Goal: Answer question/provide support: Share knowledge or assist other users

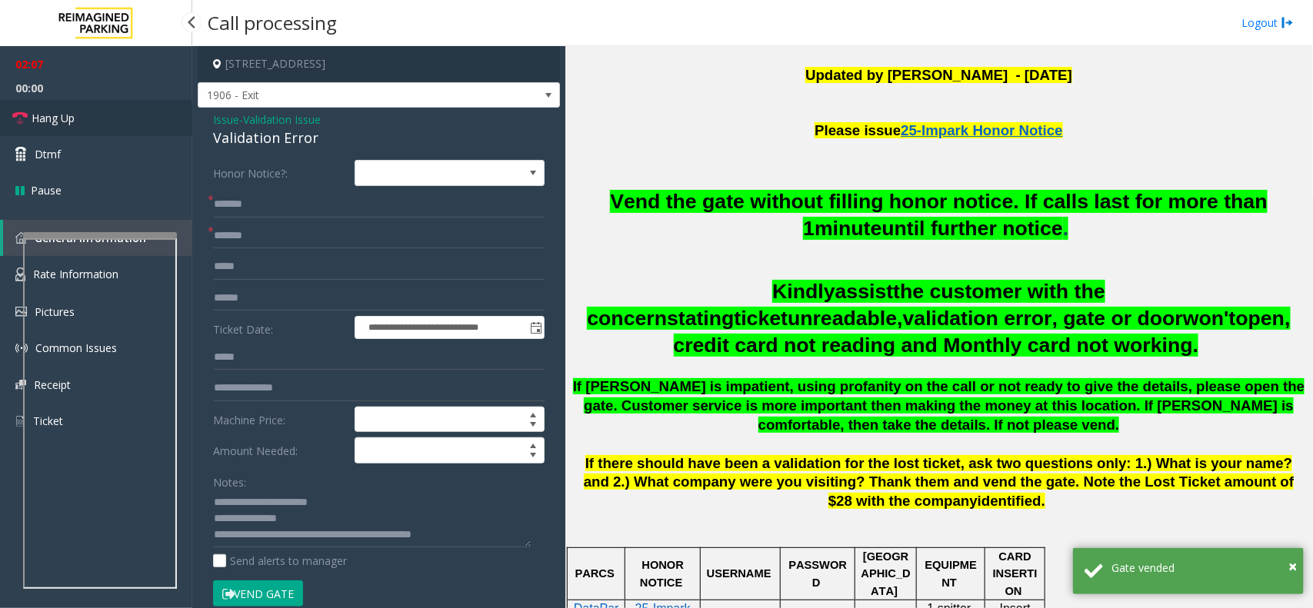
click at [128, 118] on link "Hang Up" at bounding box center [96, 118] width 192 height 36
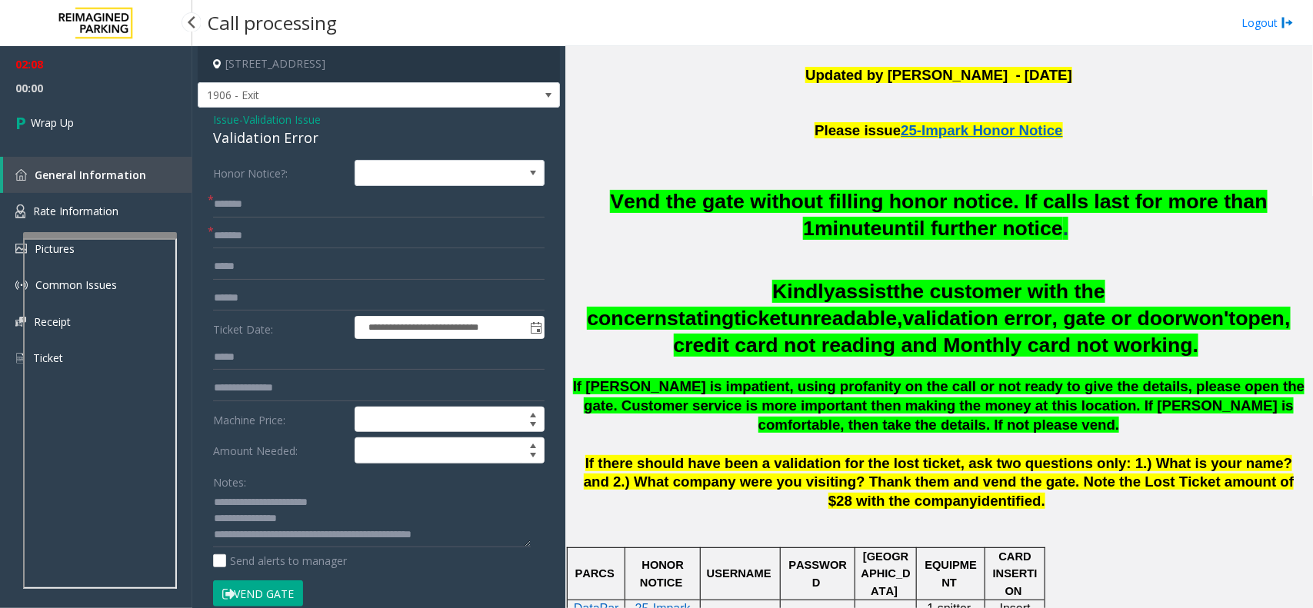
click at [128, 118] on link "Wrap Up" at bounding box center [96, 122] width 192 height 45
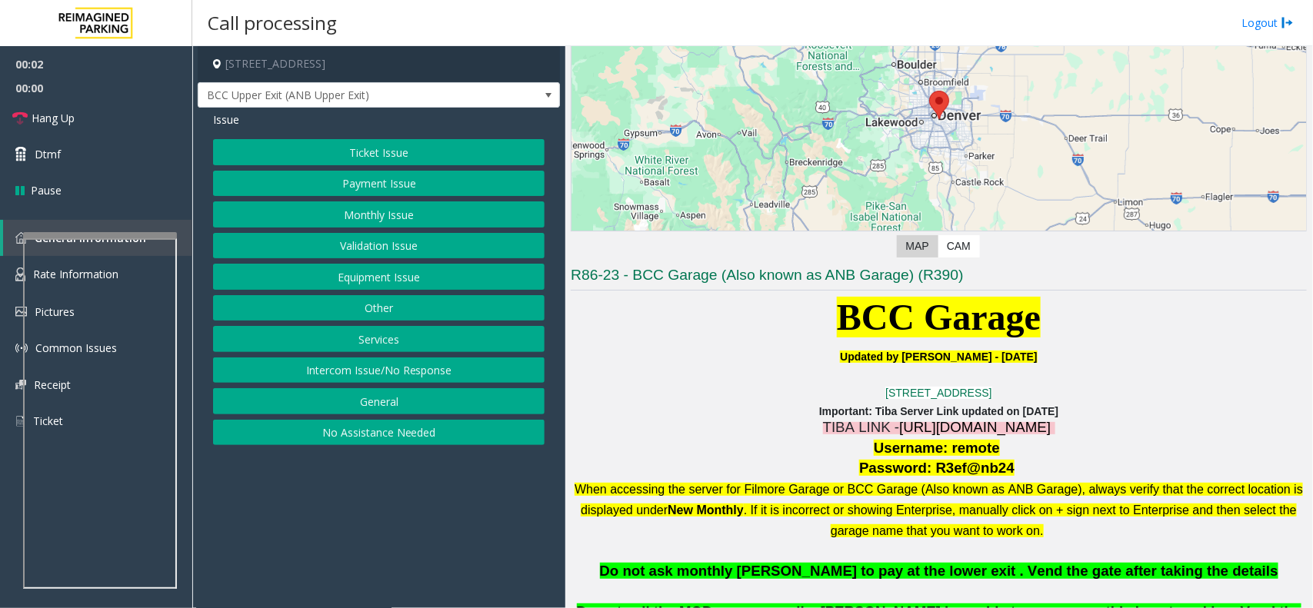
scroll to position [192, 0]
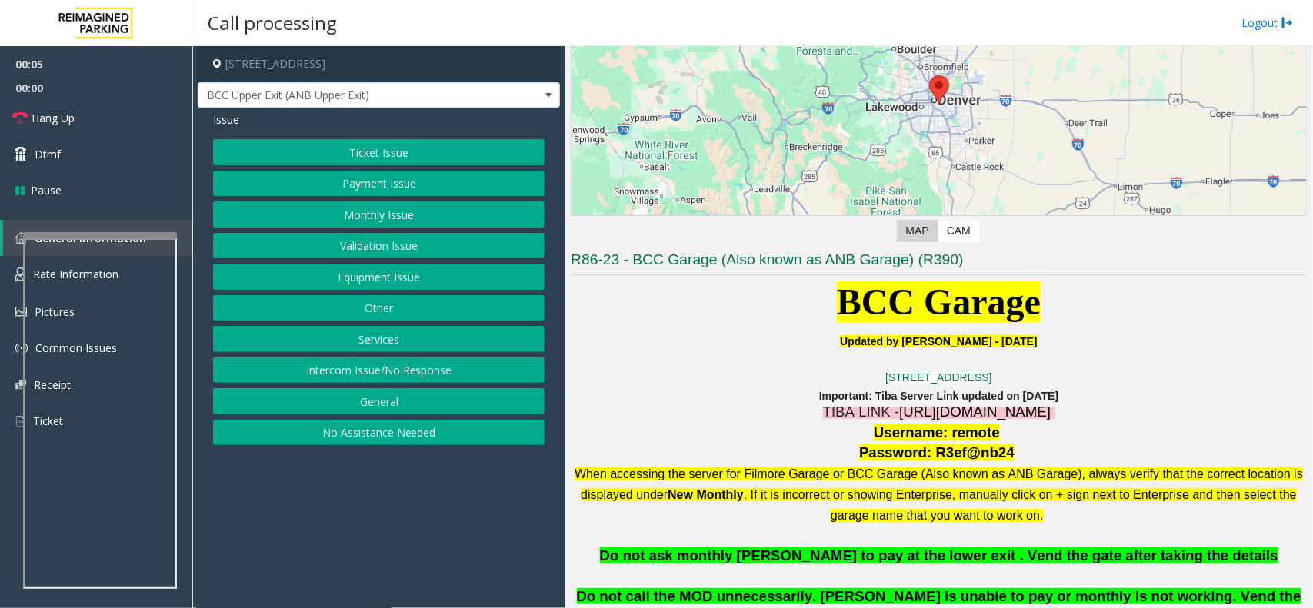
click at [899, 412] on span "[URL][DOMAIN_NAME]" at bounding box center [975, 412] width 152 height 16
click at [367, 218] on button "Monthly Issue" at bounding box center [379, 215] width 332 height 26
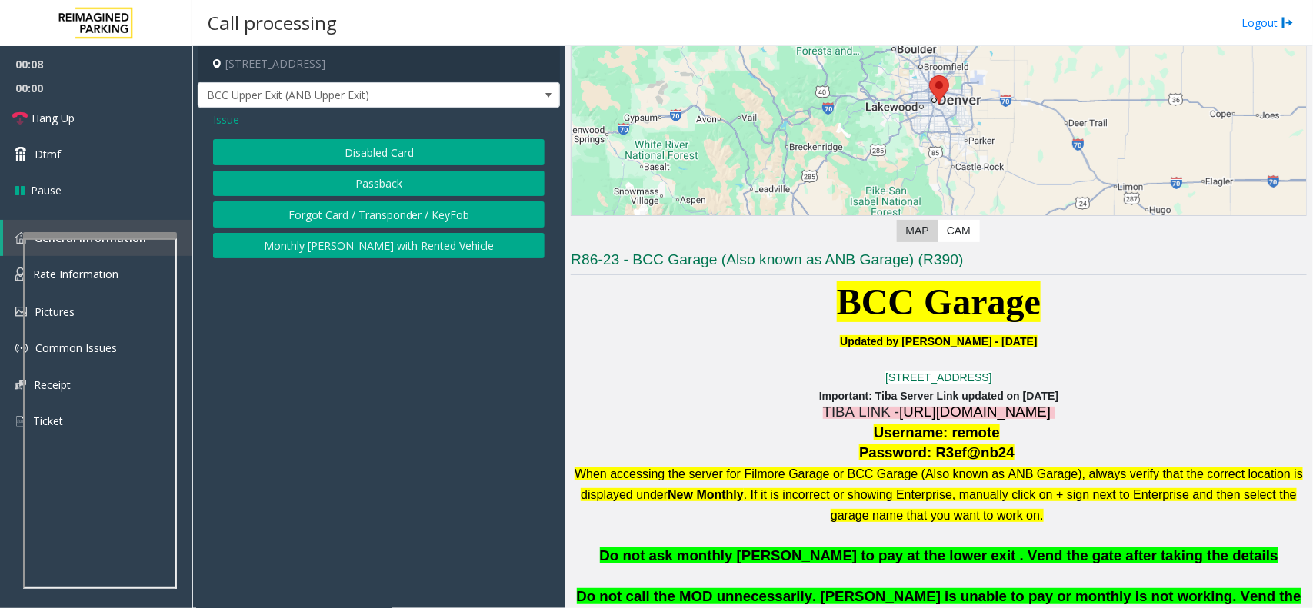
click at [362, 215] on button "Forgot Card / Transponder / KeyFob" at bounding box center [379, 215] width 332 height 26
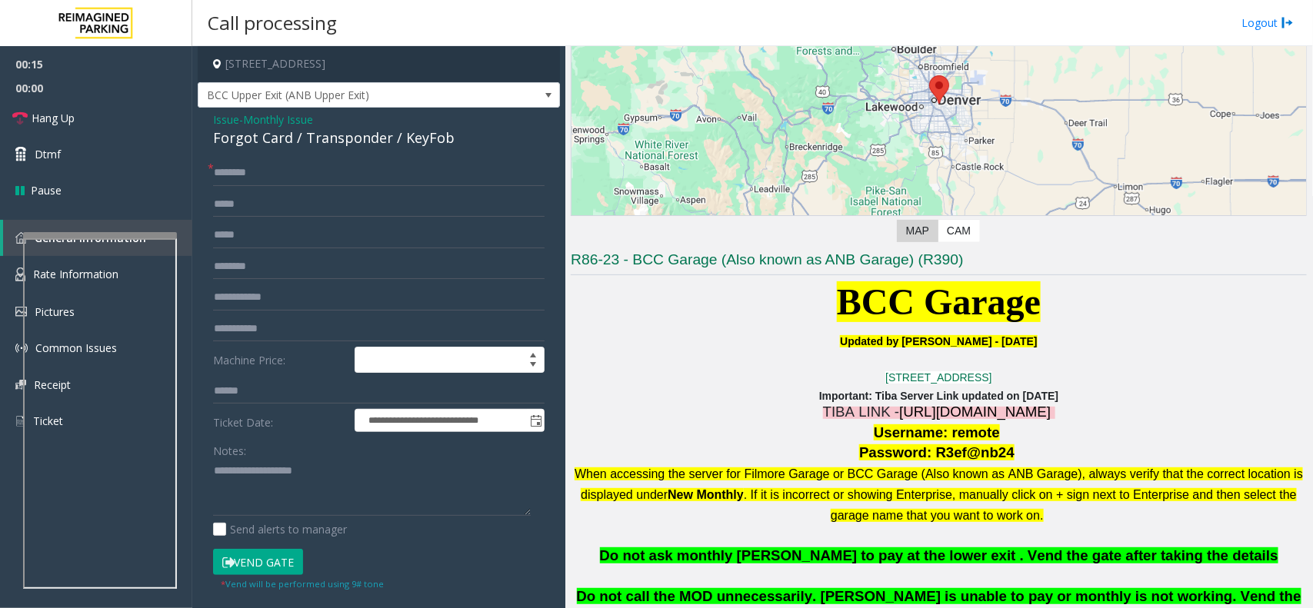
click at [277, 122] on span "Monthly Issue" at bounding box center [278, 120] width 70 height 16
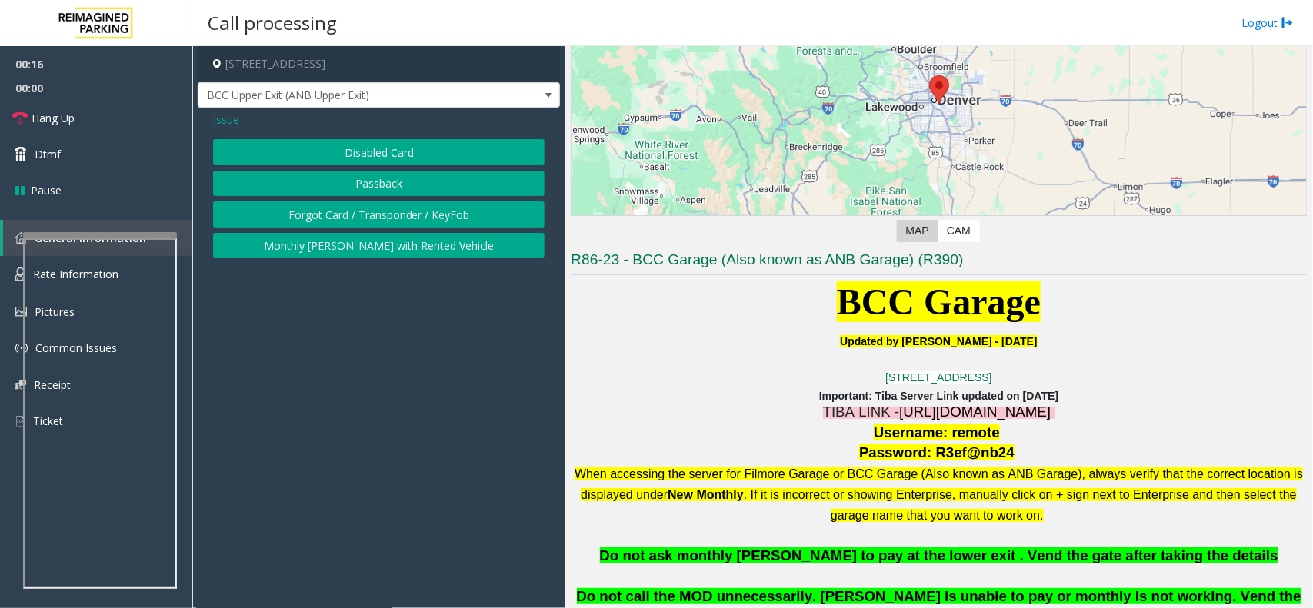
click at [229, 127] on span "Issue" at bounding box center [226, 120] width 26 height 16
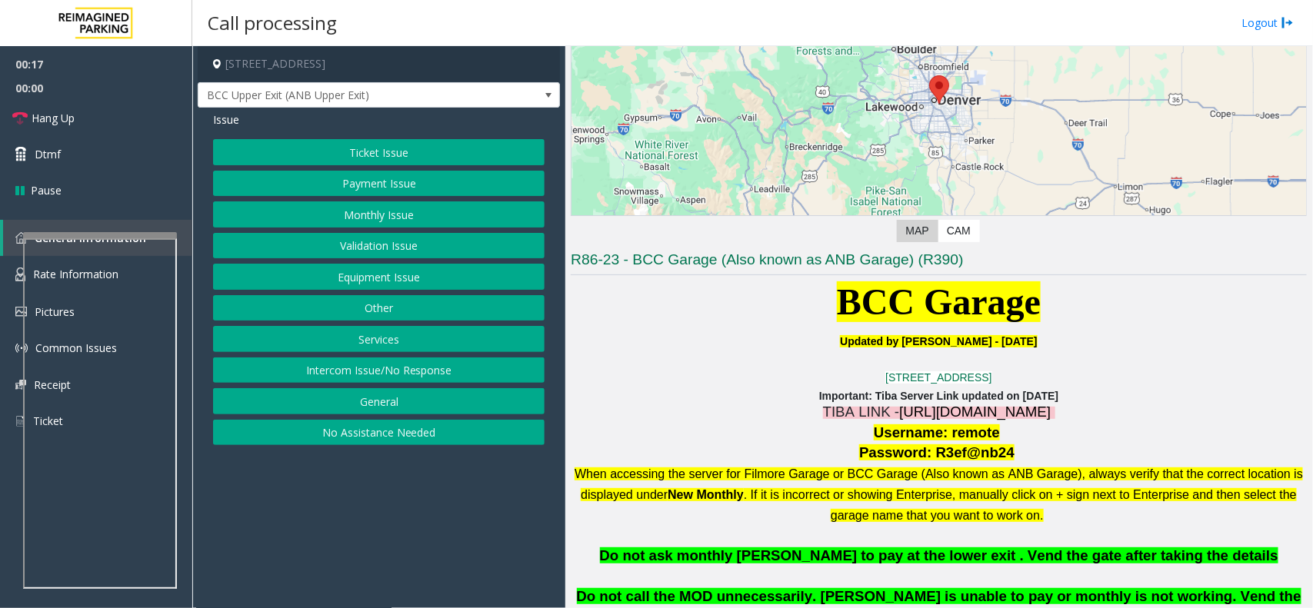
drag, startPoint x: 359, startPoint y: 150, endPoint x: 358, endPoint y: 133, distance: 16.9
click at [359, 148] on button "Ticket Issue" at bounding box center [379, 152] width 332 height 26
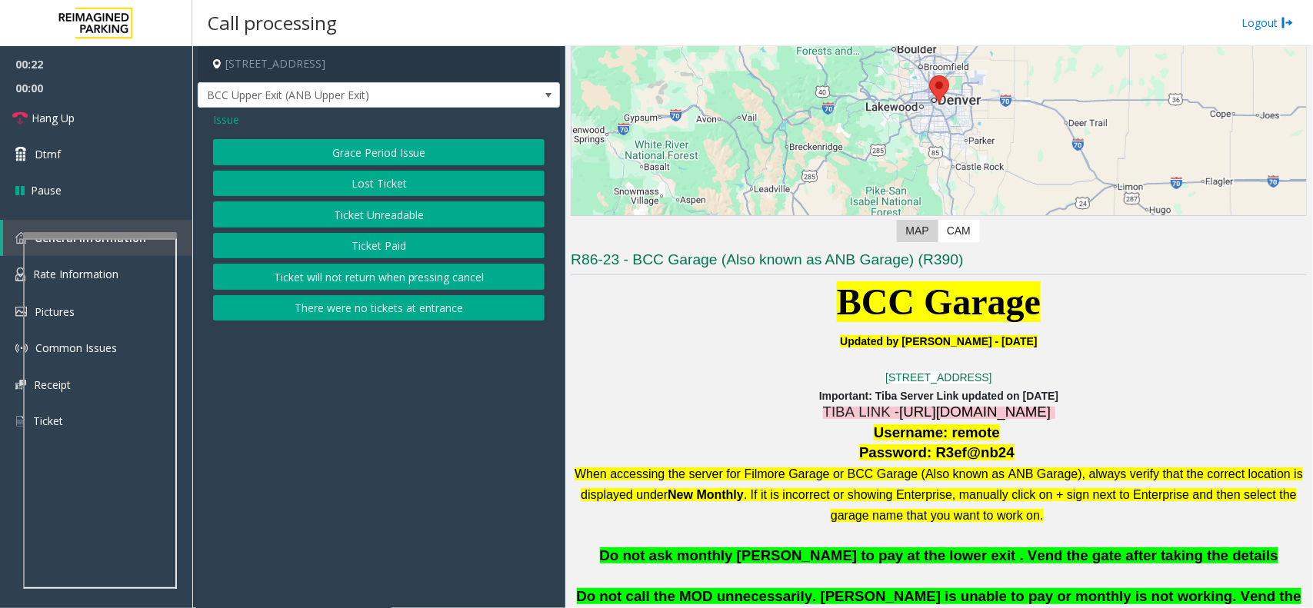
click at [404, 192] on button "Lost Ticket" at bounding box center [379, 184] width 332 height 26
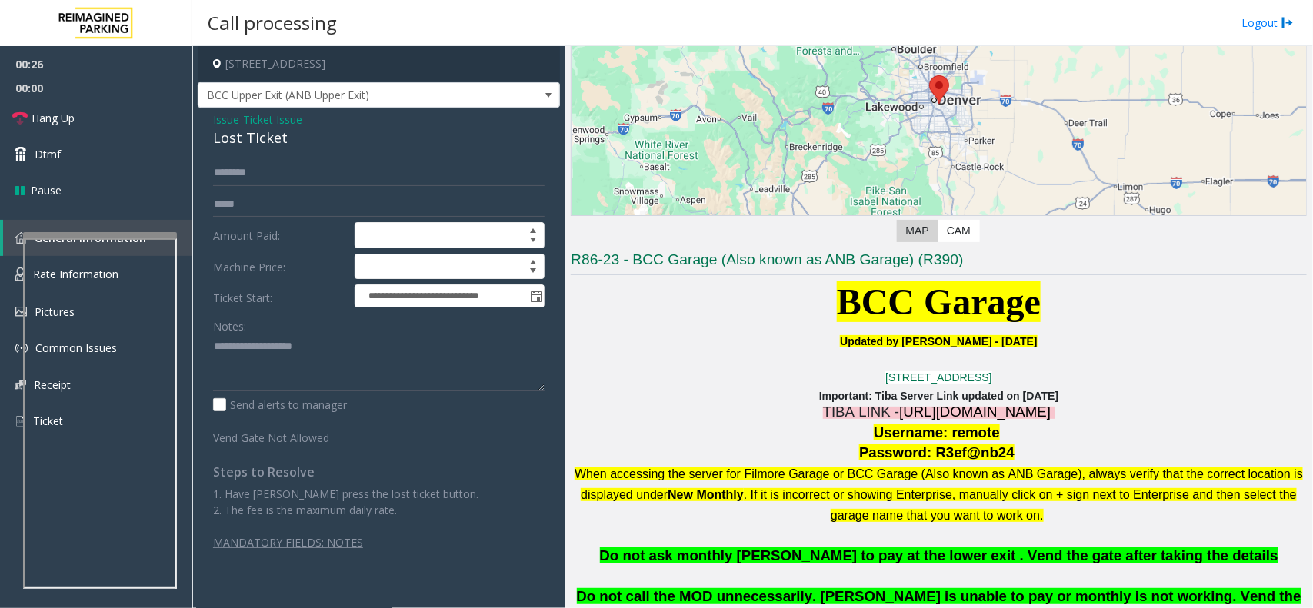
click at [259, 122] on span "Ticket Issue" at bounding box center [272, 120] width 59 height 16
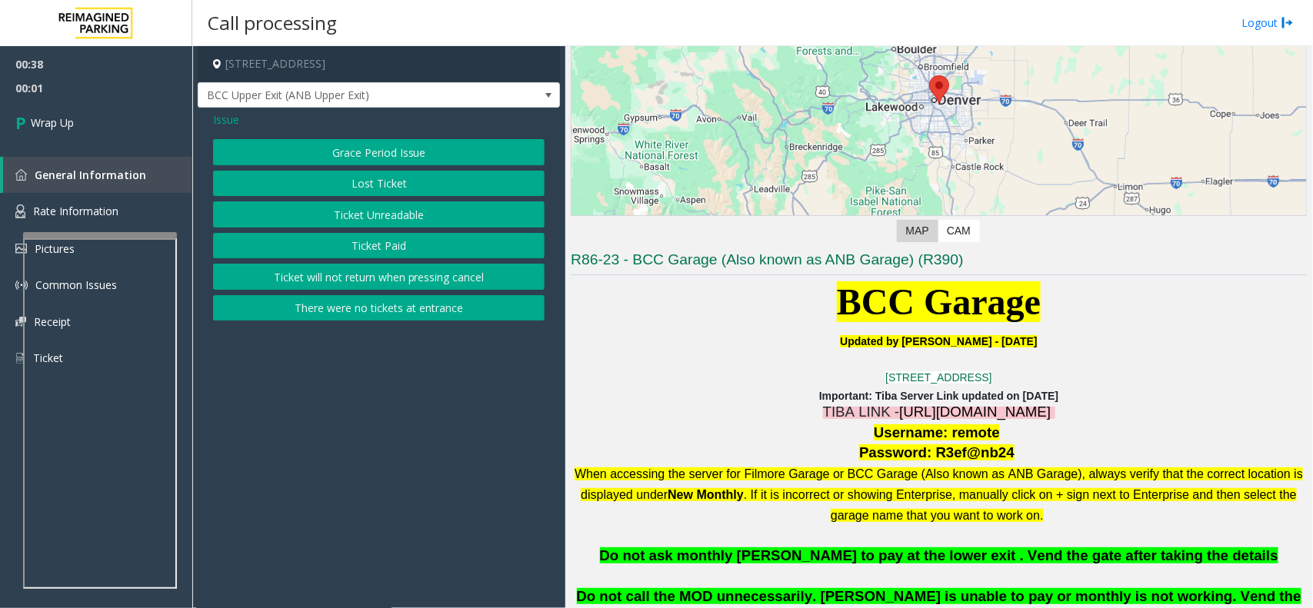
click at [228, 122] on span "Issue" at bounding box center [226, 120] width 26 height 16
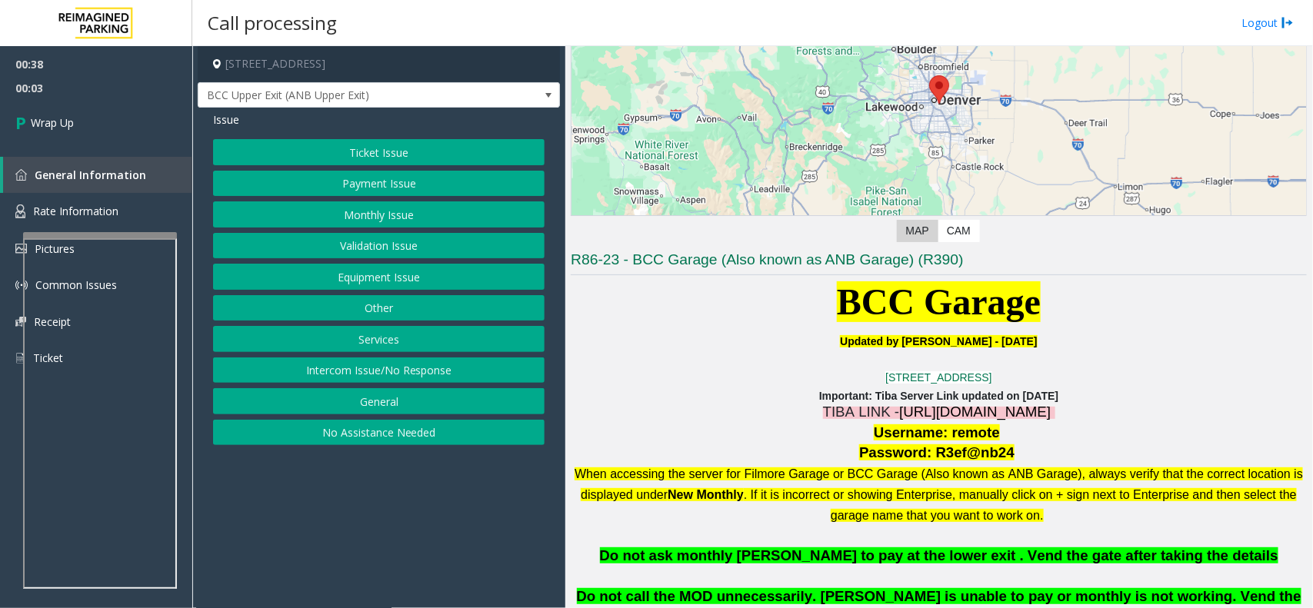
click at [385, 236] on button "Validation Issue" at bounding box center [379, 246] width 332 height 26
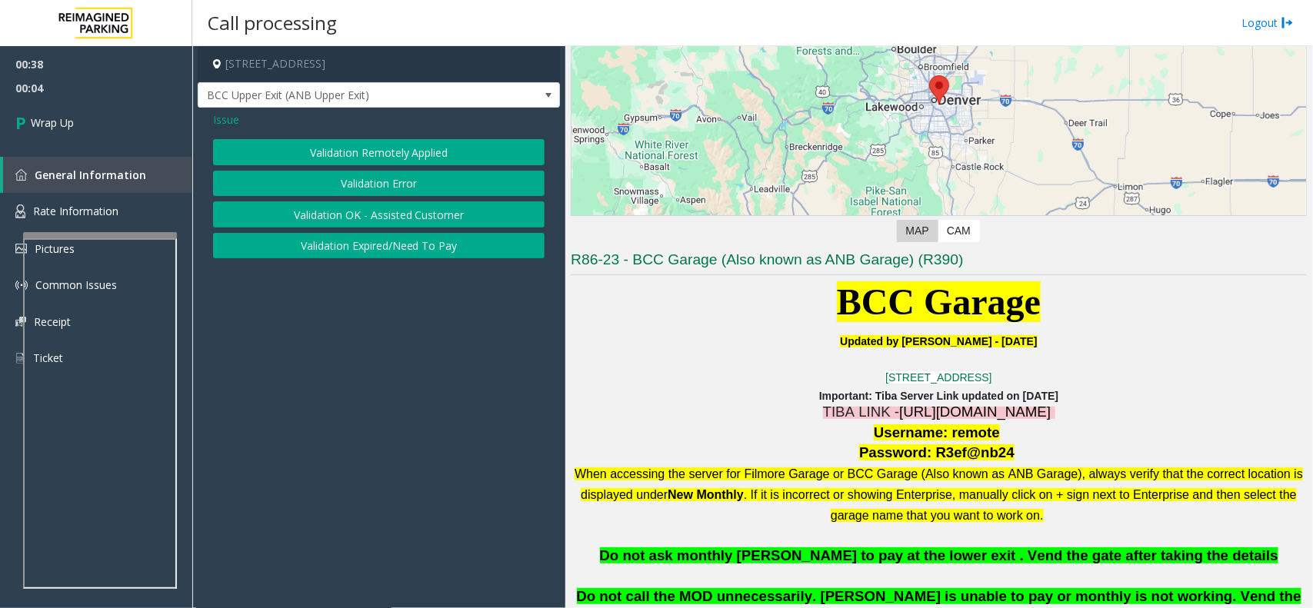
click at [363, 175] on button "Validation Error" at bounding box center [379, 184] width 332 height 26
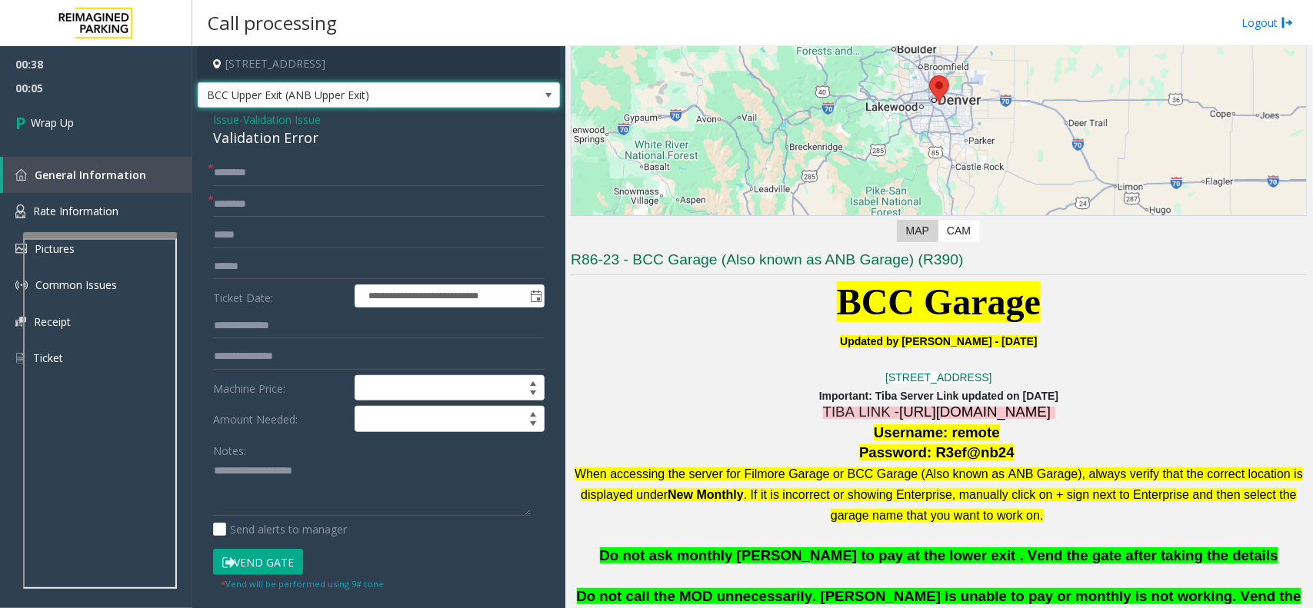
click at [297, 108] on span "BCC Upper Exit (ANB Upper Exit)" at bounding box center [379, 95] width 362 height 26
drag, startPoint x: 235, startPoint y: 228, endPoint x: 215, endPoint y: 150, distance: 80.0
click at [223, 212] on form "**********" at bounding box center [379, 376] width 332 height 432
click at [258, 119] on span "Validation Issue" at bounding box center [282, 120] width 78 height 16
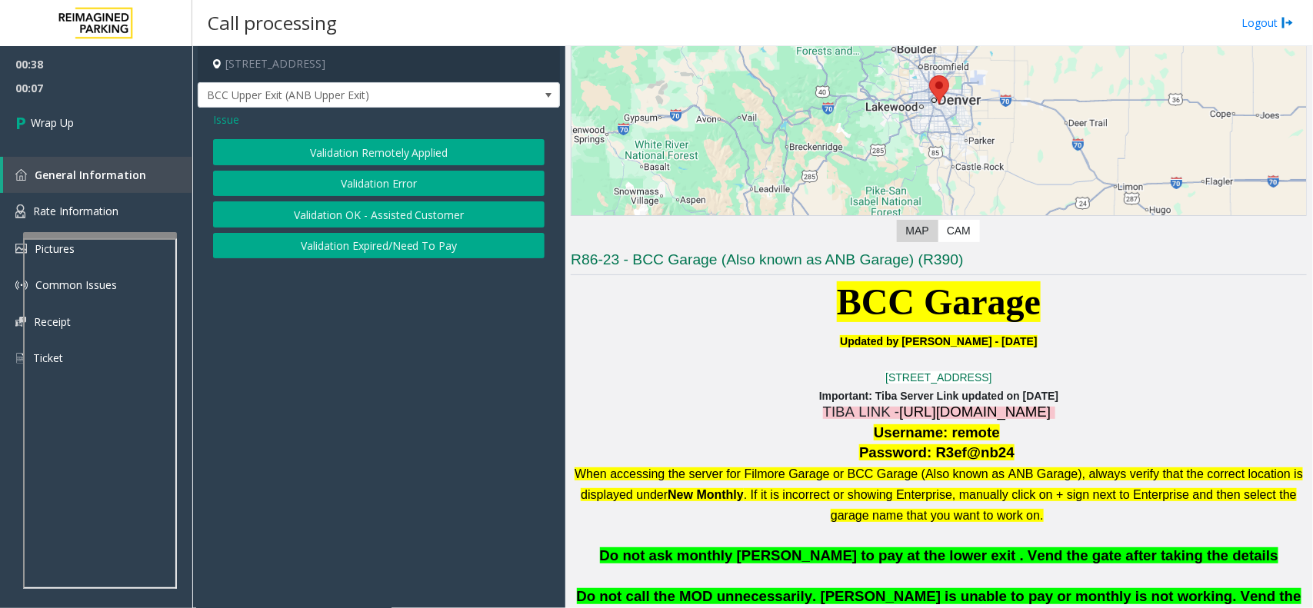
click at [232, 121] on span "Issue" at bounding box center [226, 120] width 26 height 16
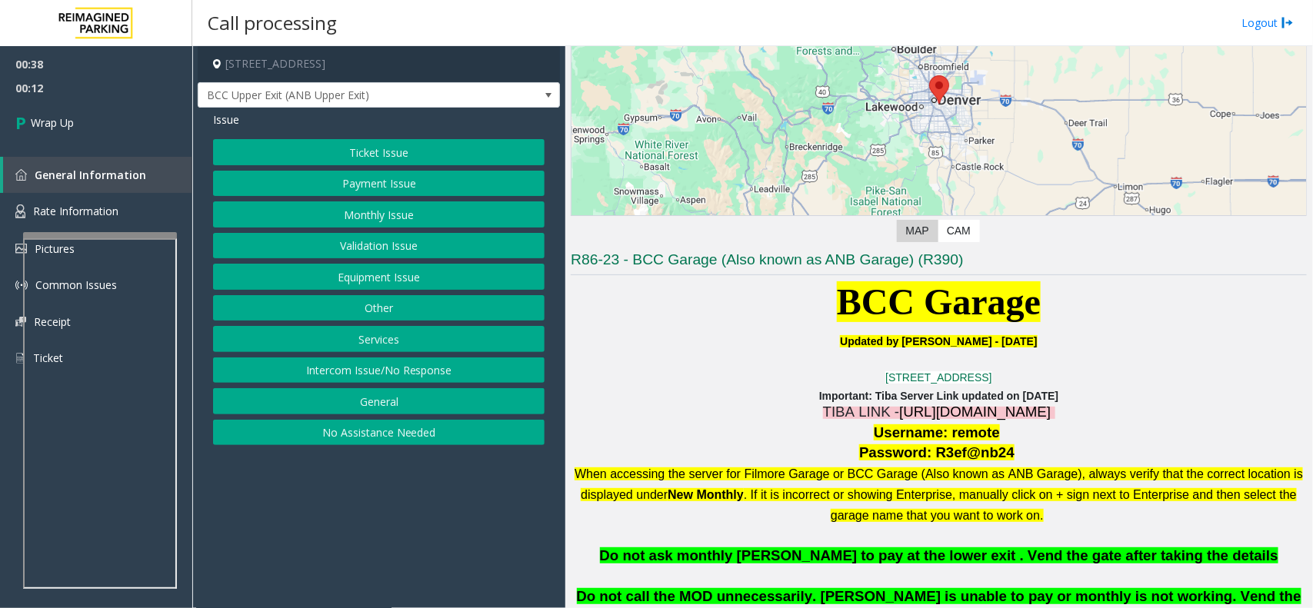
drag, startPoint x: 318, startPoint y: 165, endPoint x: 340, endPoint y: 258, distance: 95.7
click at [340, 258] on div "Ticket Issue Payment Issue Monthly Issue Validation Issue Equipment Issue Other…" at bounding box center [379, 292] width 332 height 306
click at [327, 223] on button "Monthly Issue" at bounding box center [379, 215] width 332 height 26
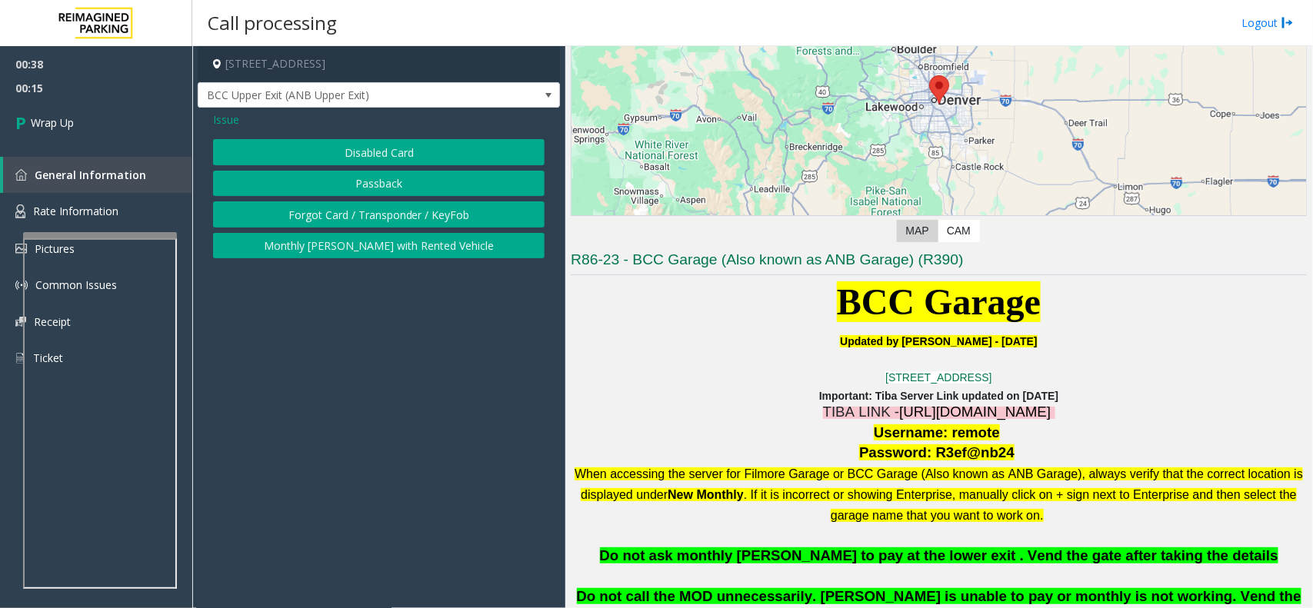
click at [363, 224] on button "Forgot Card / Transponder / KeyFob" at bounding box center [379, 215] width 332 height 26
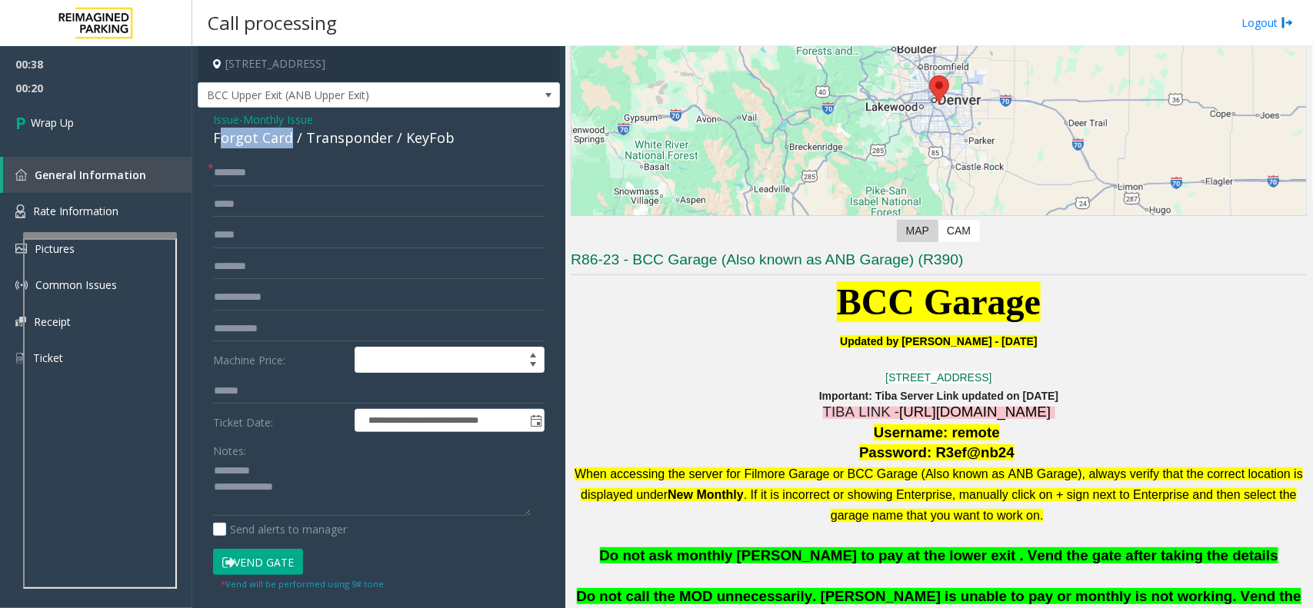
drag, startPoint x: 217, startPoint y: 131, endPoint x: 286, endPoint y: 142, distance: 70.2
click at [286, 142] on div "Forgot Card / Transponder / KeyFob" at bounding box center [379, 138] width 332 height 21
drag, startPoint x: 202, startPoint y: 145, endPoint x: 290, endPoint y: 139, distance: 87.9
click at [290, 139] on div "**********" at bounding box center [379, 466] width 362 height 716
click at [294, 479] on textarea at bounding box center [372, 488] width 318 height 58
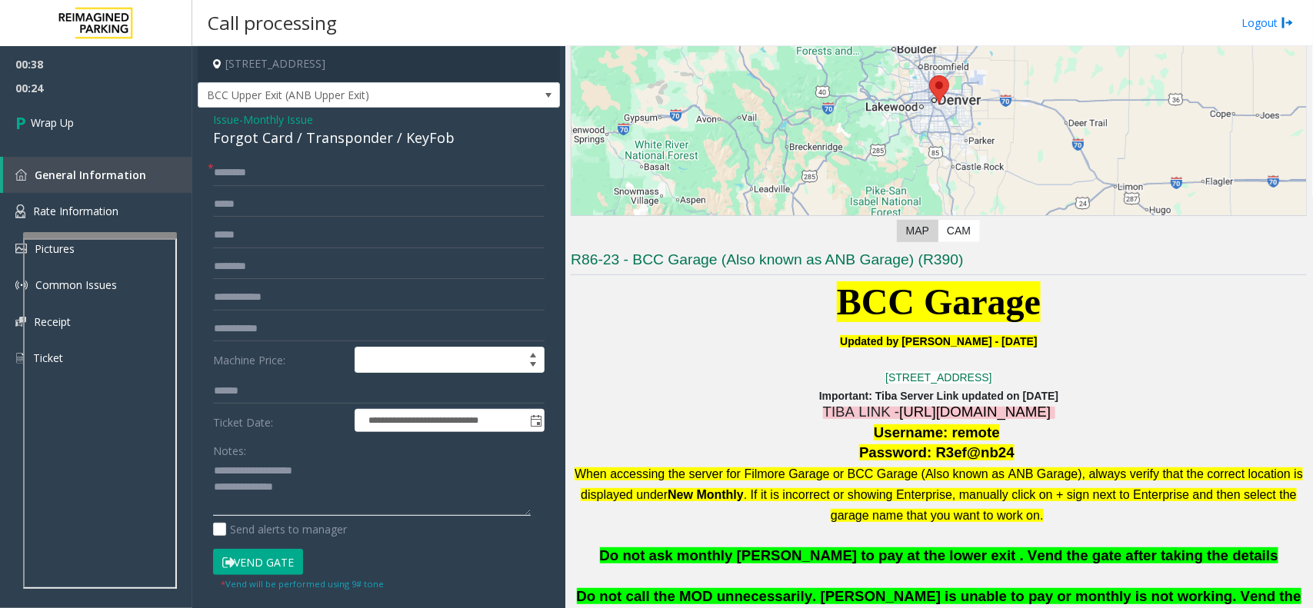
click at [290, 472] on textarea at bounding box center [372, 488] width 318 height 58
drag, startPoint x: 285, startPoint y: 475, endPoint x: 247, endPoint y: 460, distance: 41.1
click at [247, 460] on textarea at bounding box center [372, 488] width 318 height 58
type textarea "**********"
click at [285, 174] on input "text" at bounding box center [379, 173] width 332 height 26
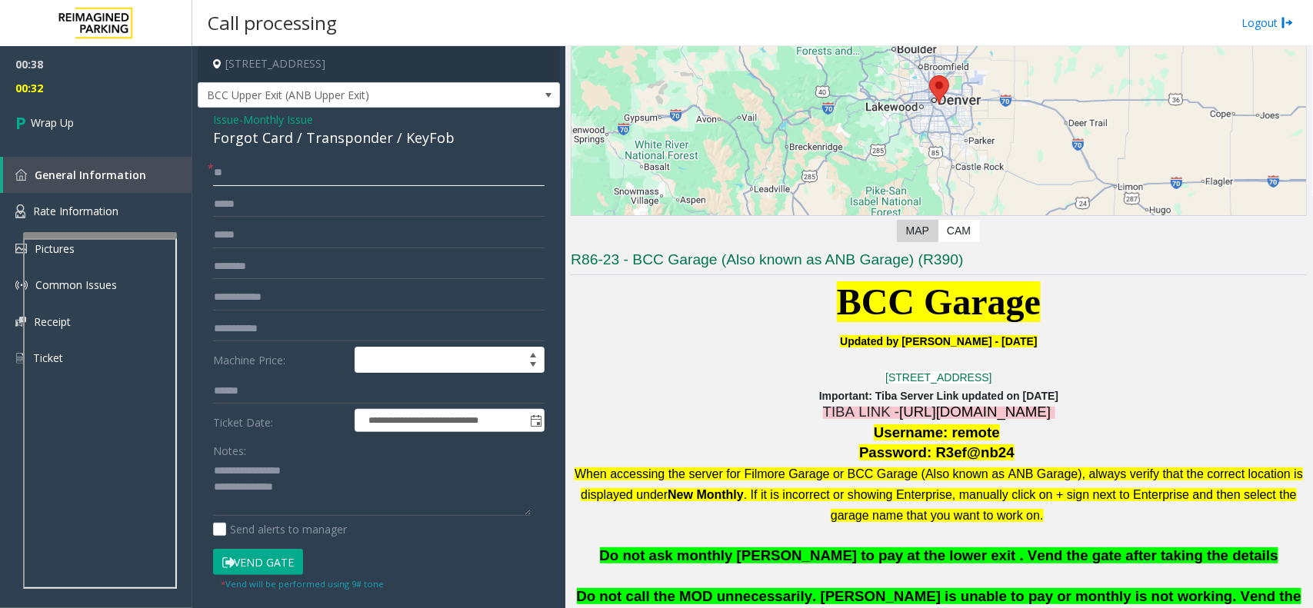
type input "**"
click at [308, 483] on textarea at bounding box center [372, 488] width 318 height 58
type textarea "**********"
click at [96, 108] on link "Wrap Up" at bounding box center [96, 122] width 192 height 45
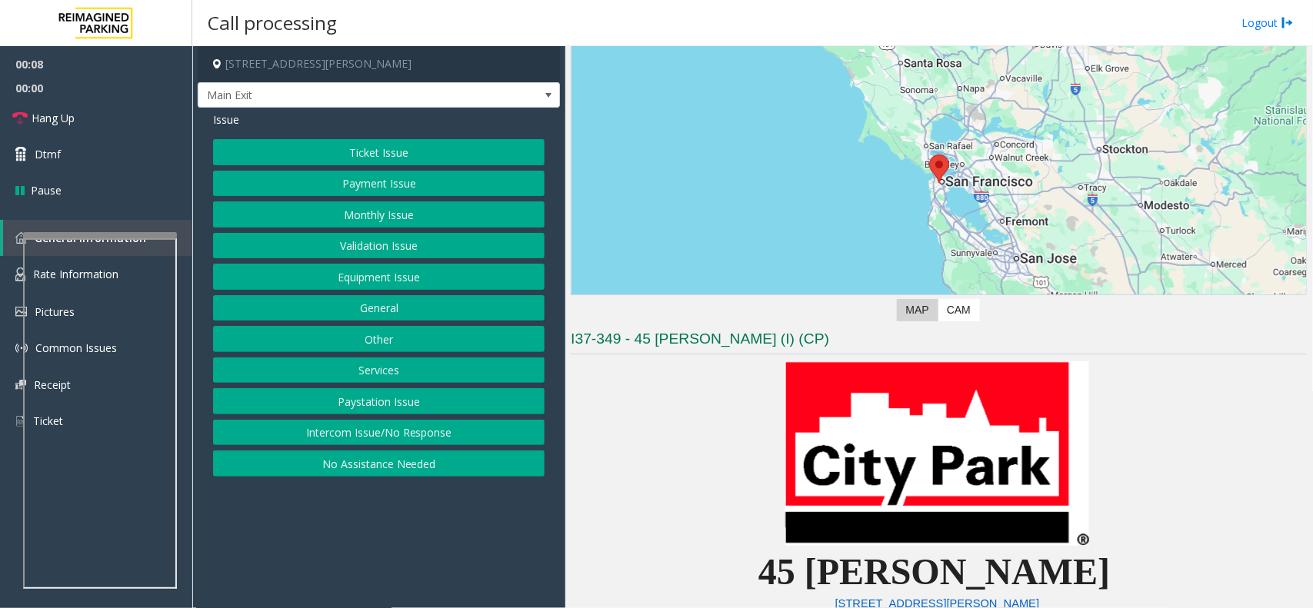
scroll to position [288, 0]
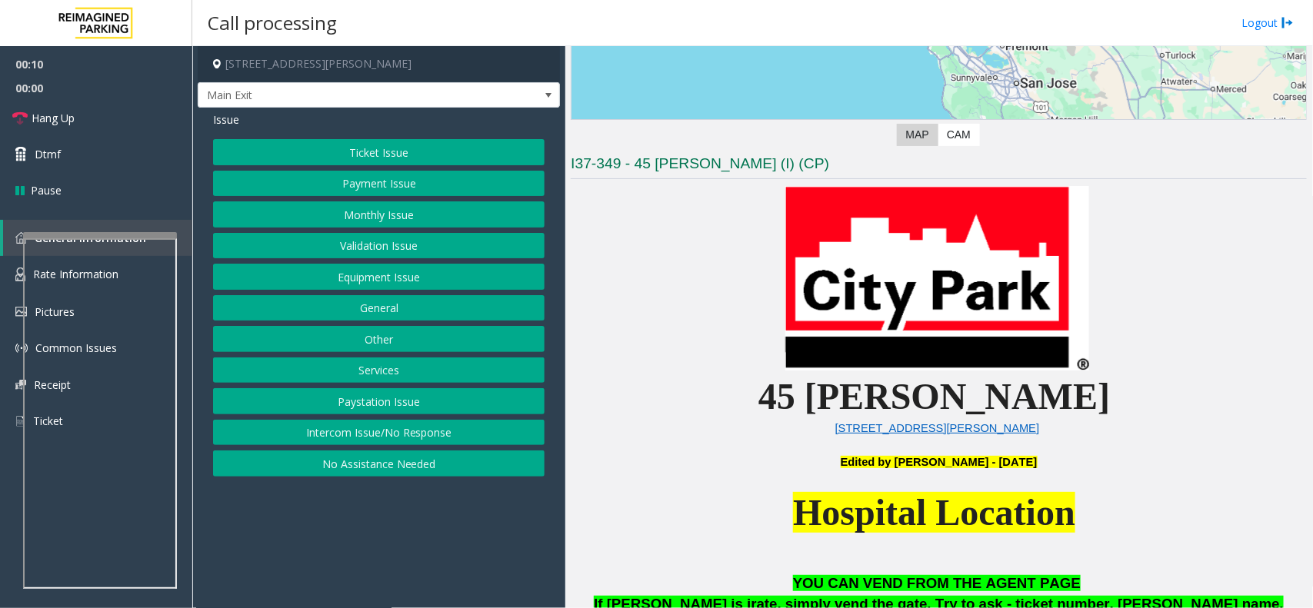
click at [410, 162] on button "Ticket Issue" at bounding box center [379, 152] width 332 height 26
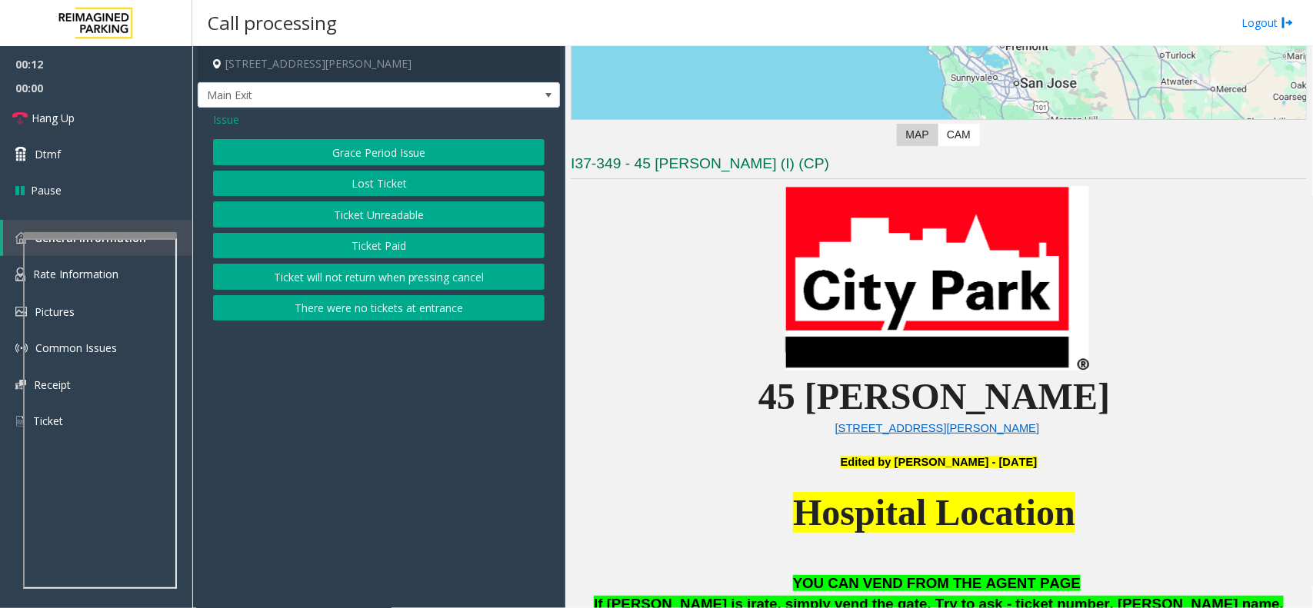
click at [414, 322] on button "There were no tickets at entrance" at bounding box center [379, 308] width 332 height 26
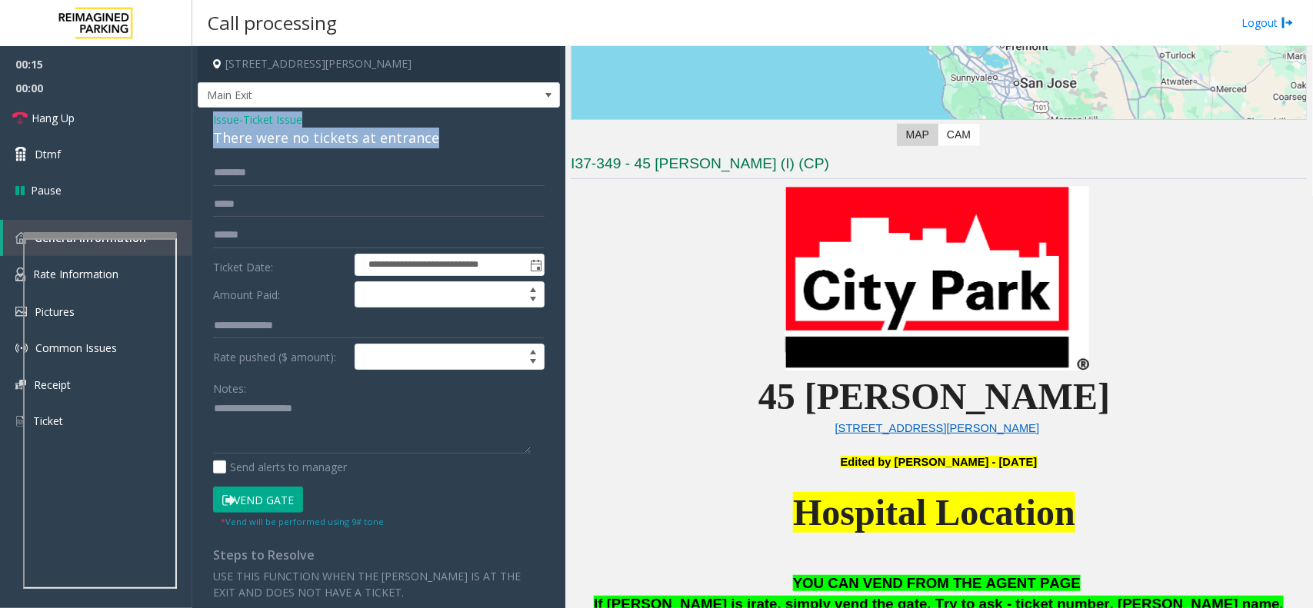
drag, startPoint x: 433, startPoint y: 148, endPoint x: 202, endPoint y: 117, distance: 232.8
click at [202, 117] on div "**********" at bounding box center [379, 459] width 362 height 702
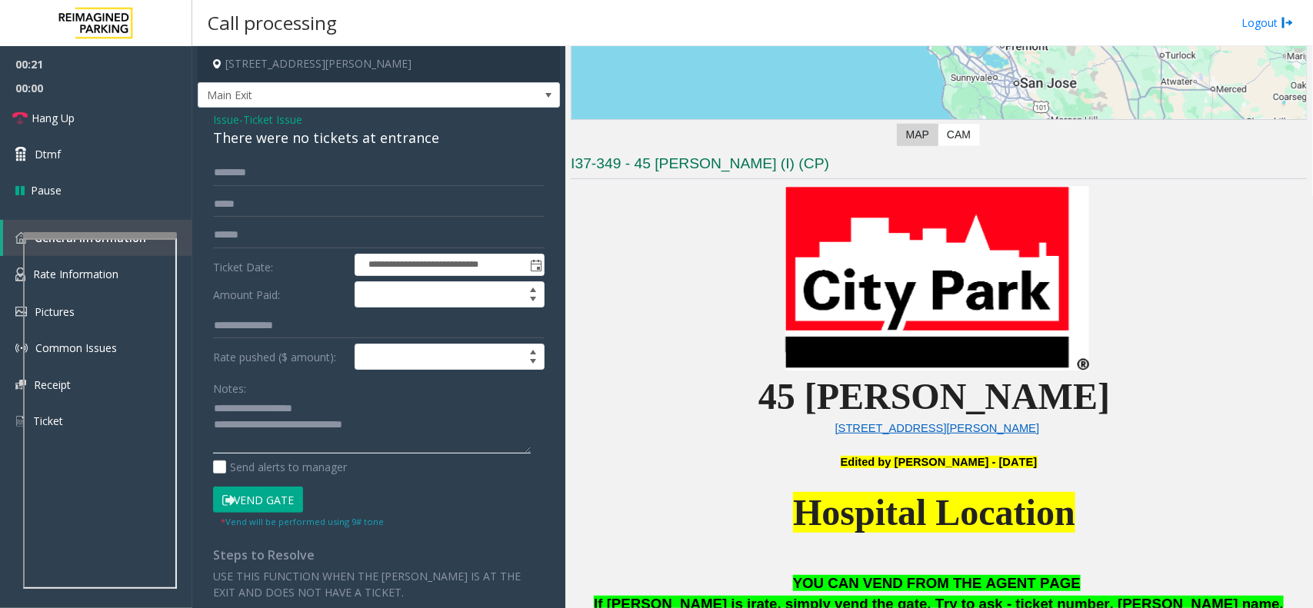
click at [428, 454] on textarea at bounding box center [372, 426] width 318 height 58
click at [415, 435] on textarea at bounding box center [372, 426] width 318 height 58
paste textarea "**********"
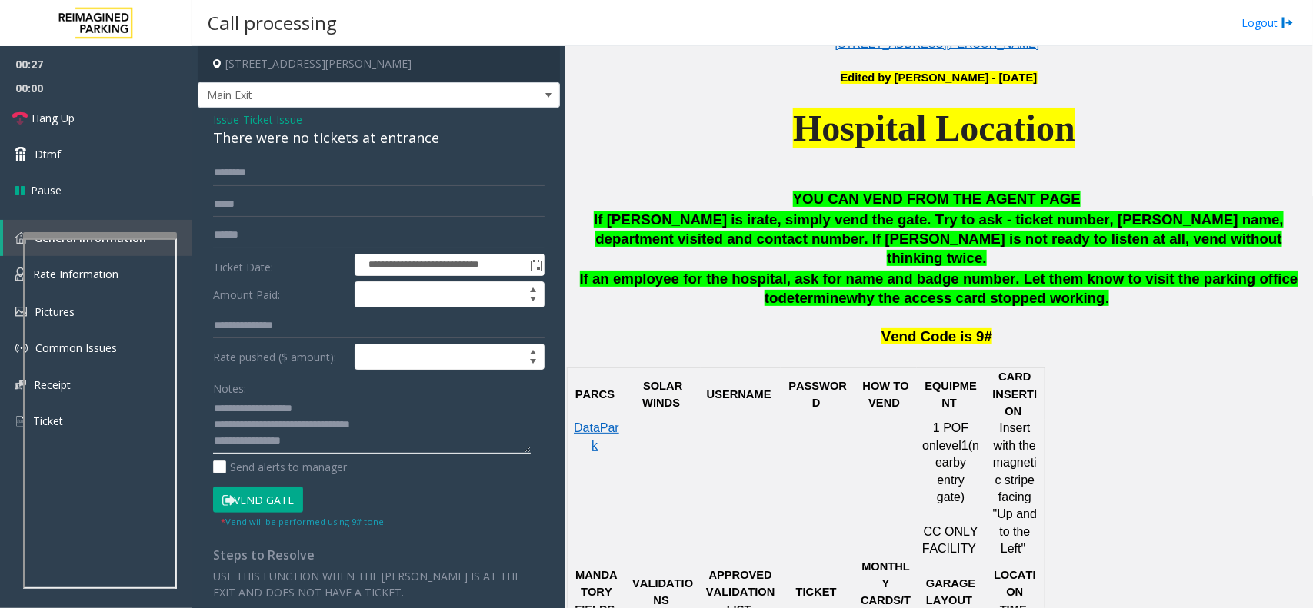
scroll to position [1058, 0]
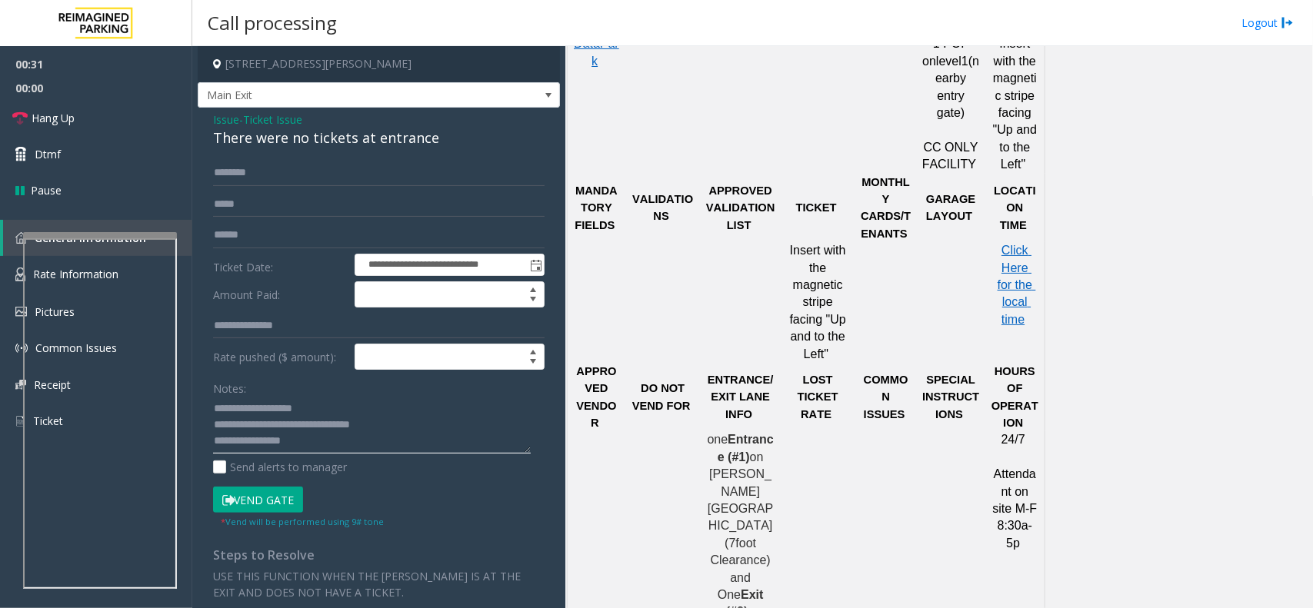
type textarea "**********"
click at [285, 116] on span "Ticket Issue" at bounding box center [272, 120] width 59 height 16
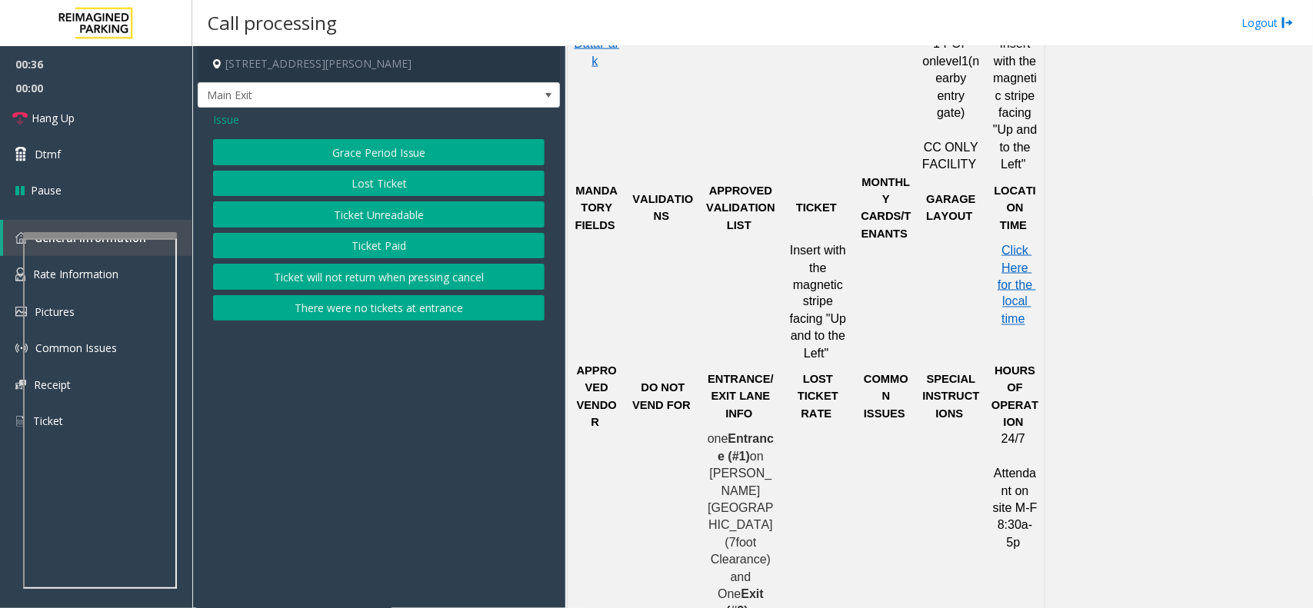
click at [235, 123] on span "Issue" at bounding box center [226, 120] width 26 height 16
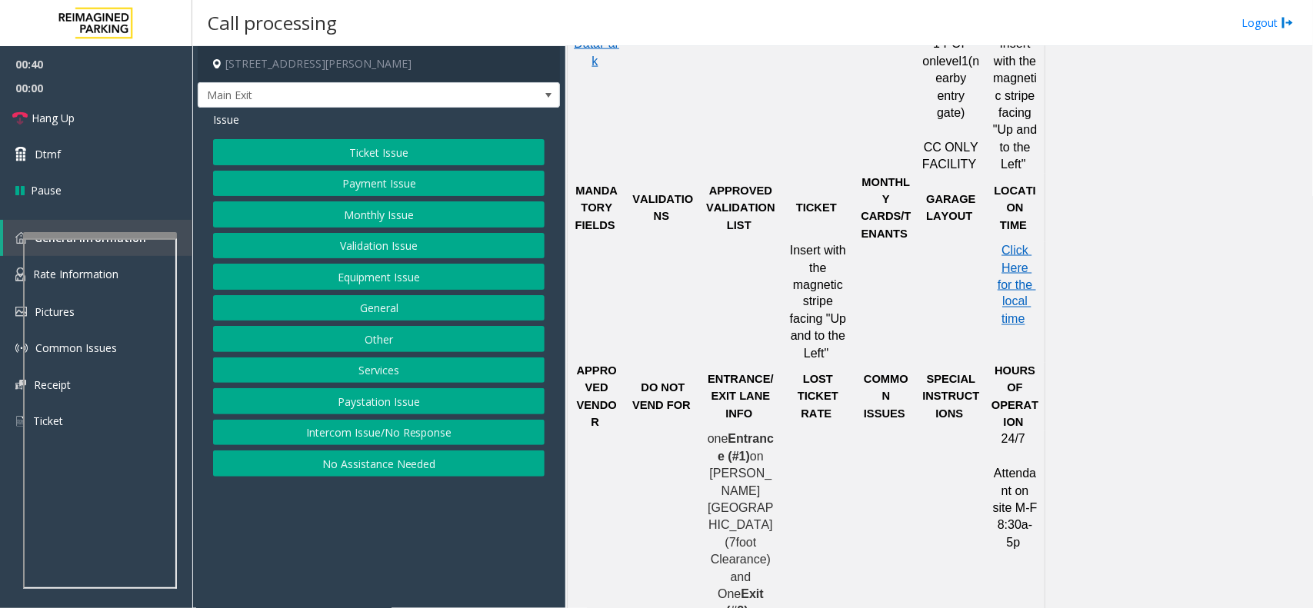
click at [432, 154] on button "Ticket Issue" at bounding box center [379, 152] width 332 height 26
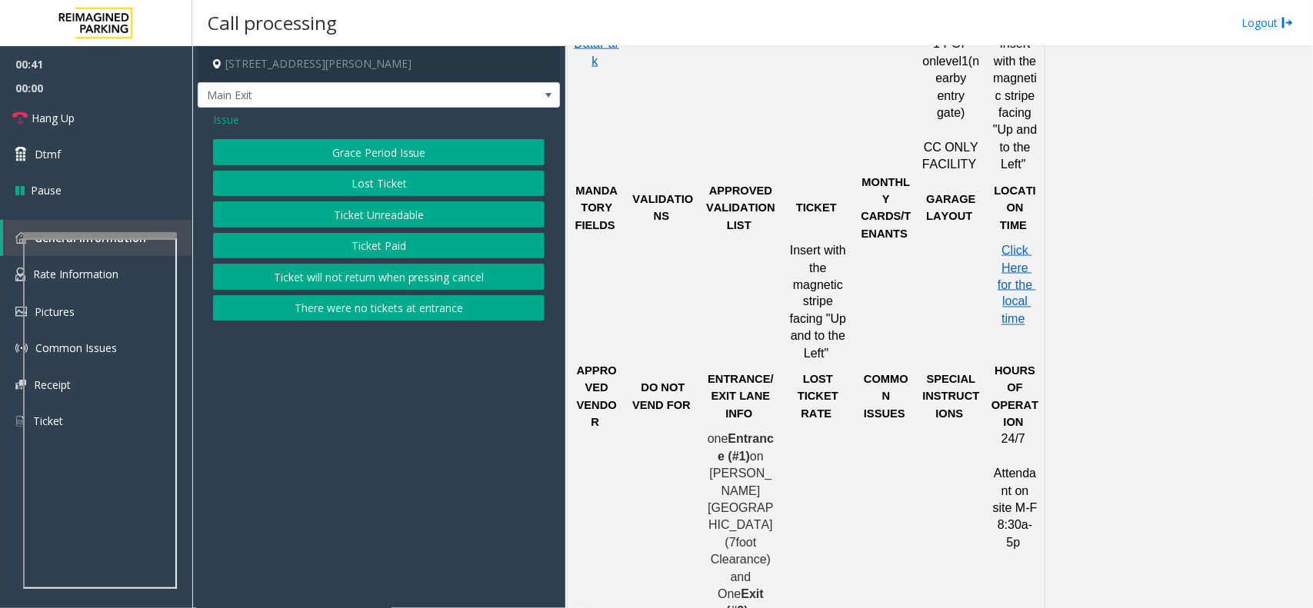
click at [385, 213] on button "Ticket Unreadable" at bounding box center [379, 215] width 332 height 26
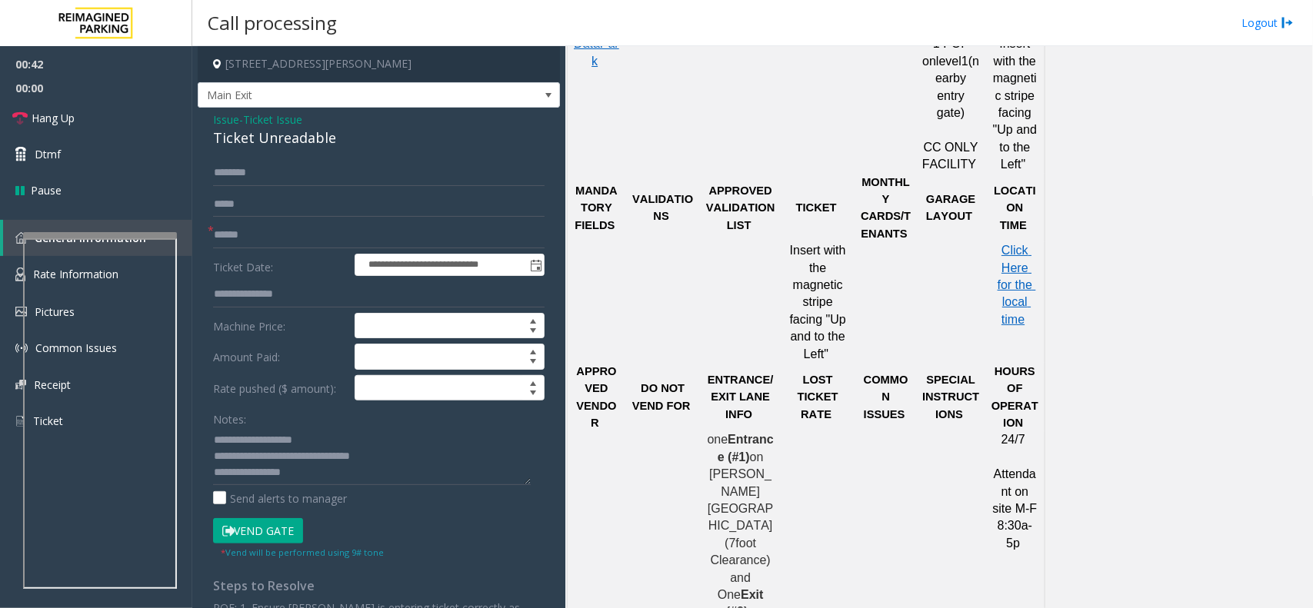
click at [262, 138] on div "Ticket Unreadable" at bounding box center [379, 138] width 332 height 21
copy div "Ticket Unreadable"
drag, startPoint x: 248, startPoint y: 440, endPoint x: 318, endPoint y: 440, distance: 70.0
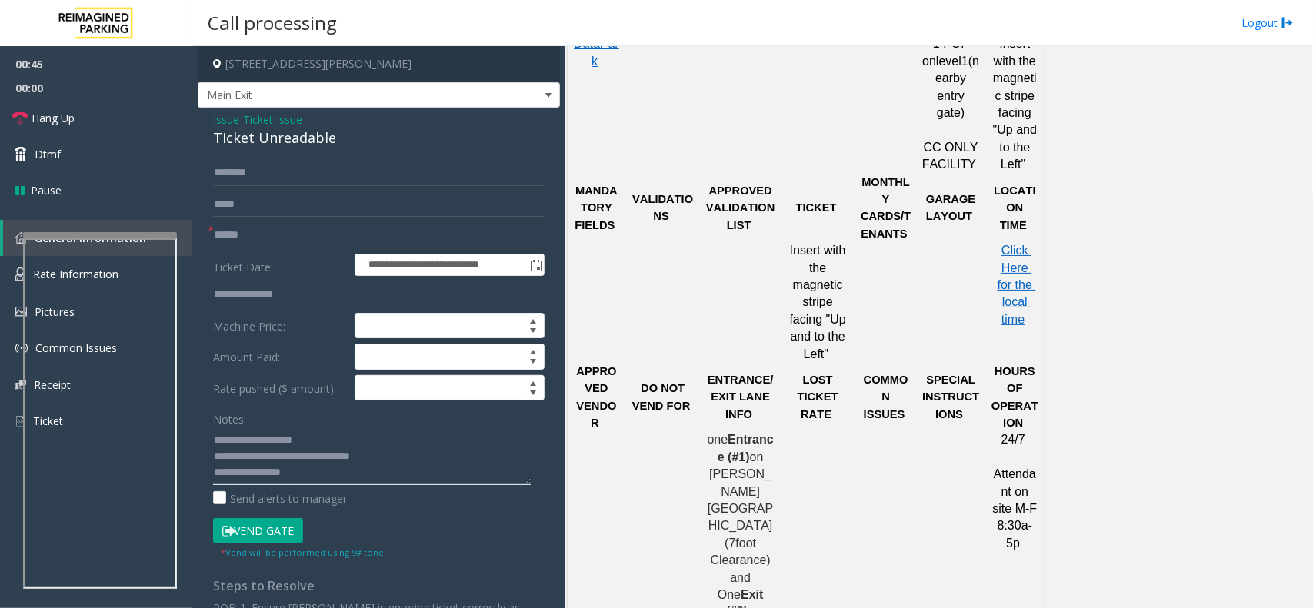
click at [318, 440] on textarea at bounding box center [372, 457] width 318 height 58
paste textarea "*****"
click at [258, 447] on textarea at bounding box center [372, 457] width 318 height 58
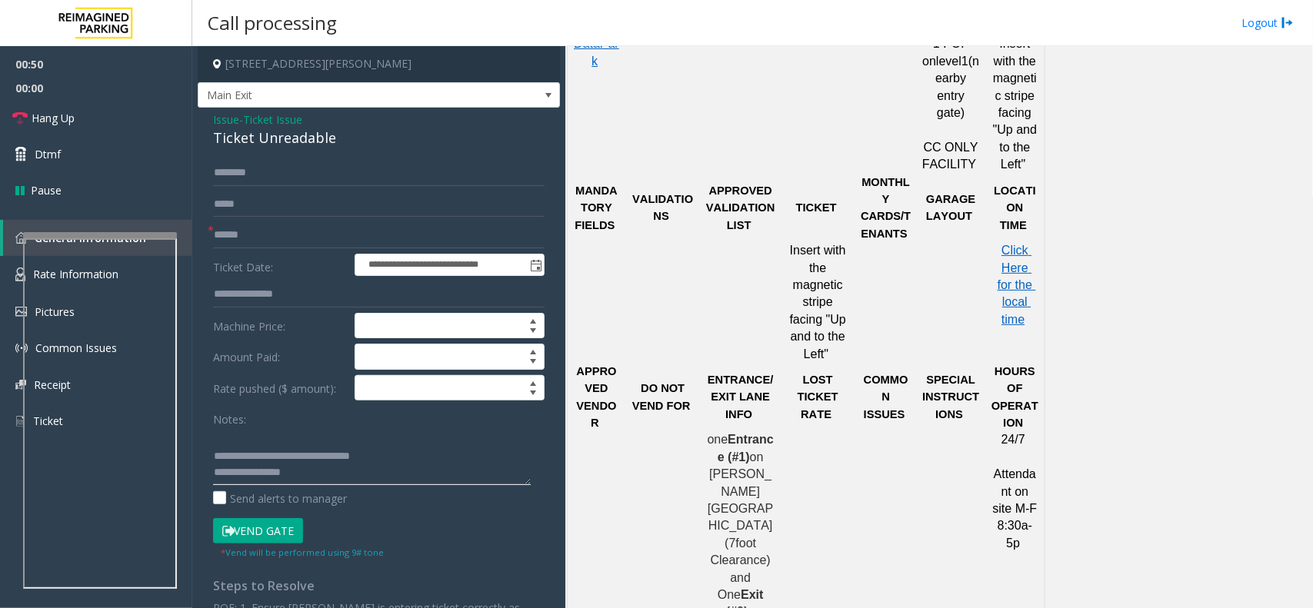
click at [258, 447] on textarea at bounding box center [372, 457] width 318 height 58
type textarea "**********"
click at [259, 233] on input "text" at bounding box center [379, 235] width 332 height 26
type input "******"
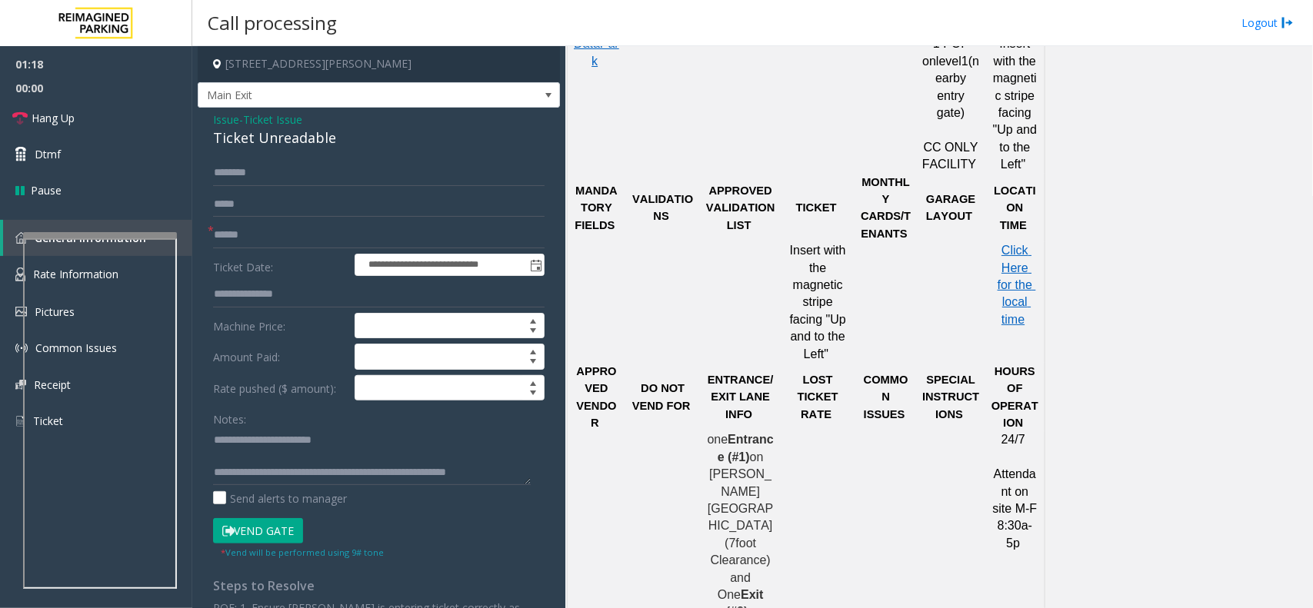
click at [235, 542] on button "Vend Gate" at bounding box center [258, 531] width 90 height 26
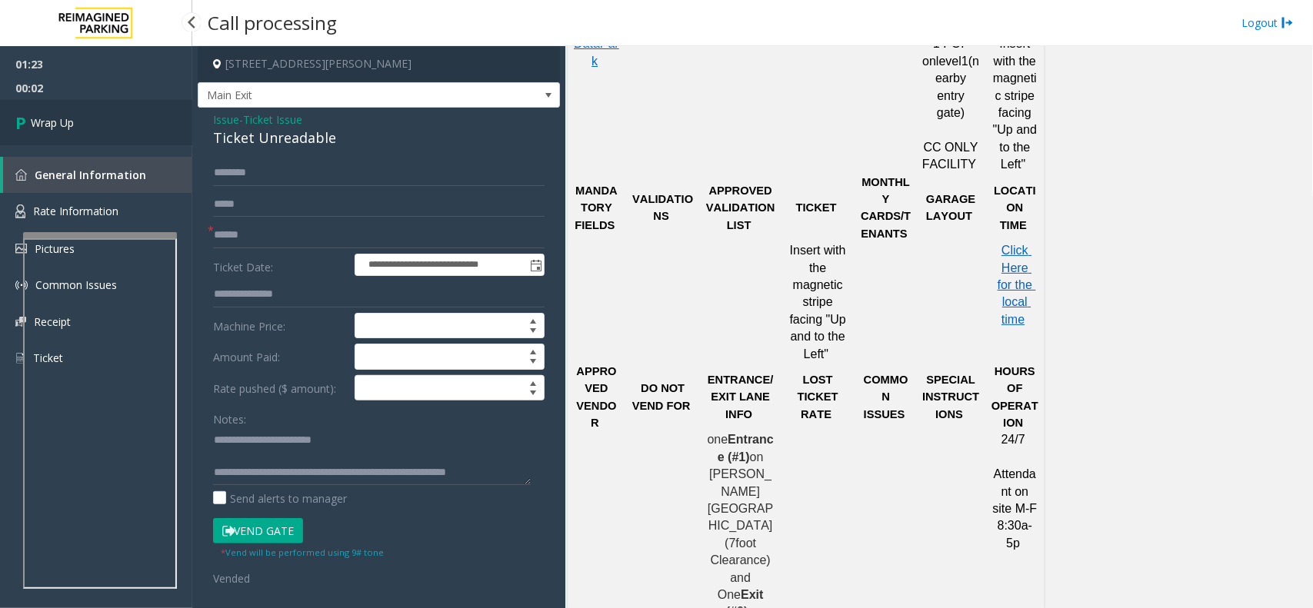
click at [90, 136] on link "Wrap Up" at bounding box center [96, 122] width 192 height 45
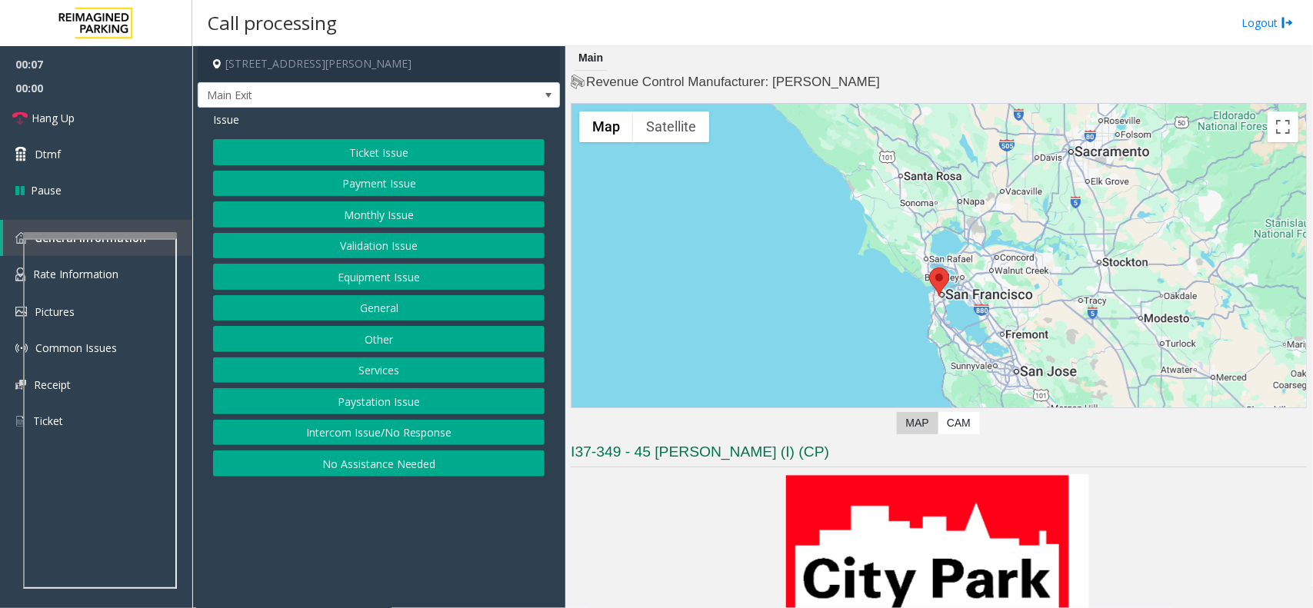
click at [327, 438] on button "Intercom Issue/No Response" at bounding box center [379, 433] width 332 height 26
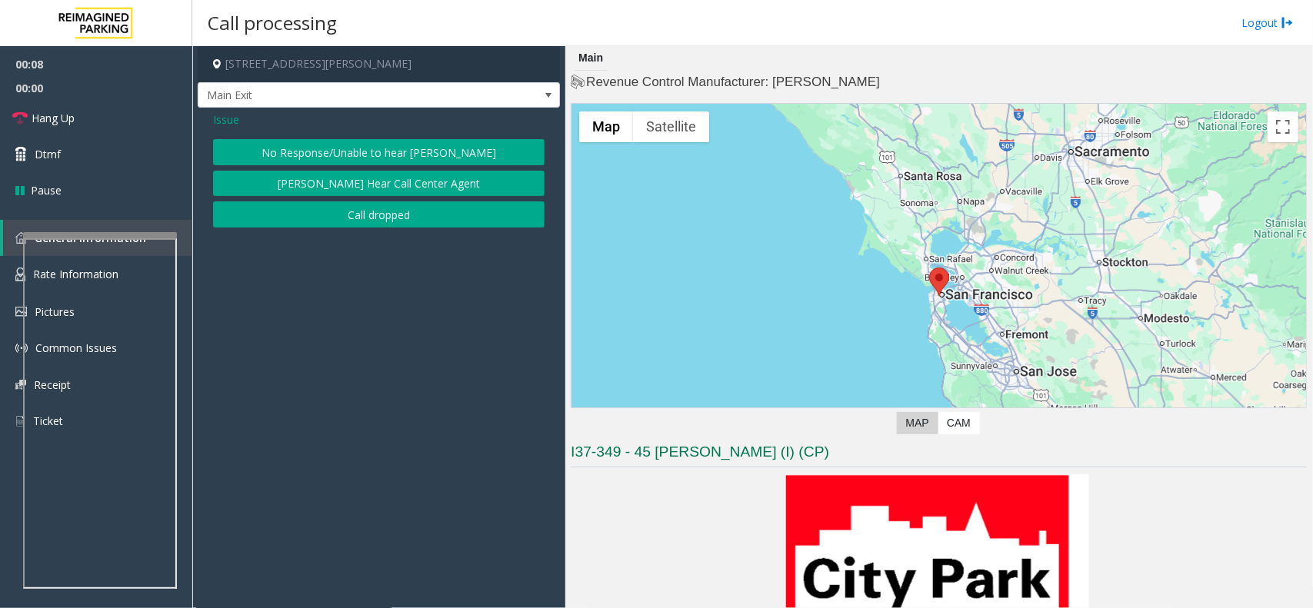
click at [354, 152] on button "No Response/Unable to hear [PERSON_NAME]" at bounding box center [379, 152] width 332 height 26
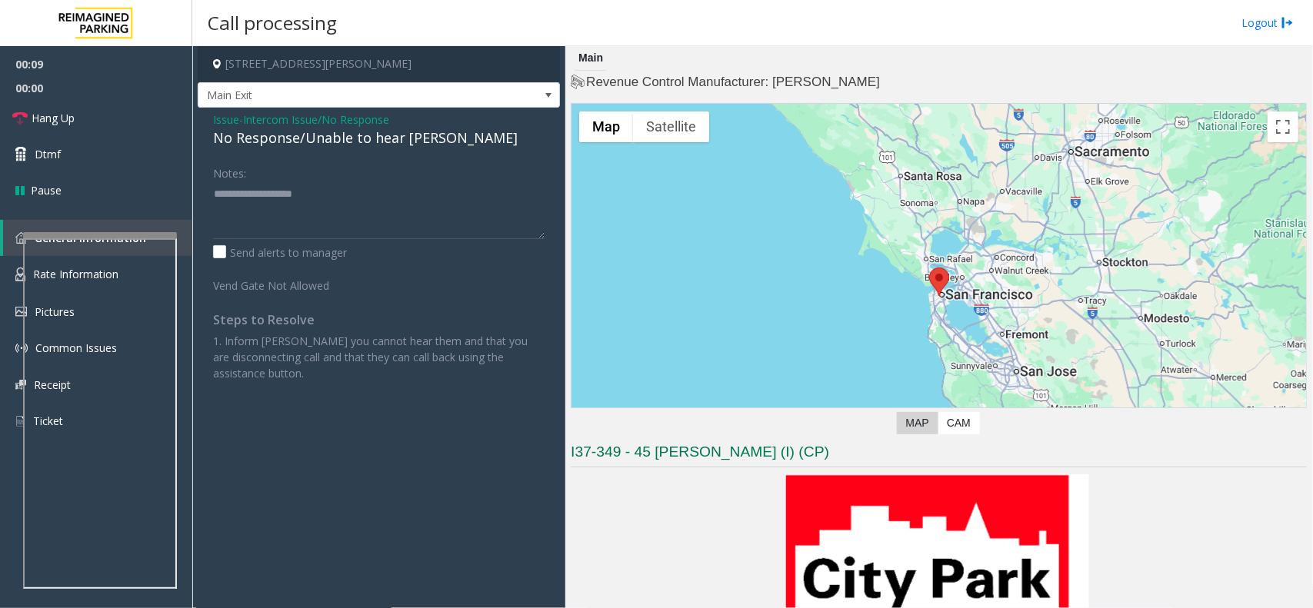
click at [332, 139] on div "No Response/Unable to hear [PERSON_NAME]" at bounding box center [379, 138] width 332 height 21
type textarea "**********"
click at [60, 118] on span "Hang Up" at bounding box center [53, 118] width 43 height 16
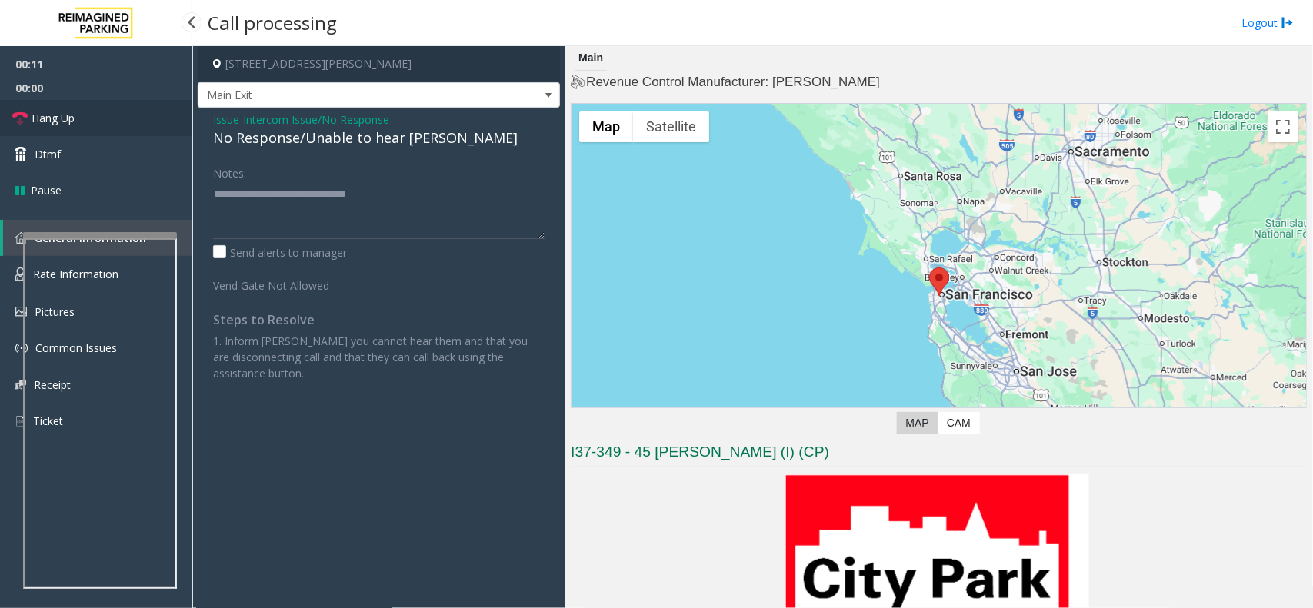
click at [60, 118] on span "Hang Up" at bounding box center [53, 118] width 43 height 16
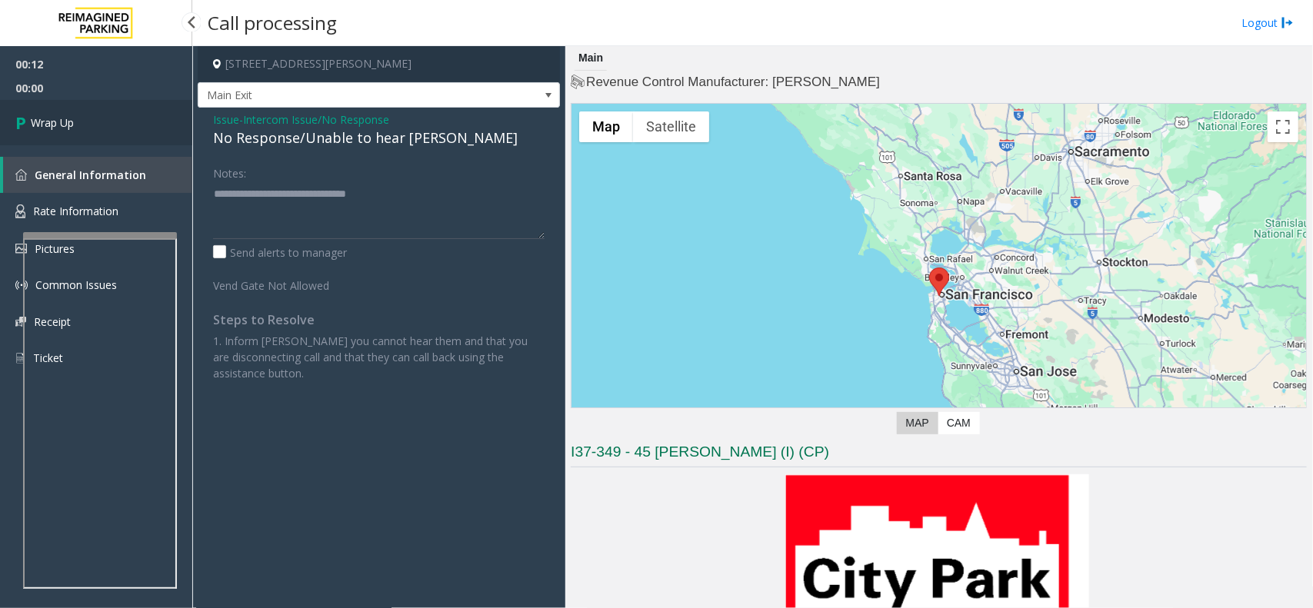
click at [60, 118] on span "Wrap Up" at bounding box center [52, 123] width 43 height 16
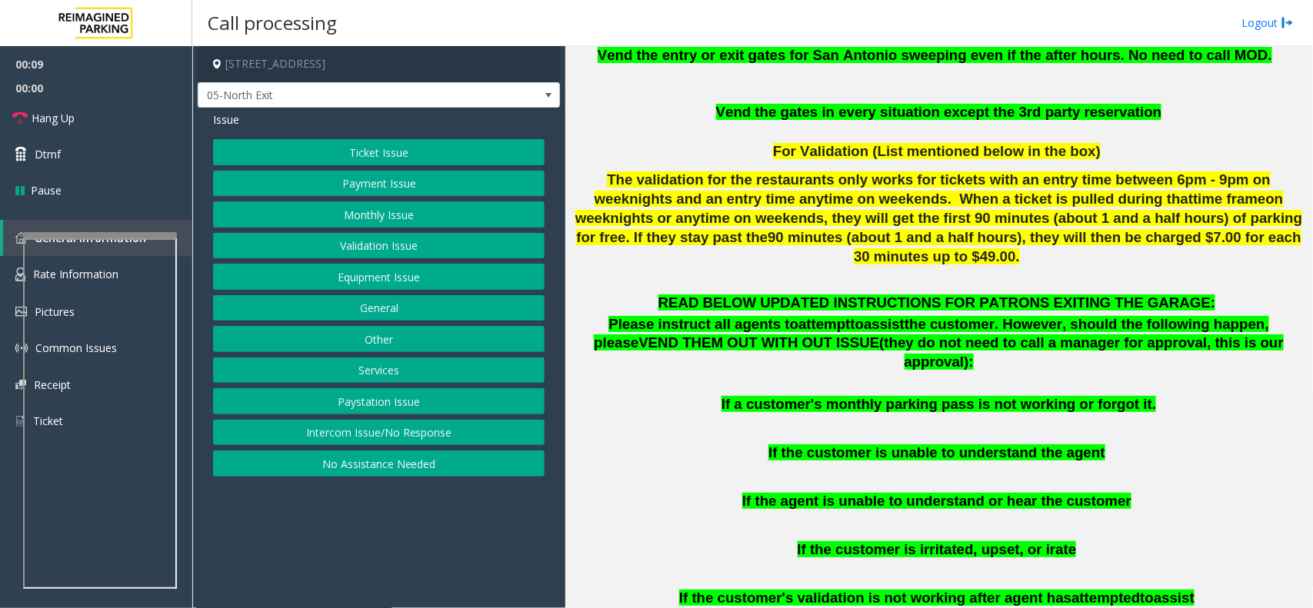
scroll to position [961, 0]
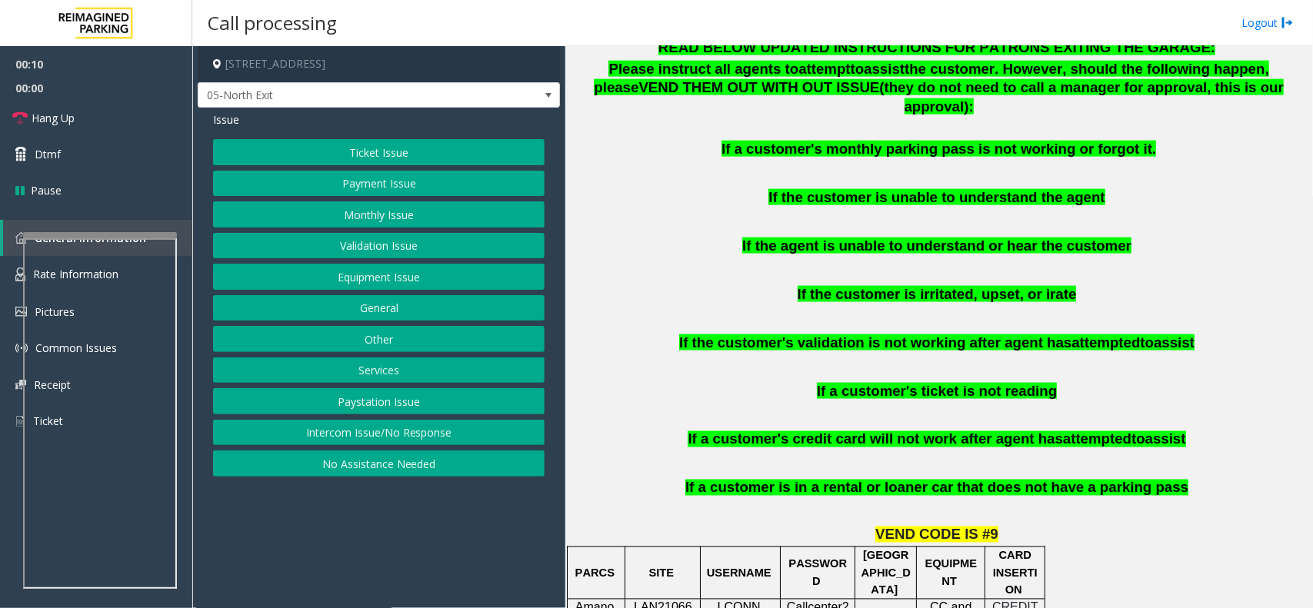
click at [402, 287] on button "Equipment Issue" at bounding box center [379, 277] width 332 height 26
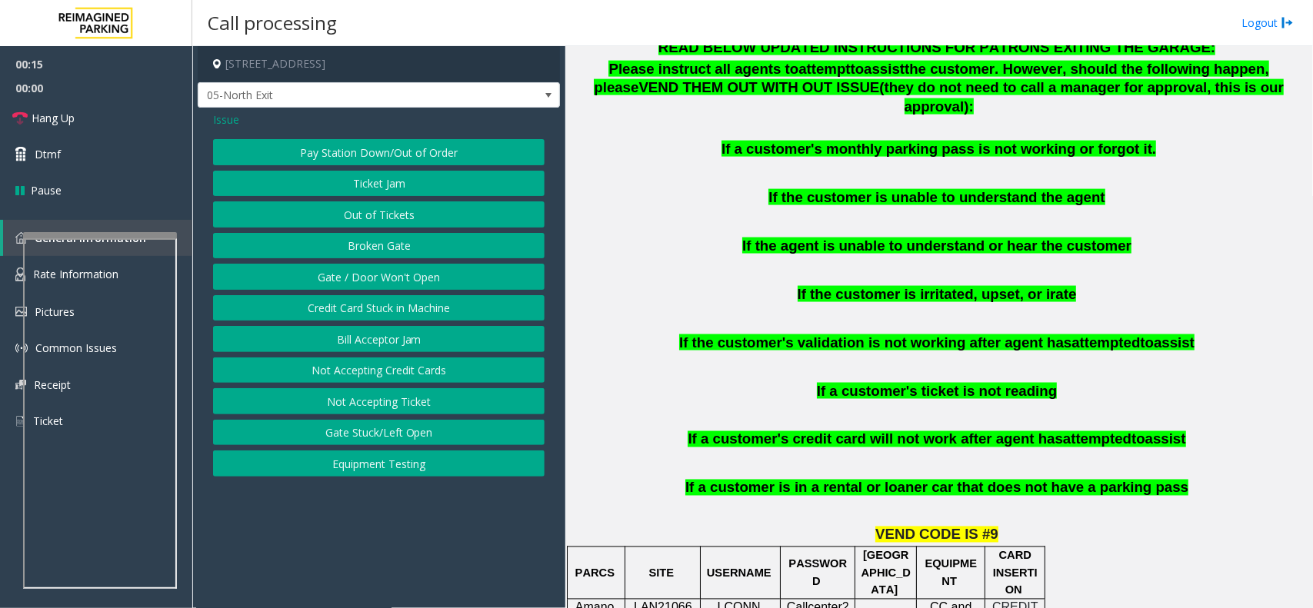
scroll to position [1346, 0]
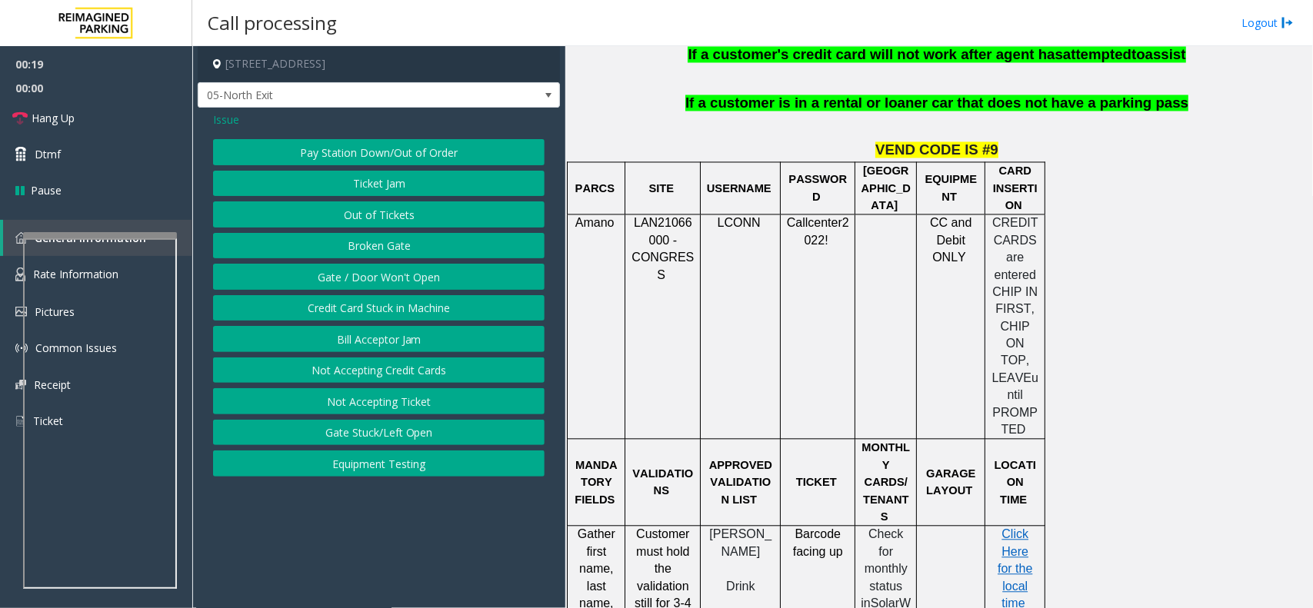
click at [392, 402] on button "Not Accepting Ticket" at bounding box center [379, 401] width 332 height 26
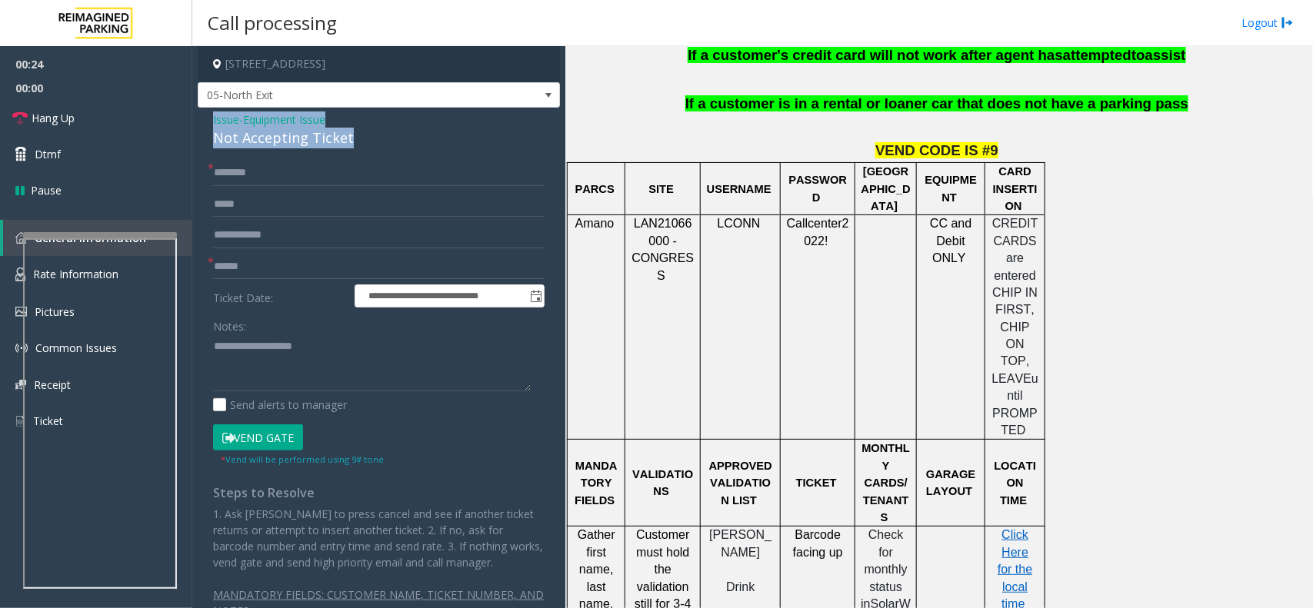
drag, startPoint x: 317, startPoint y: 133, endPoint x: 227, endPoint y: 127, distance: 90.2
click at [217, 125] on div "Issue - Equipment Issue Not Accepting Ticket" at bounding box center [379, 130] width 332 height 37
click at [308, 360] on textarea at bounding box center [372, 364] width 318 height 58
click at [331, 354] on textarea at bounding box center [372, 364] width 318 height 58
click at [337, 366] on textarea at bounding box center [372, 364] width 318 height 58
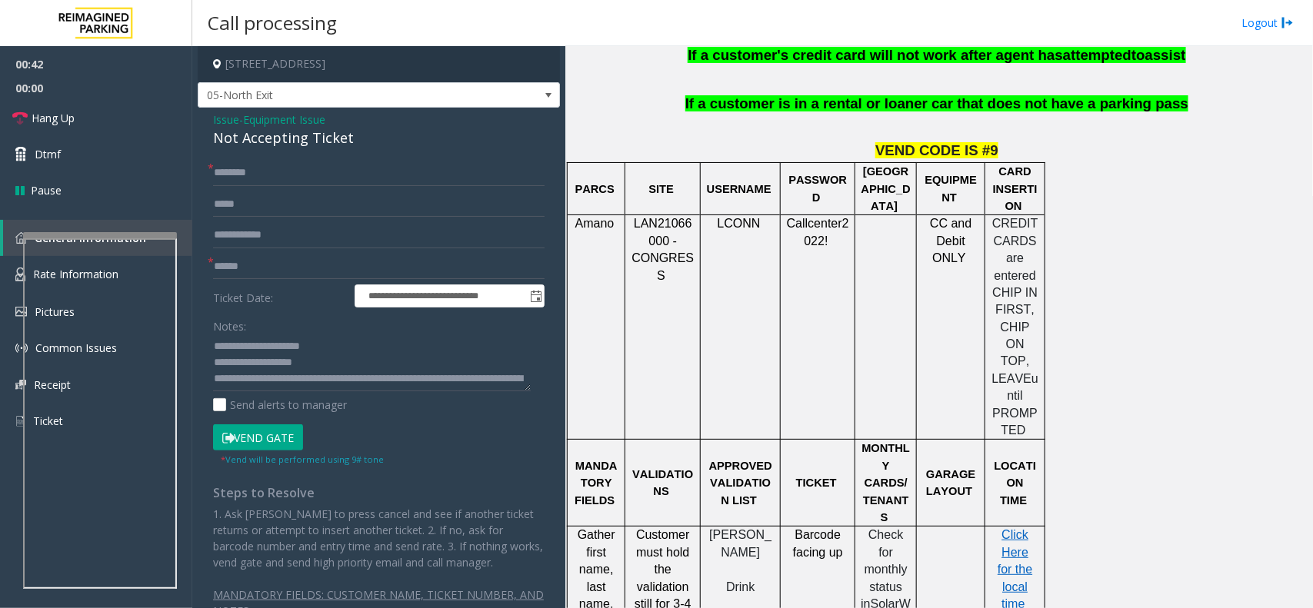
click at [293, 158] on div "**********" at bounding box center [379, 379] width 362 height 543
click at [310, 177] on input "text" at bounding box center [379, 173] width 332 height 26
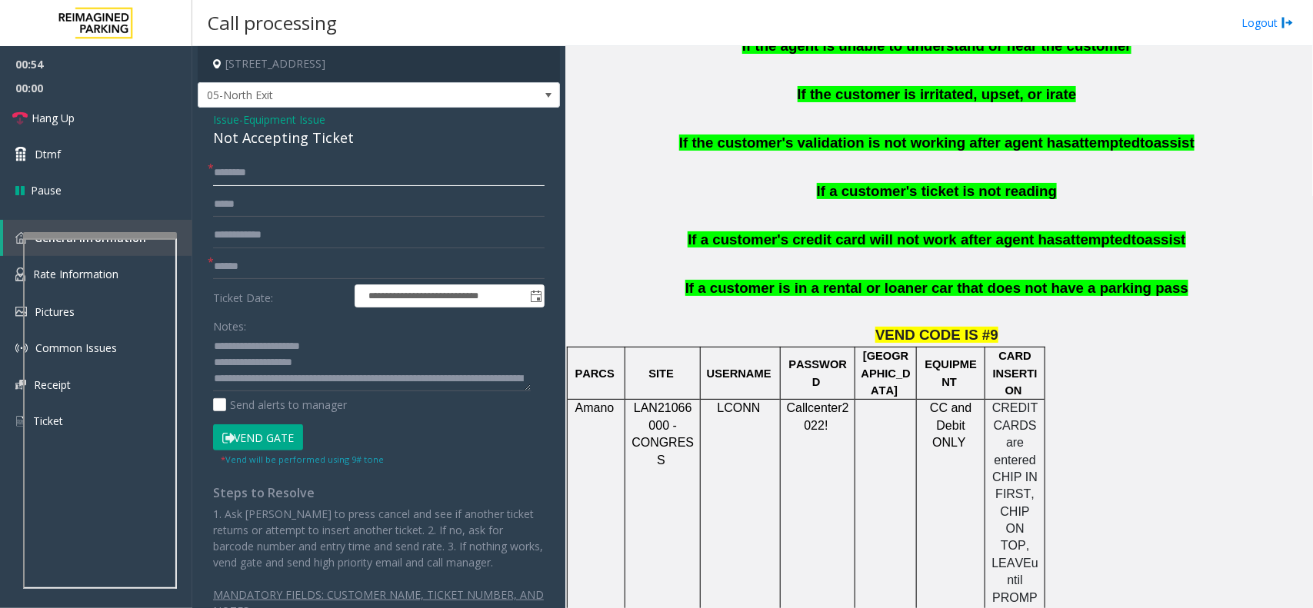
scroll to position [1154, 0]
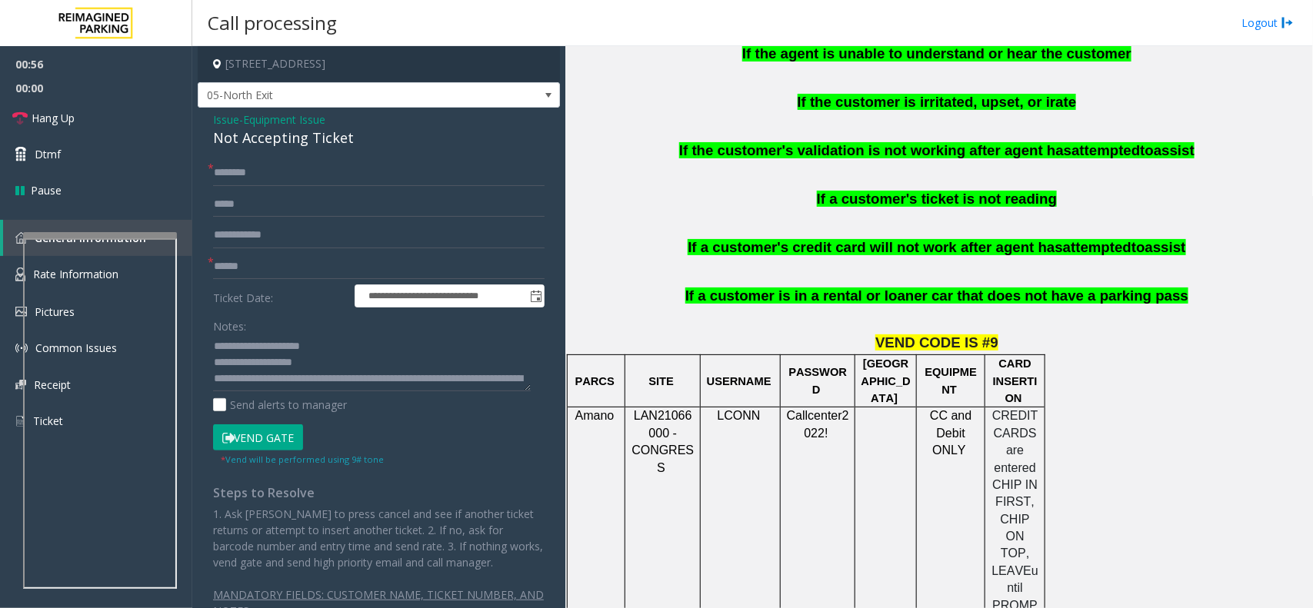
click at [281, 451] on button "Vend Gate" at bounding box center [258, 438] width 90 height 26
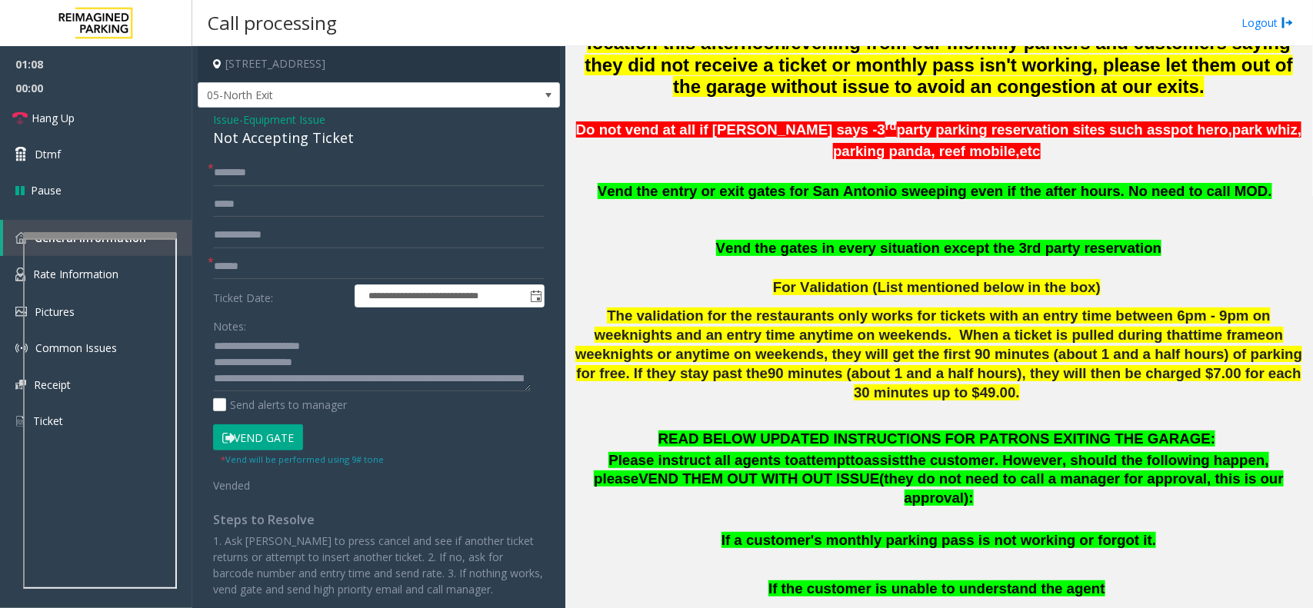
scroll to position [769, 0]
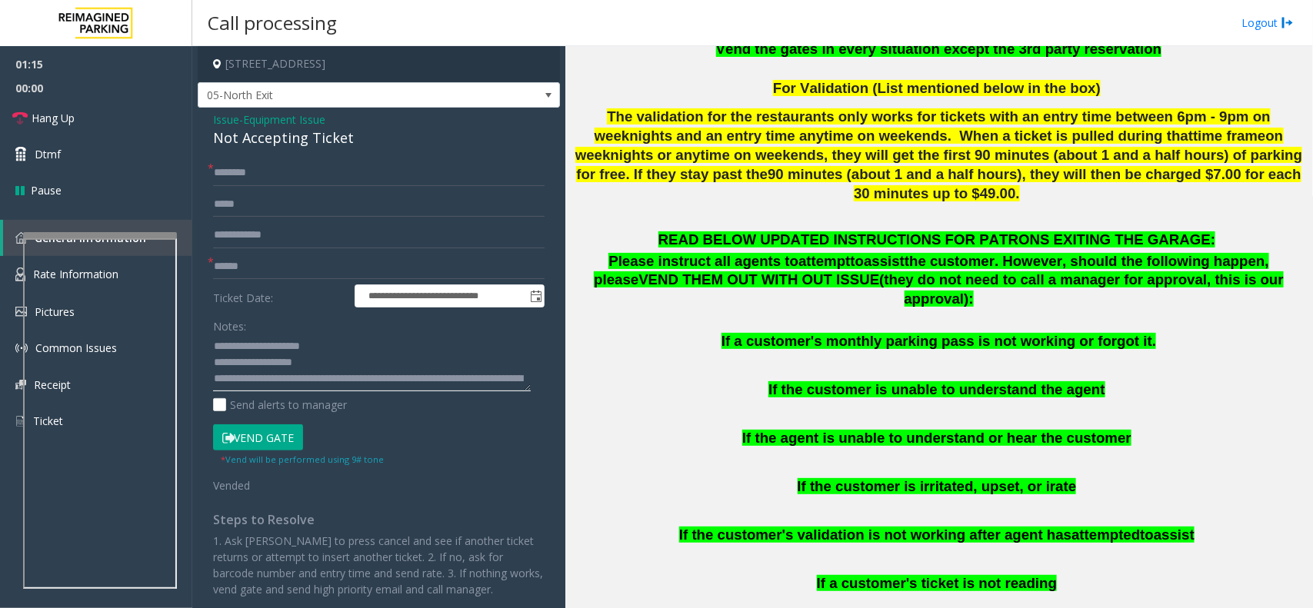
click at [245, 385] on textarea at bounding box center [372, 364] width 318 height 58
drag, startPoint x: 241, startPoint y: 382, endPoint x: 459, endPoint y: 385, distance: 218.5
click at [475, 394] on div "Notes: Send alerts to manager" at bounding box center [379, 363] width 332 height 101
paste textarea "******"
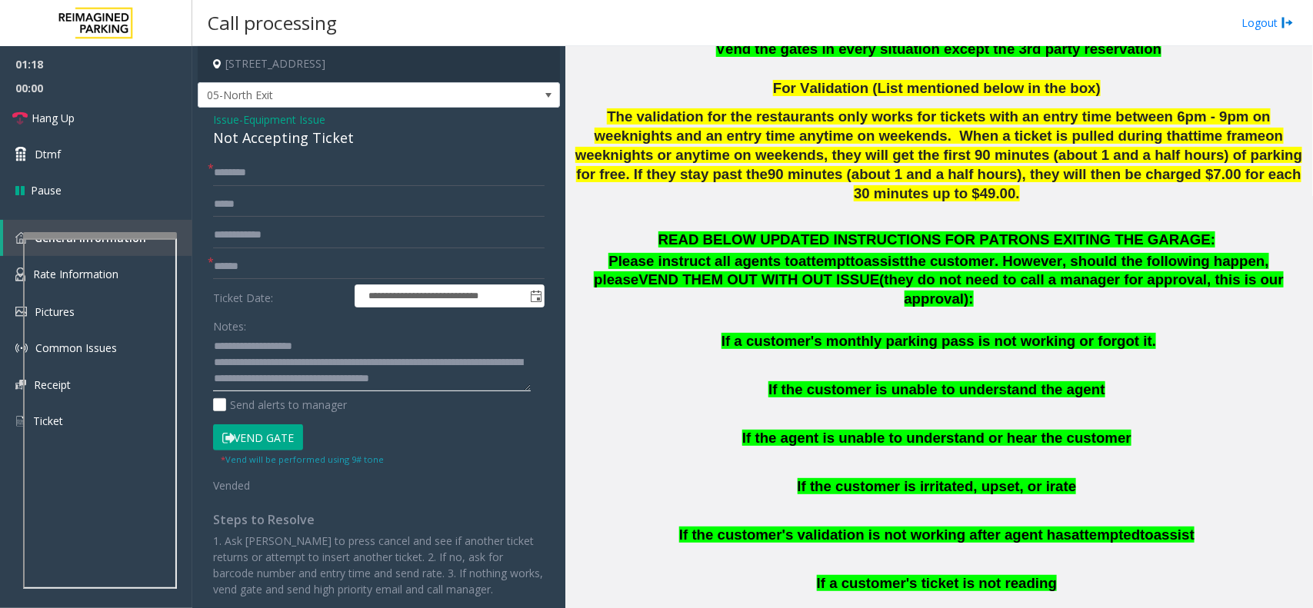
scroll to position [28, 0]
type textarea "**********"
click at [302, 178] on input "text" at bounding box center [379, 173] width 332 height 26
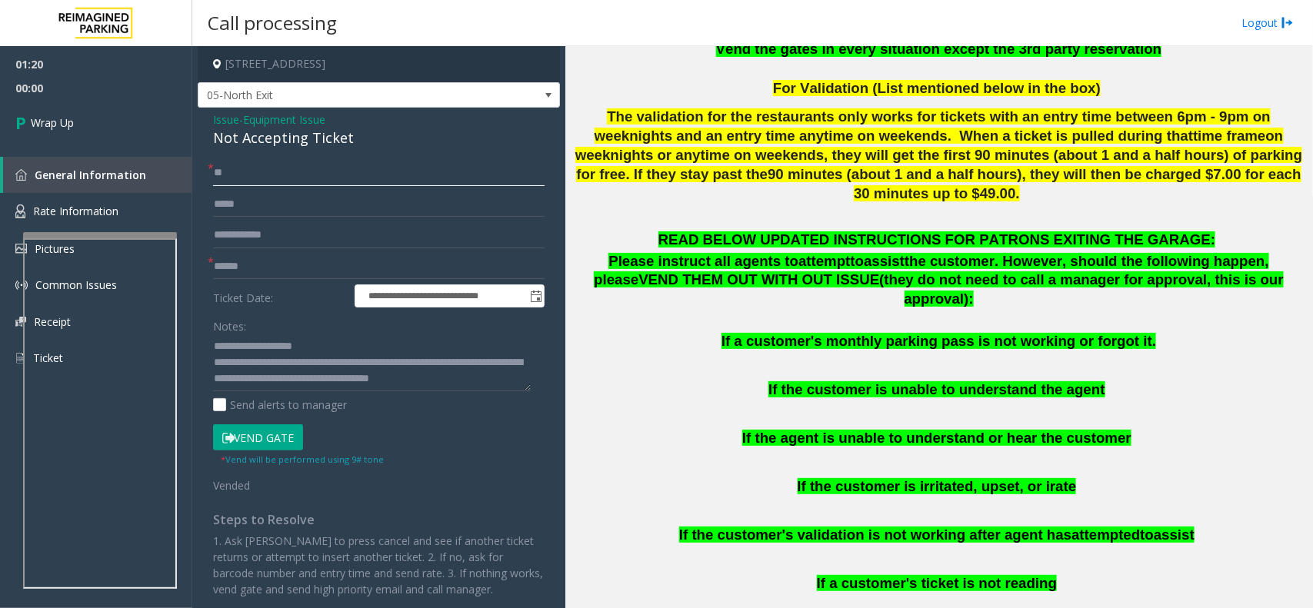
type input "**"
click at [285, 256] on input "text" at bounding box center [379, 267] width 332 height 26
type input "**"
click at [102, 116] on link "Wrap Up" at bounding box center [96, 122] width 192 height 45
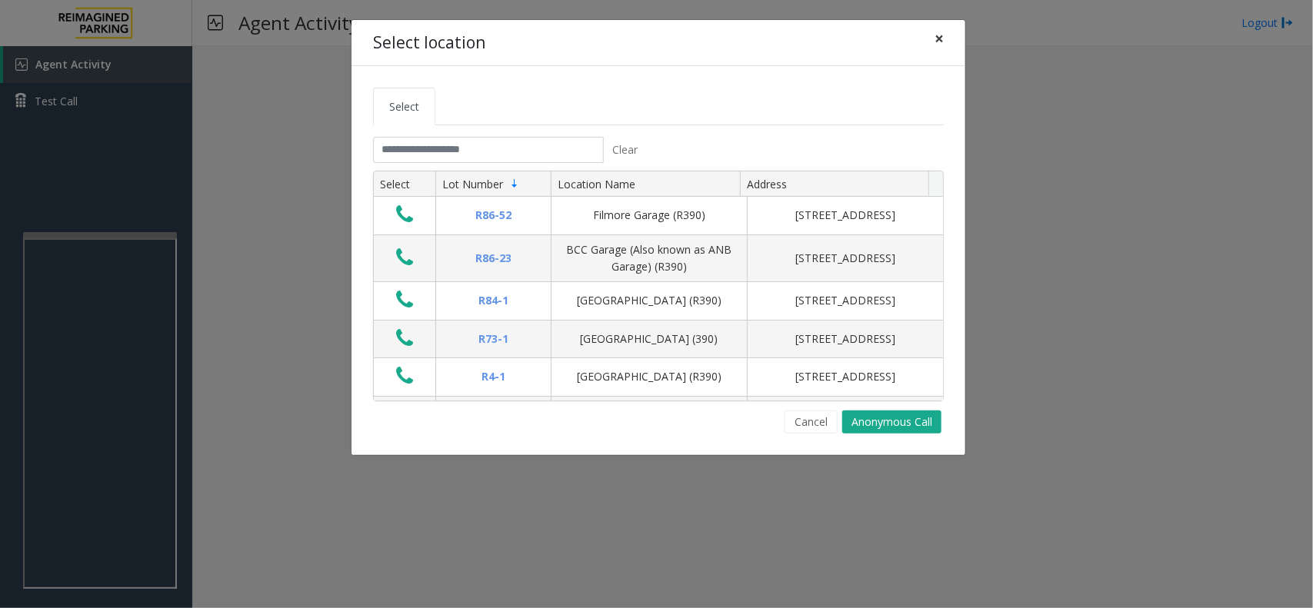
click at [939, 37] on span "×" at bounding box center [939, 39] width 9 height 22
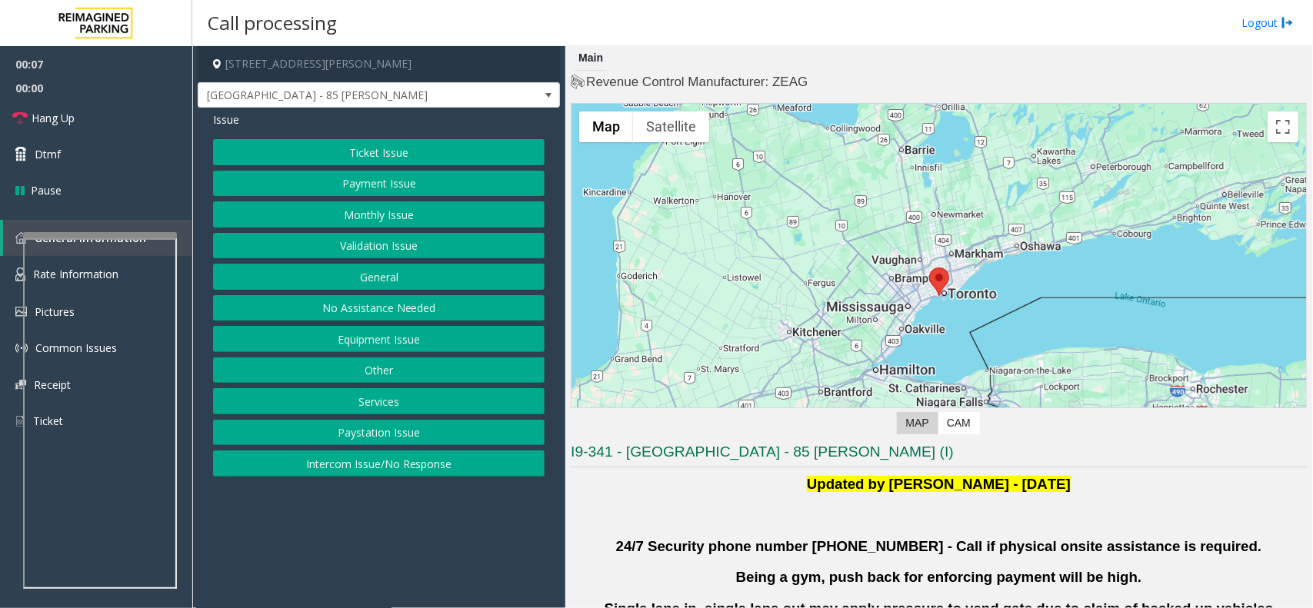
click at [444, 241] on button "Validation Issue" at bounding box center [379, 246] width 332 height 26
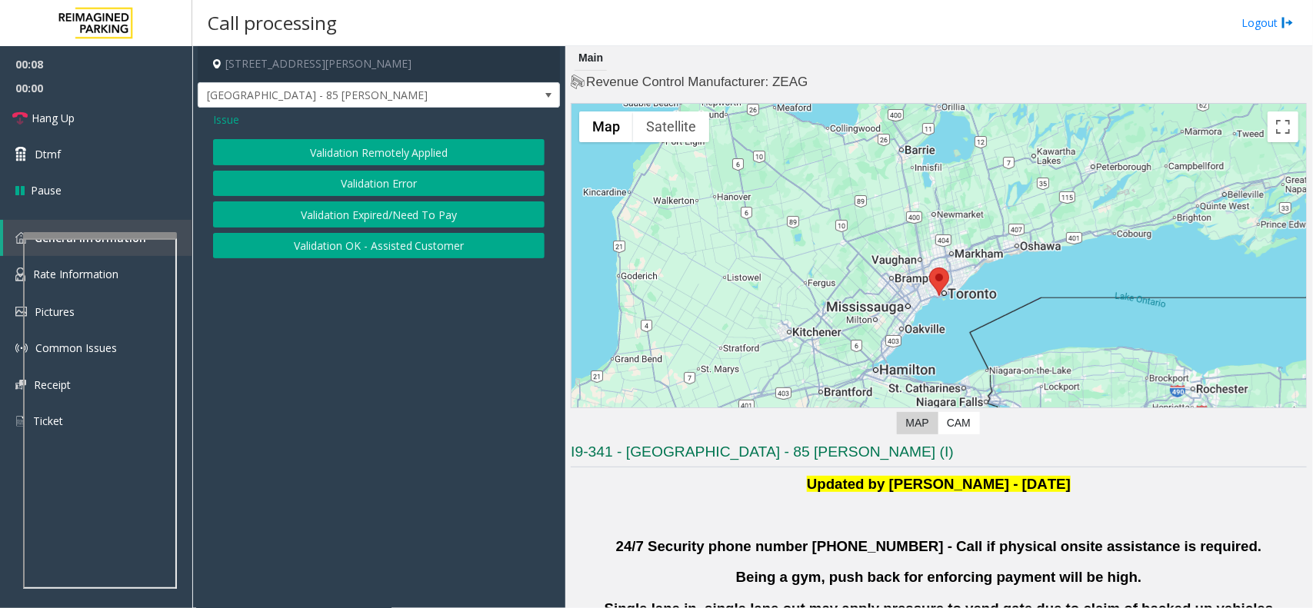
click at [319, 183] on button "Validation Error" at bounding box center [379, 184] width 332 height 26
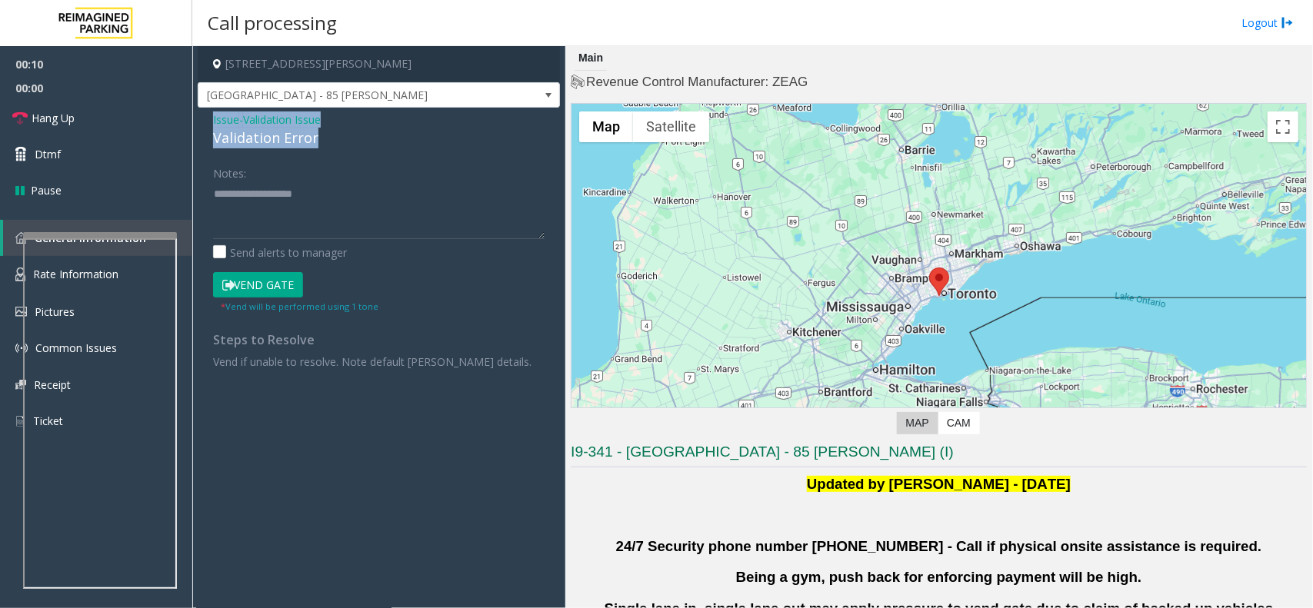
drag, startPoint x: 333, startPoint y: 132, endPoint x: 214, endPoint y: 121, distance: 119.8
click at [205, 119] on div "Issue - Validation Issue Validation Error Notes: Send alerts to manager Vend Ga…" at bounding box center [379, 246] width 362 height 277
click at [319, 214] on textarea at bounding box center [379, 211] width 332 height 58
click at [302, 210] on textarea at bounding box center [379, 211] width 332 height 58
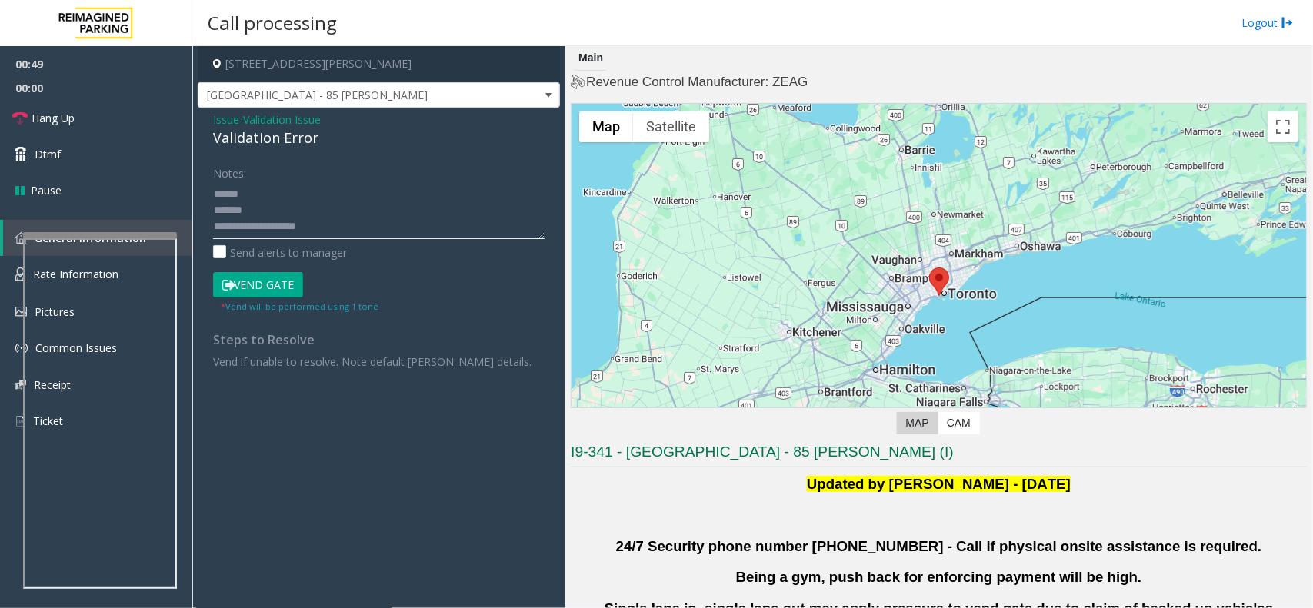
click at [310, 215] on textarea at bounding box center [379, 211] width 332 height 58
click at [323, 212] on textarea at bounding box center [379, 211] width 332 height 58
click at [305, 208] on textarea at bounding box center [379, 211] width 332 height 58
click at [325, 215] on textarea at bounding box center [379, 211] width 332 height 58
click at [262, 291] on button "Vend Gate" at bounding box center [258, 285] width 90 height 26
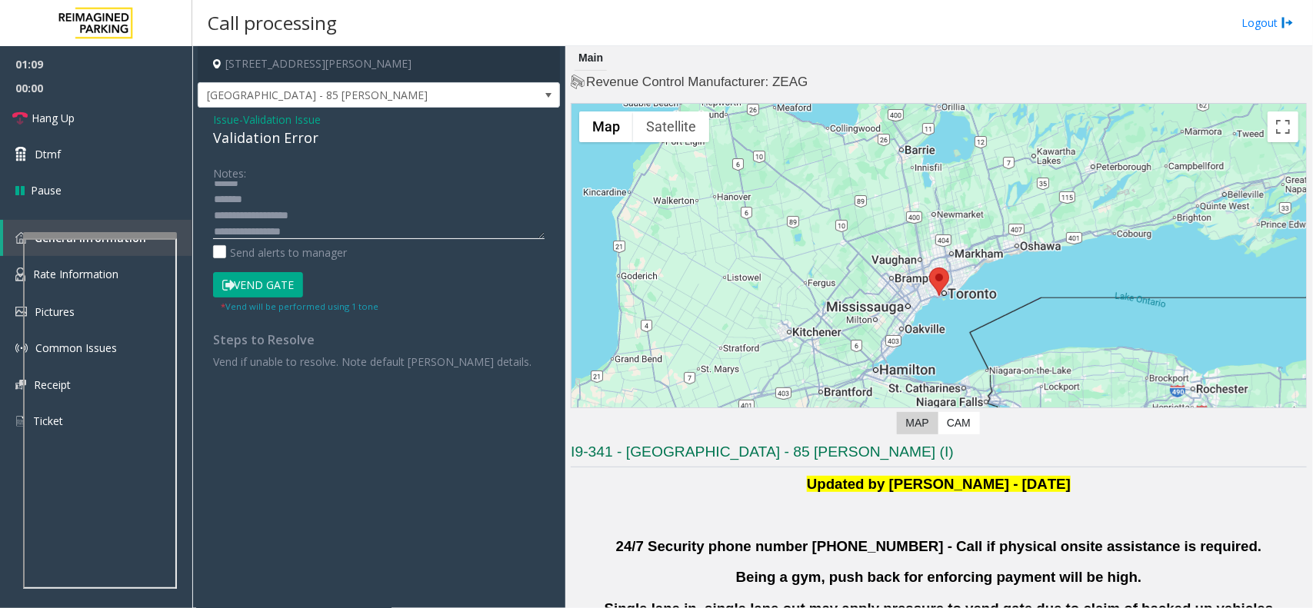
click at [213, 196] on textarea at bounding box center [379, 211] width 332 height 58
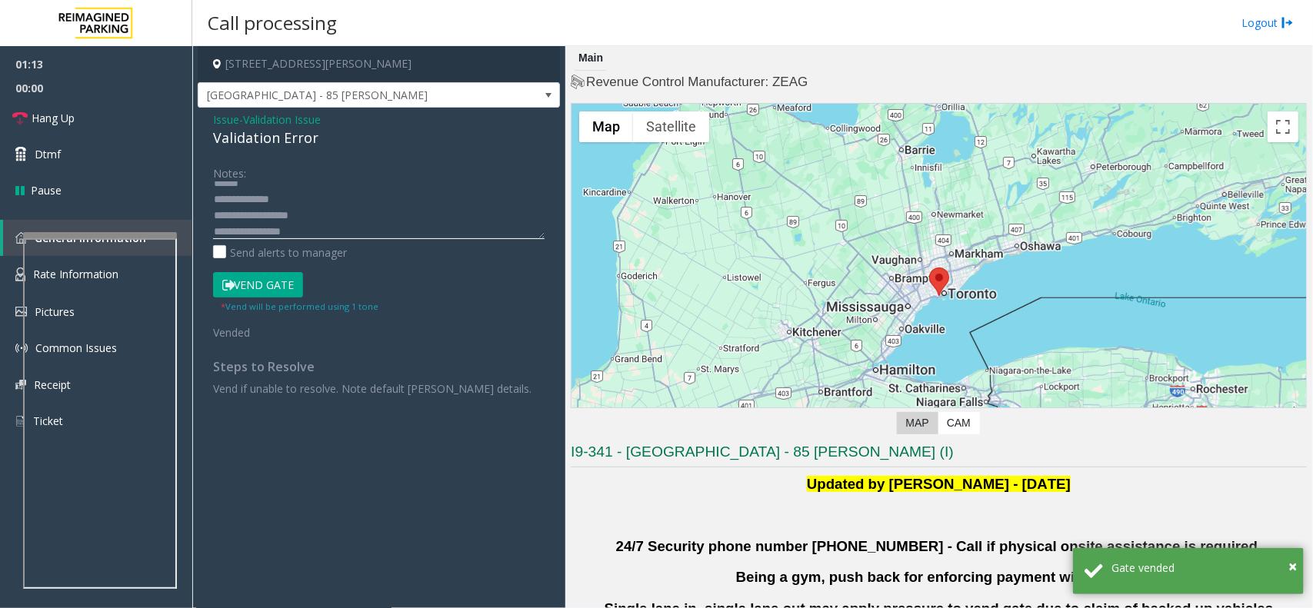
click at [308, 225] on textarea at bounding box center [379, 211] width 332 height 58
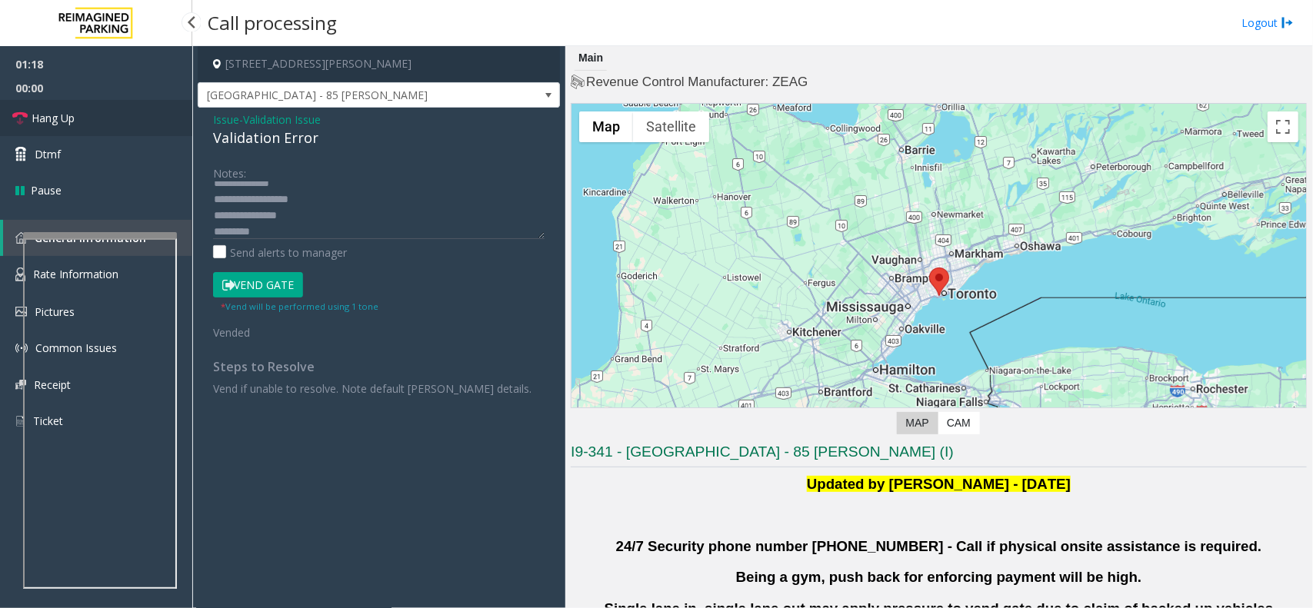
drag, startPoint x: 79, startPoint y: 116, endPoint x: 102, endPoint y: 131, distance: 26.7
click at [79, 116] on link "Hang Up" at bounding box center [96, 118] width 192 height 36
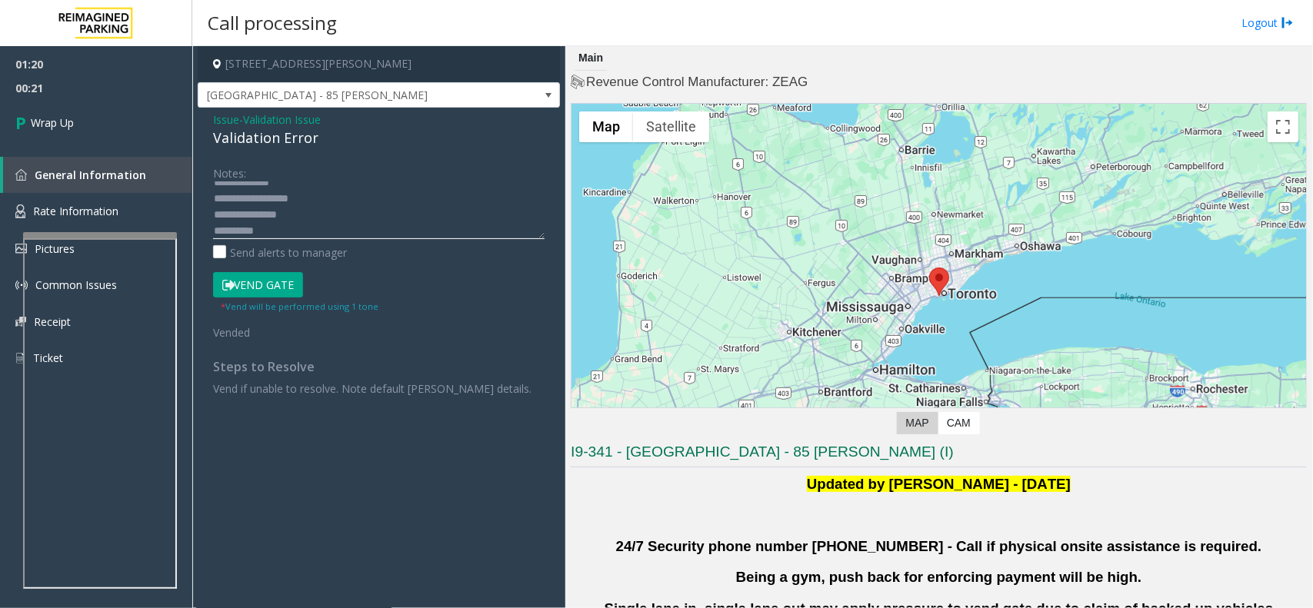
scroll to position [81, 0]
click at [278, 214] on textarea at bounding box center [379, 211] width 332 height 58
type textarea "**********"
click at [152, 112] on link "Wrap Up" at bounding box center [96, 122] width 192 height 45
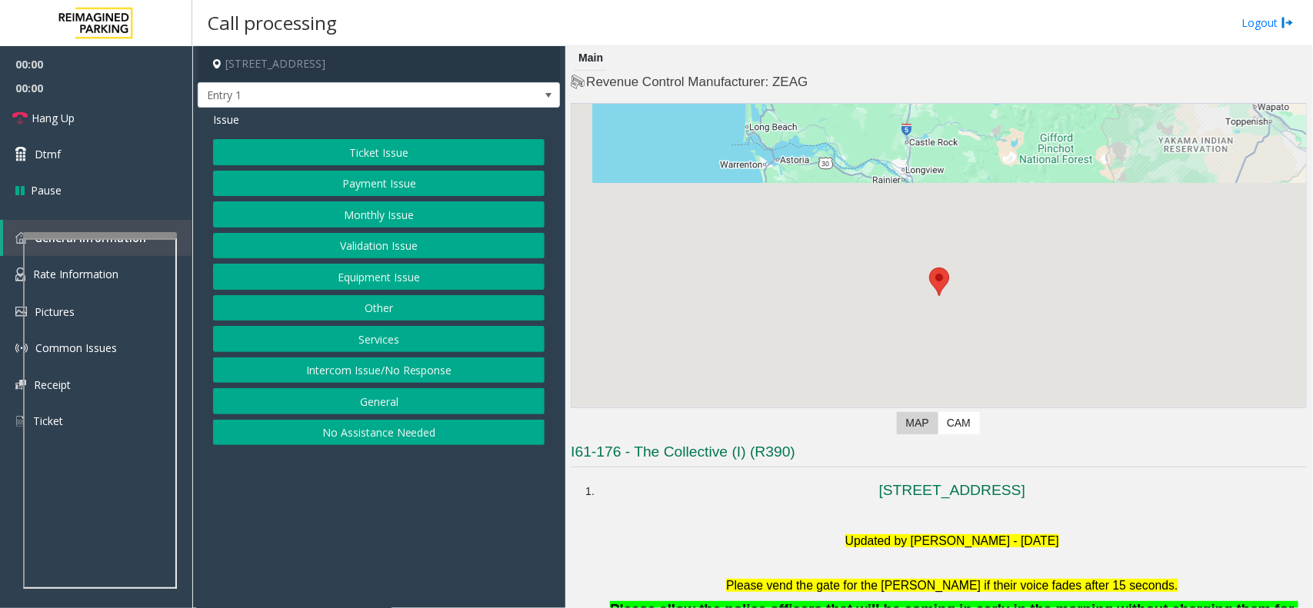
scroll to position [192, 0]
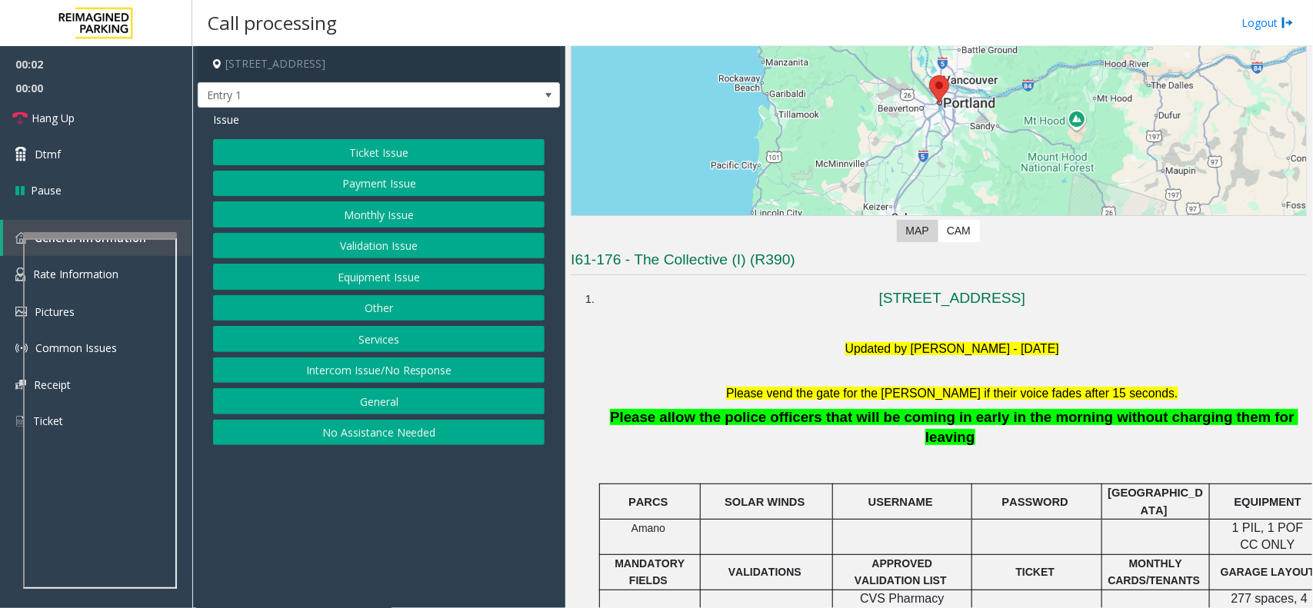
click at [441, 371] on button "Intercom Issue/No Response" at bounding box center [379, 371] width 332 height 26
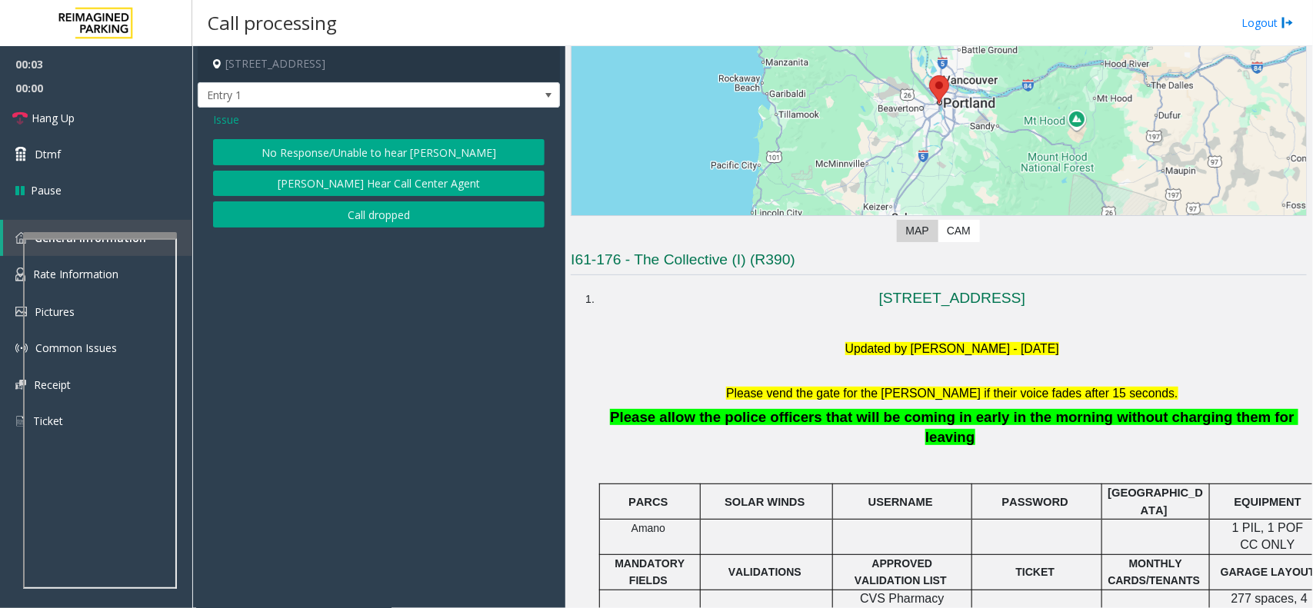
click at [325, 151] on button "No Response/Unable to hear [PERSON_NAME]" at bounding box center [379, 152] width 332 height 26
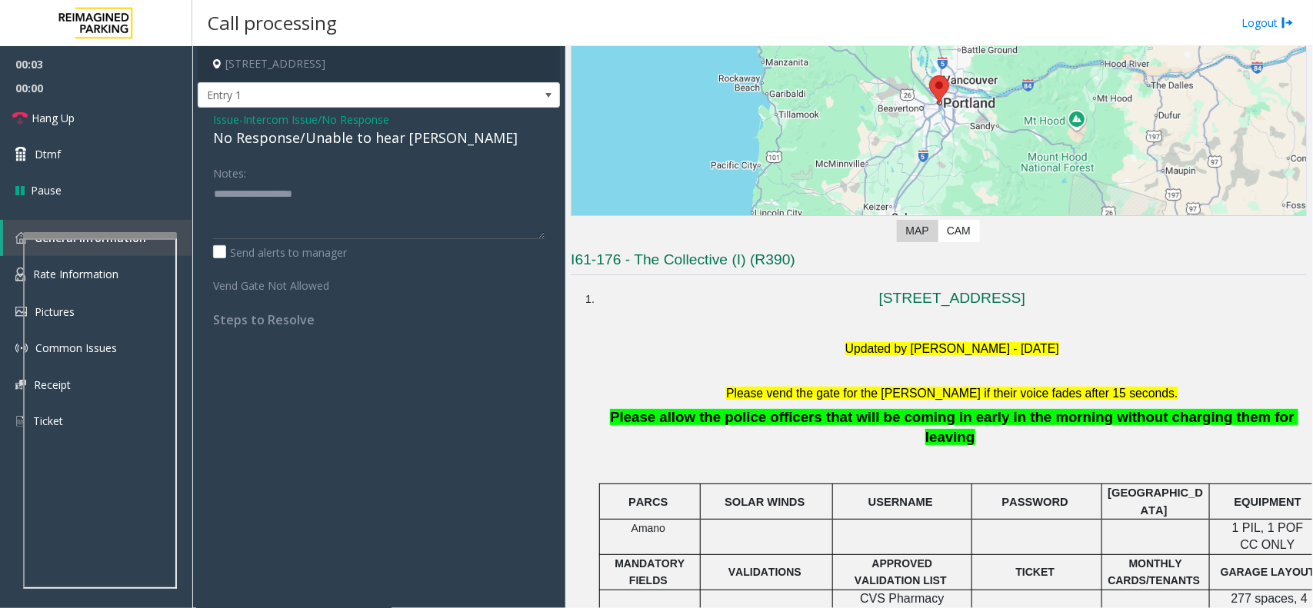
click at [310, 143] on div "No Response/Unable to hear [PERSON_NAME]" at bounding box center [379, 138] width 332 height 21
type textarea "**********"
click at [137, 117] on link "Hang Up" at bounding box center [96, 118] width 192 height 36
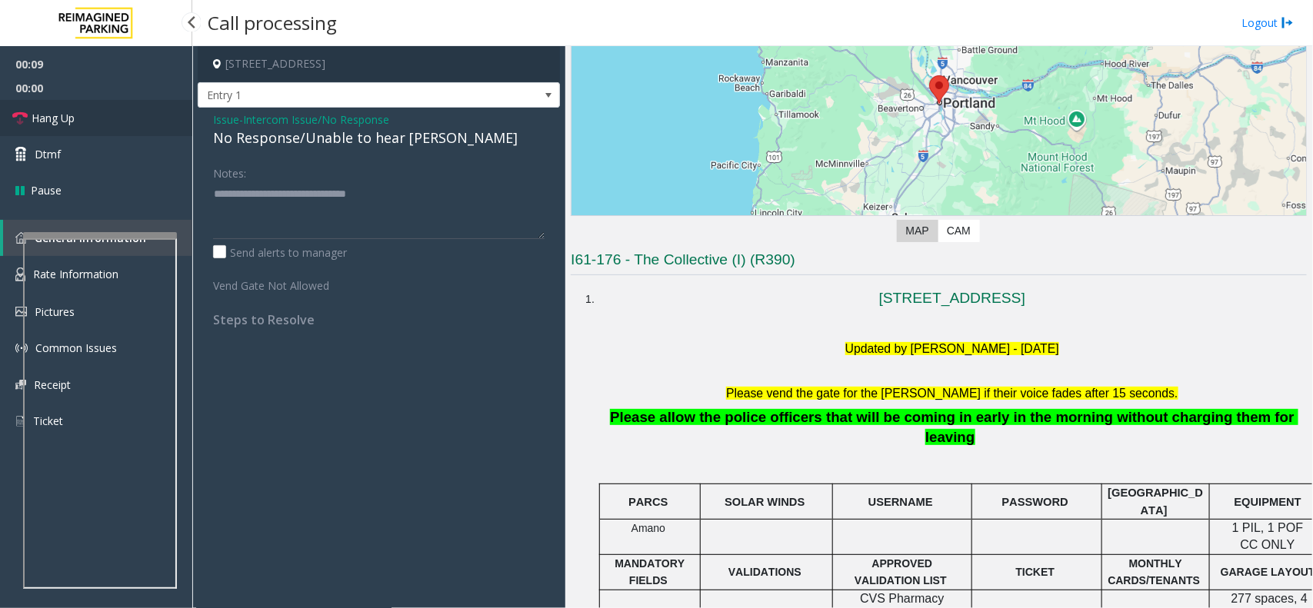
click at [137, 117] on link "Hang Up" at bounding box center [96, 118] width 192 height 36
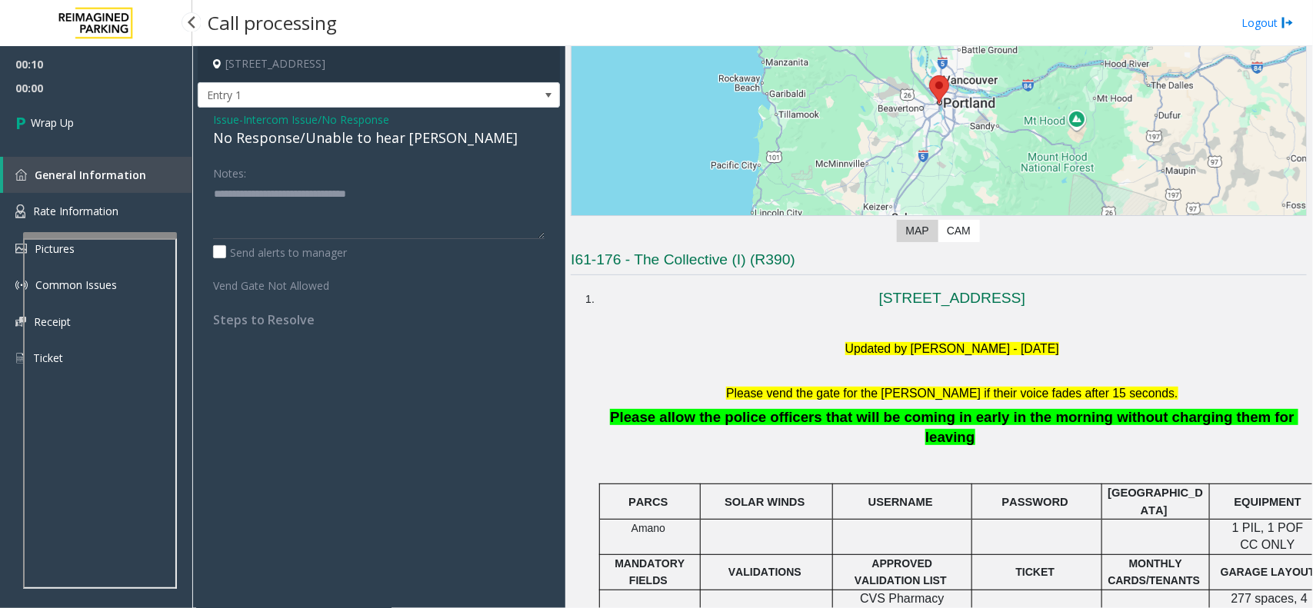
click at [137, 117] on link "Wrap Up" at bounding box center [96, 122] width 192 height 45
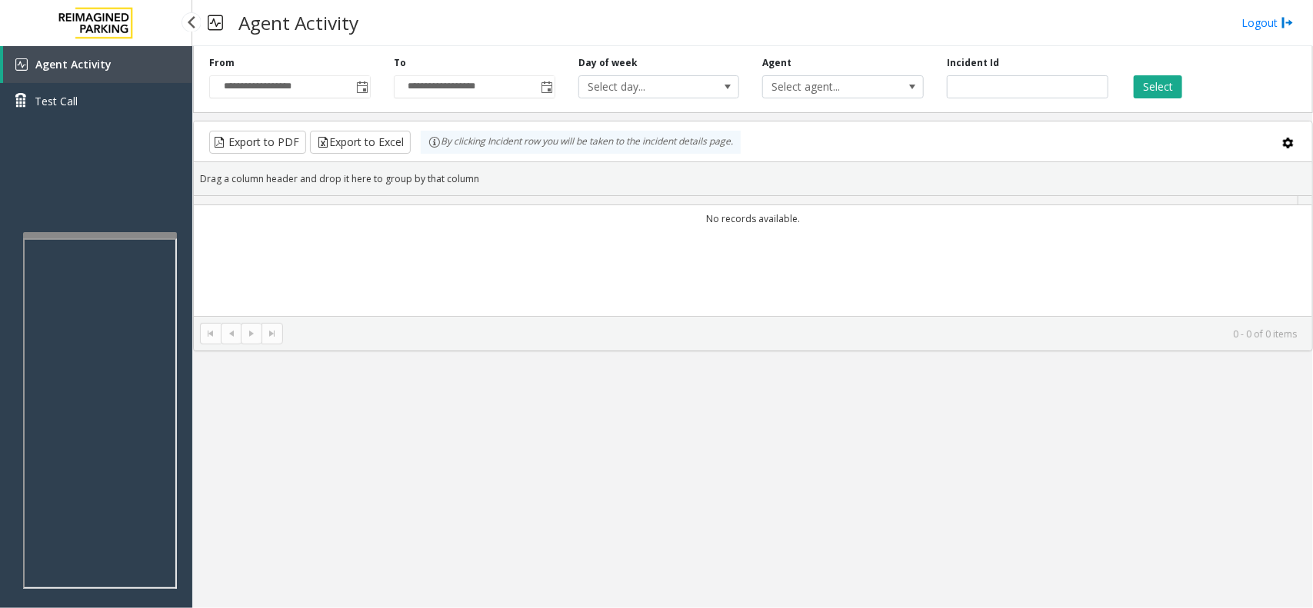
click at [137, 117] on link "Test Call" at bounding box center [96, 101] width 192 height 36
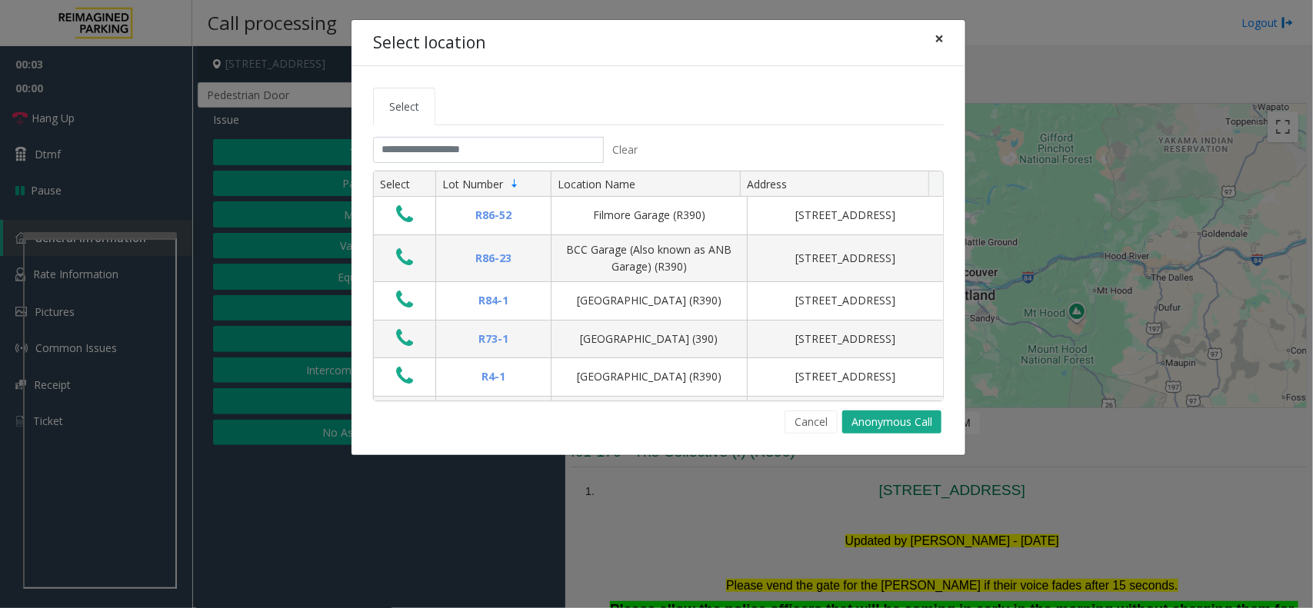
click at [938, 36] on span "×" at bounding box center [939, 39] width 9 height 22
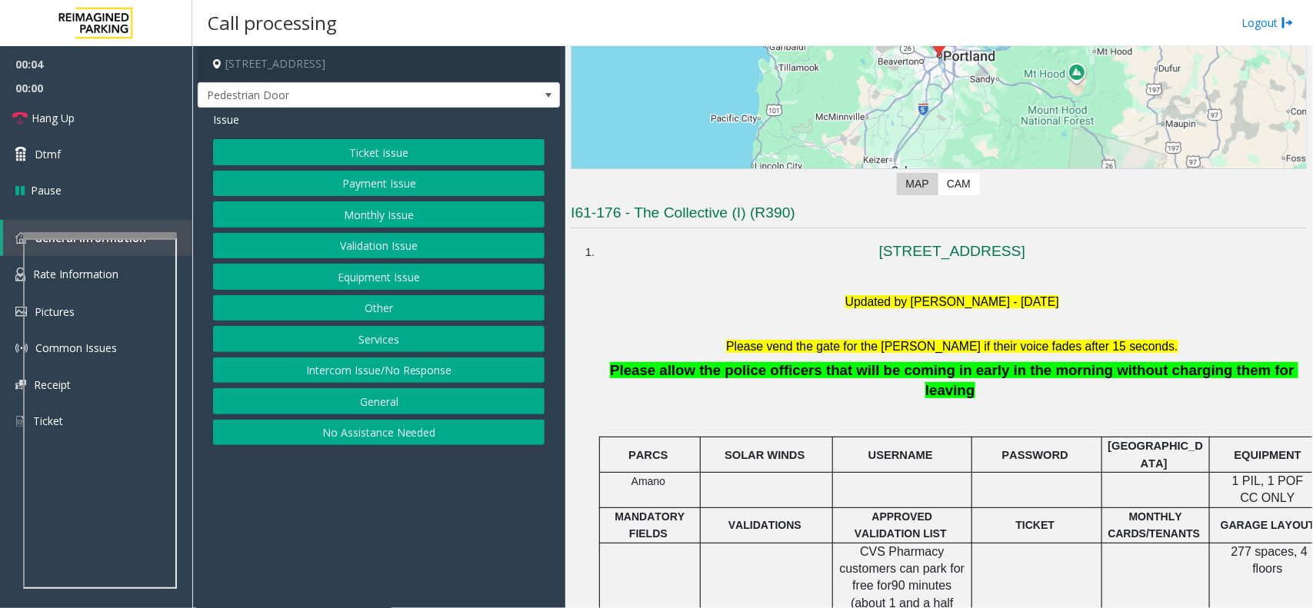
scroll to position [288, 0]
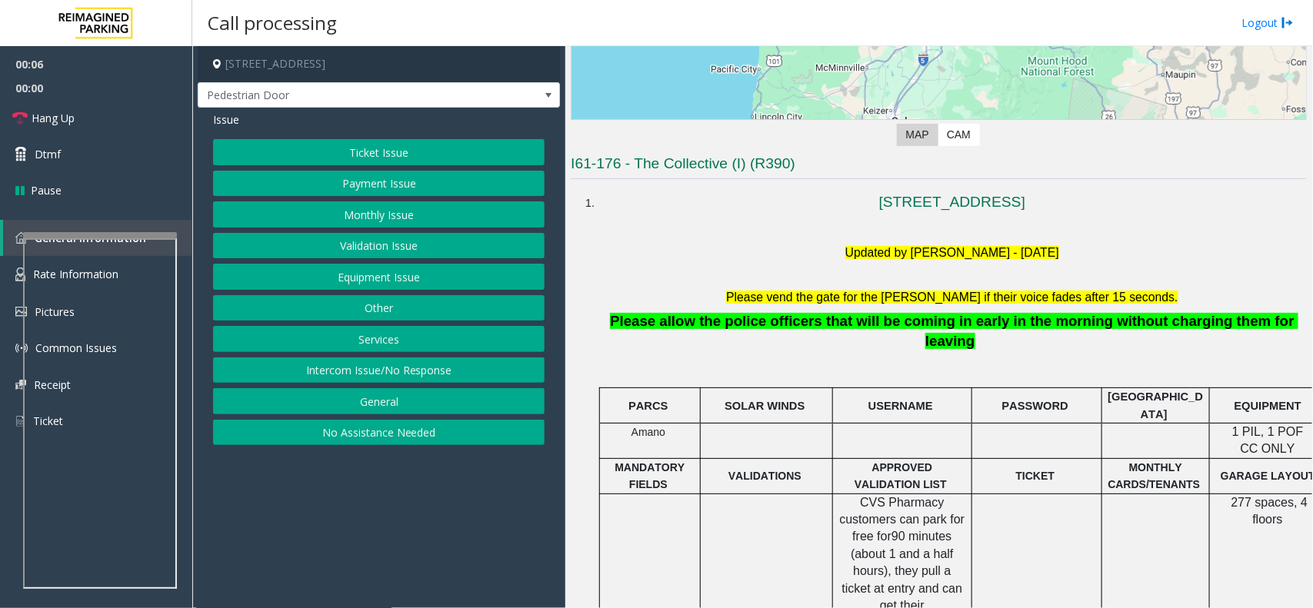
click at [385, 278] on button "Equipment Issue" at bounding box center [379, 277] width 332 height 26
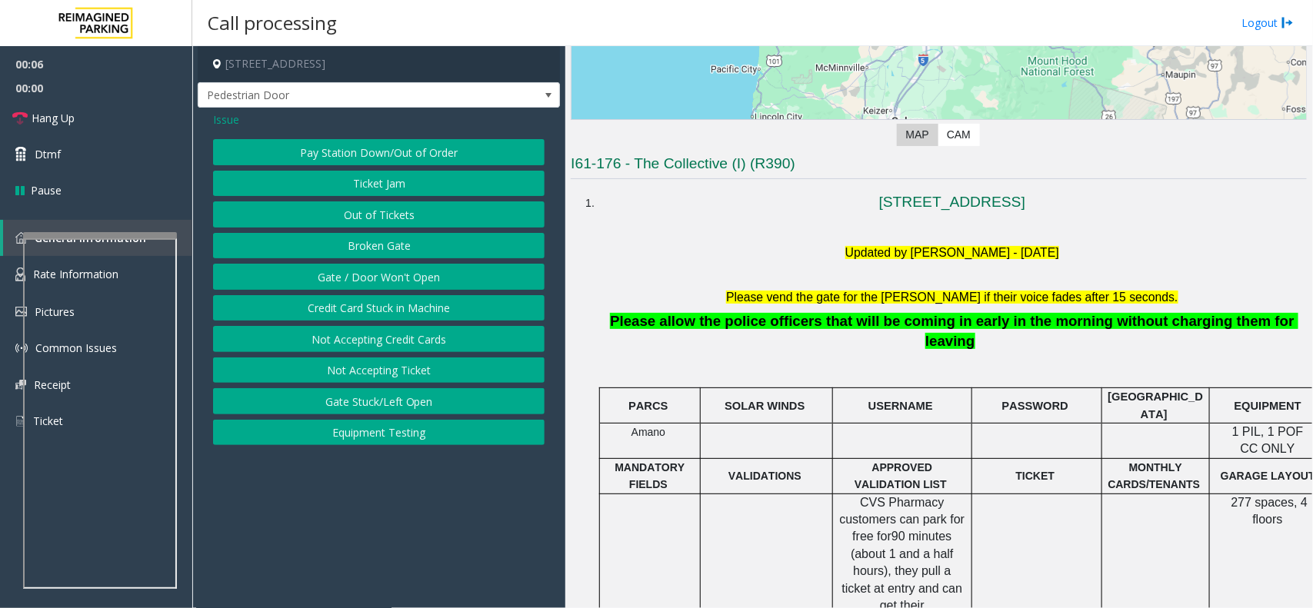
click at [386, 278] on button "Gate / Door Won't Open" at bounding box center [379, 277] width 332 height 26
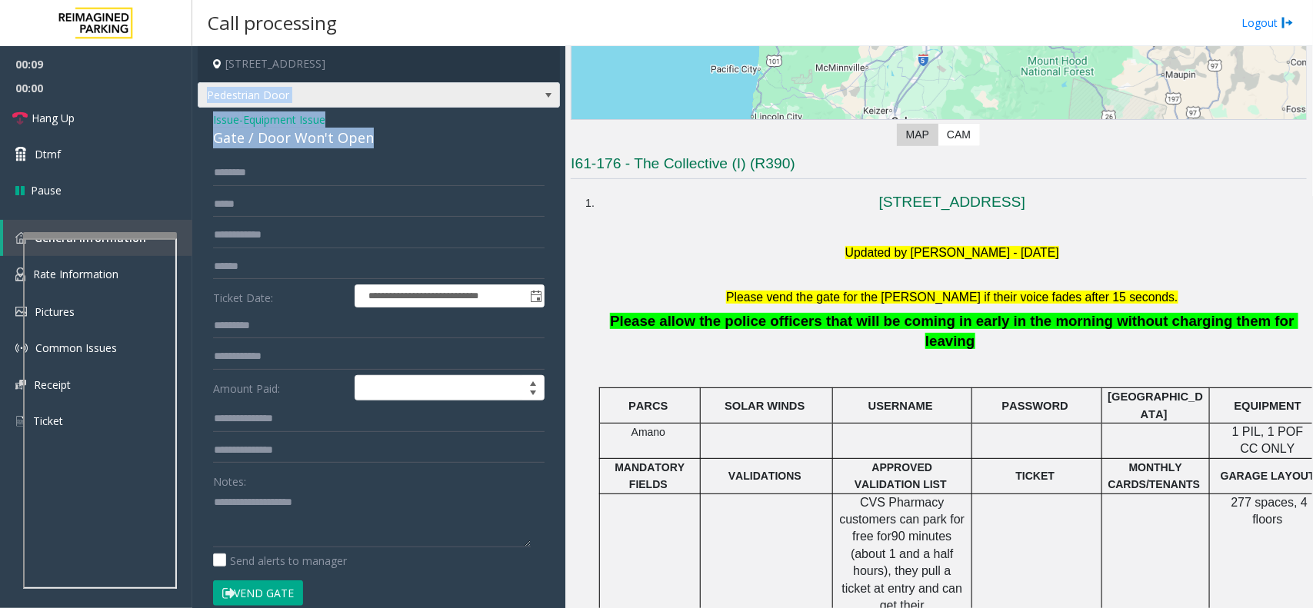
drag, startPoint x: 387, startPoint y: 143, endPoint x: 209, endPoint y: 108, distance: 181.0
click at [209, 105] on div "**********" at bounding box center [379, 458] width 362 height 825
click at [425, 109] on div "**********" at bounding box center [379, 489] width 362 height 763
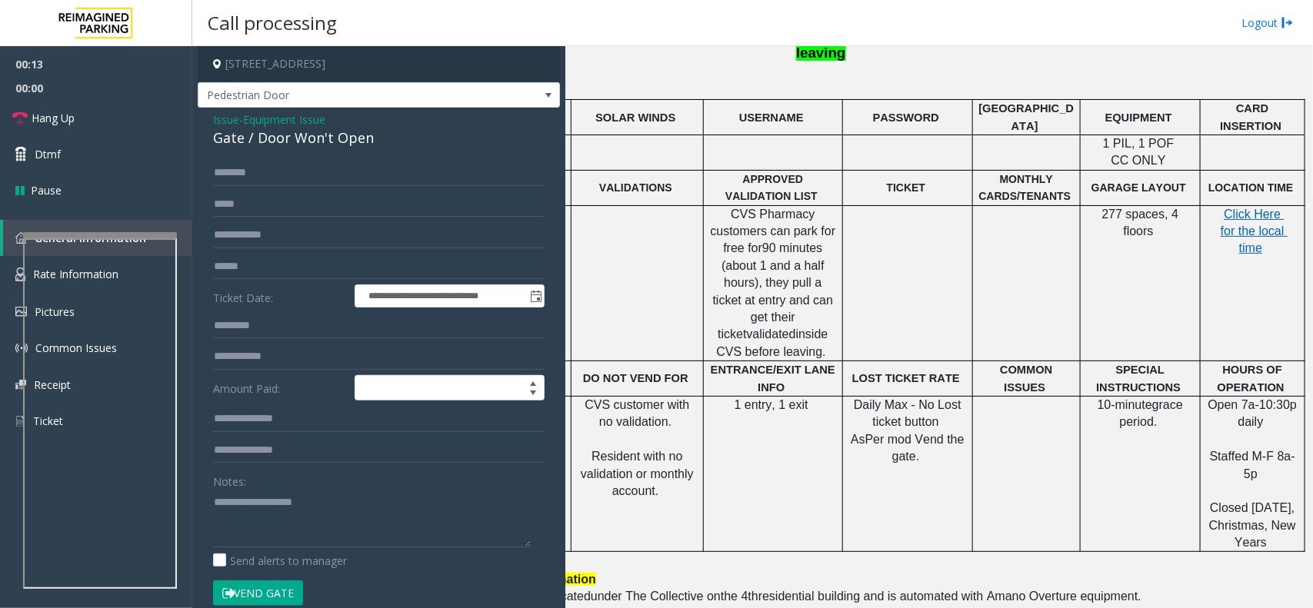
scroll to position [577, 143]
drag, startPoint x: 369, startPoint y: 131, endPoint x: 204, endPoint y: 120, distance: 165.7
click at [204, 120] on div "**********" at bounding box center [379, 489] width 362 height 763
click at [332, 537] on textarea at bounding box center [372, 519] width 318 height 58
click at [364, 521] on textarea at bounding box center [372, 519] width 318 height 58
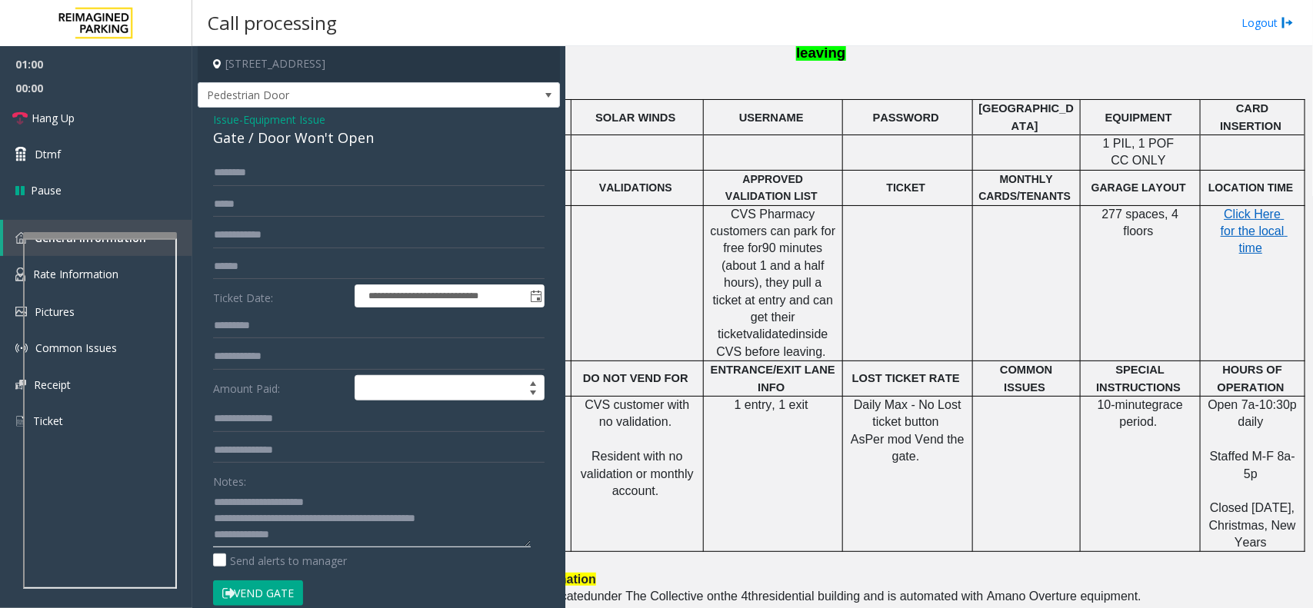
click at [290, 537] on textarea at bounding box center [372, 519] width 318 height 58
type textarea "**********"
click at [255, 604] on button "Vend Gate" at bounding box center [258, 594] width 90 height 26
drag, startPoint x: 278, startPoint y: 537, endPoint x: 277, endPoint y: 604, distance: 66.9
click at [278, 604] on div "**********" at bounding box center [379, 521] width 355 height 722
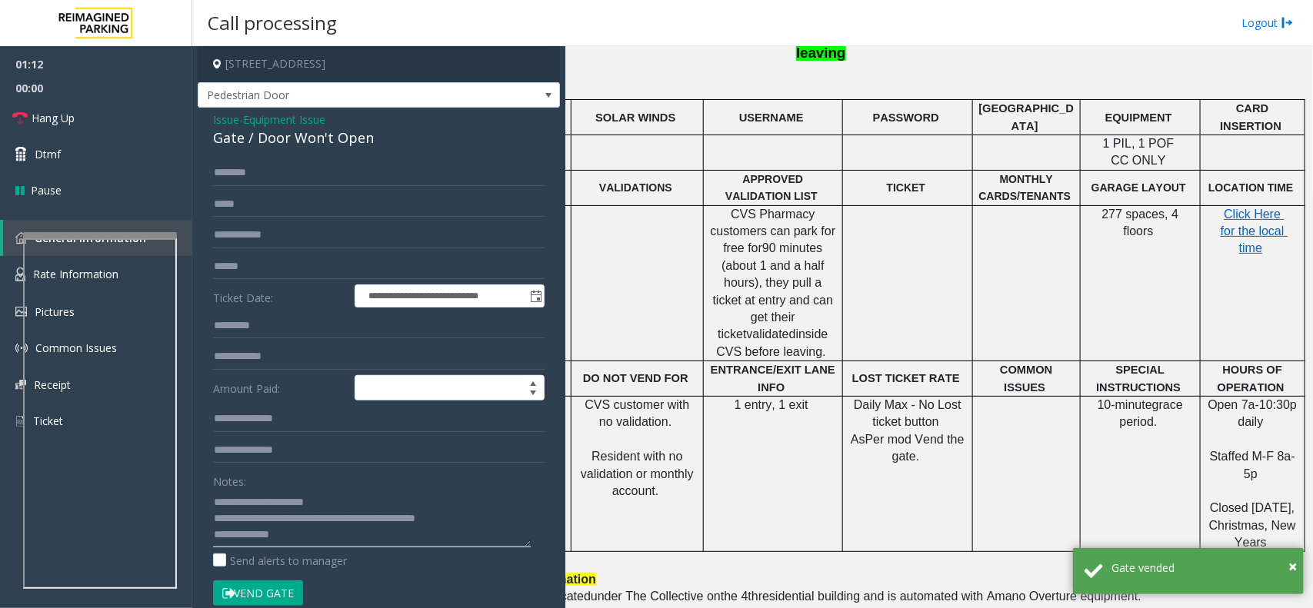
scroll to position [62, 0]
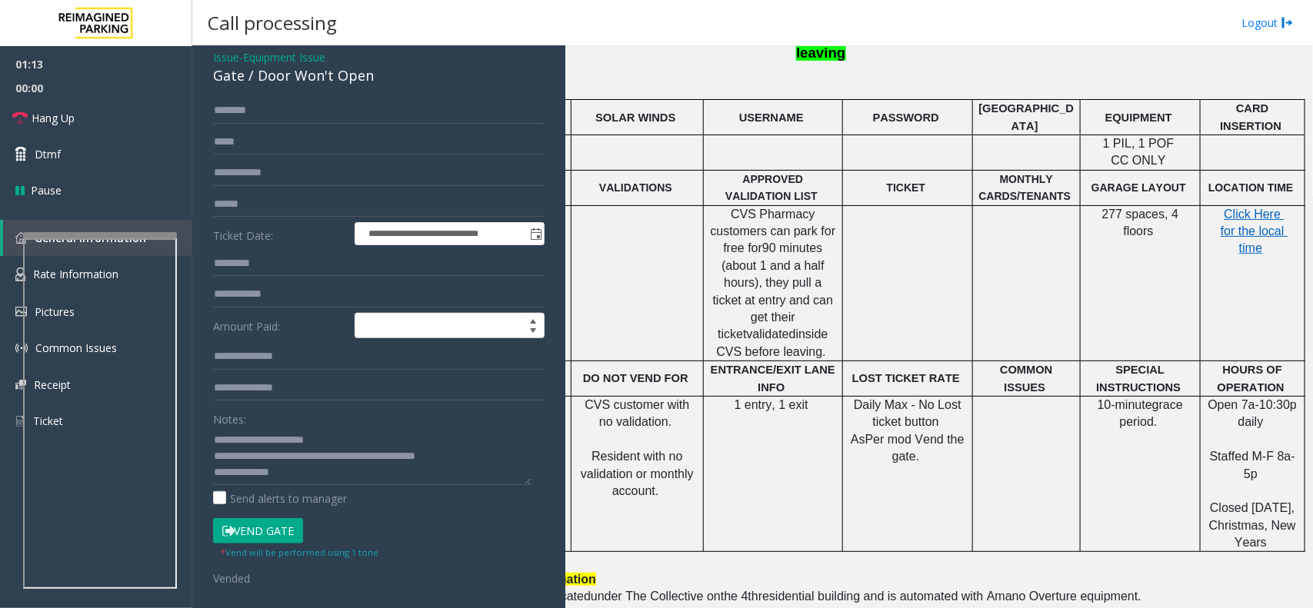
click at [290, 533] on button "Vend Gate" at bounding box center [258, 531] width 90 height 26
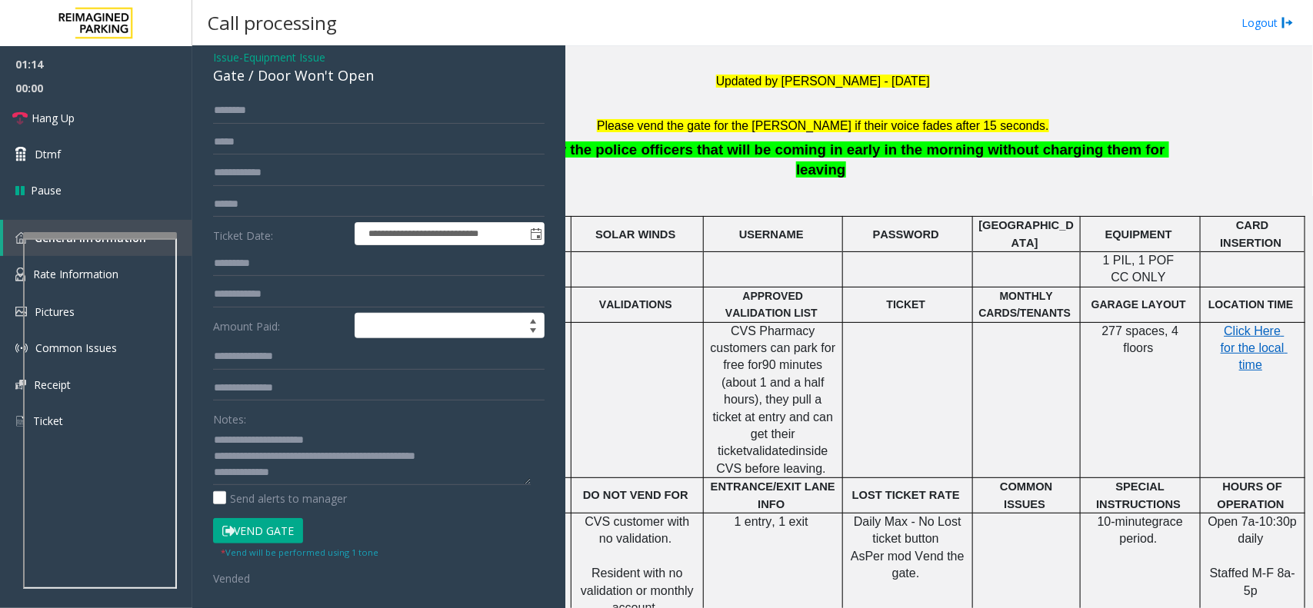
scroll to position [288, 143]
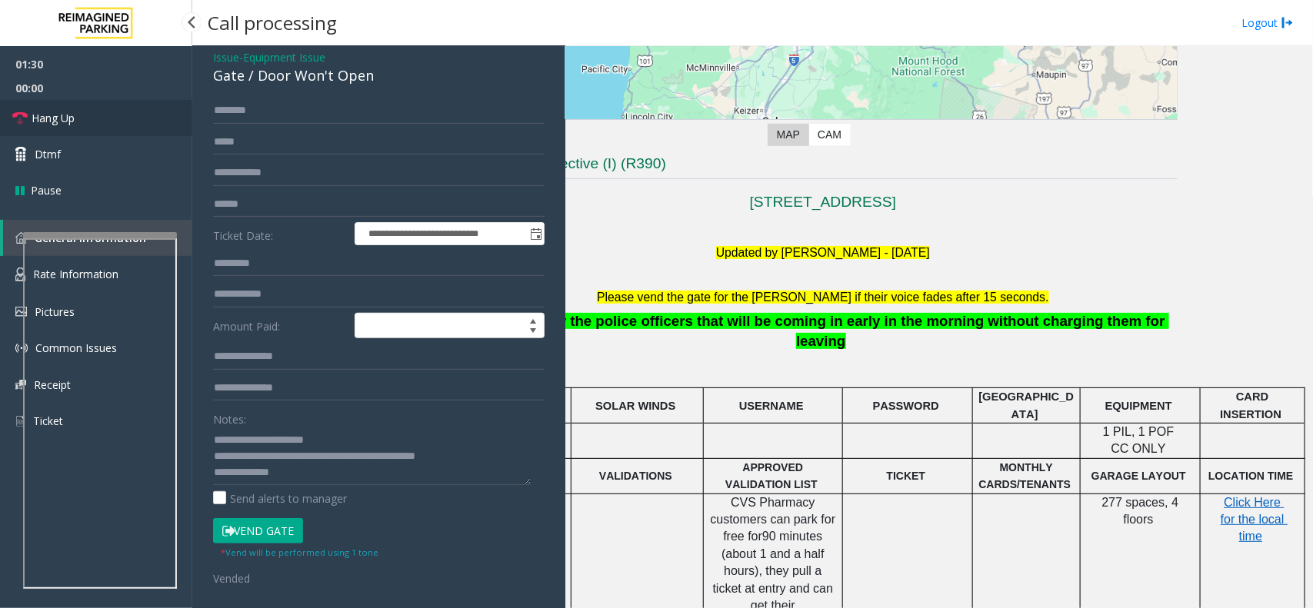
click at [79, 112] on link "Hang Up" at bounding box center [96, 118] width 192 height 36
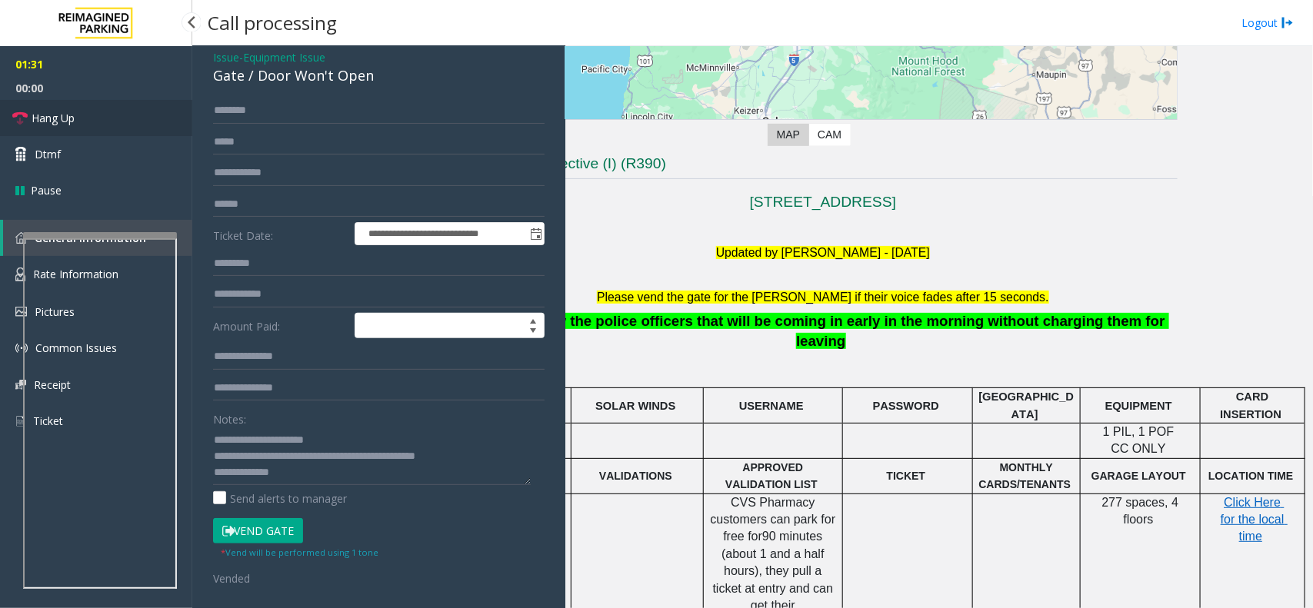
click at [79, 112] on link "Hang Up" at bounding box center [96, 118] width 192 height 36
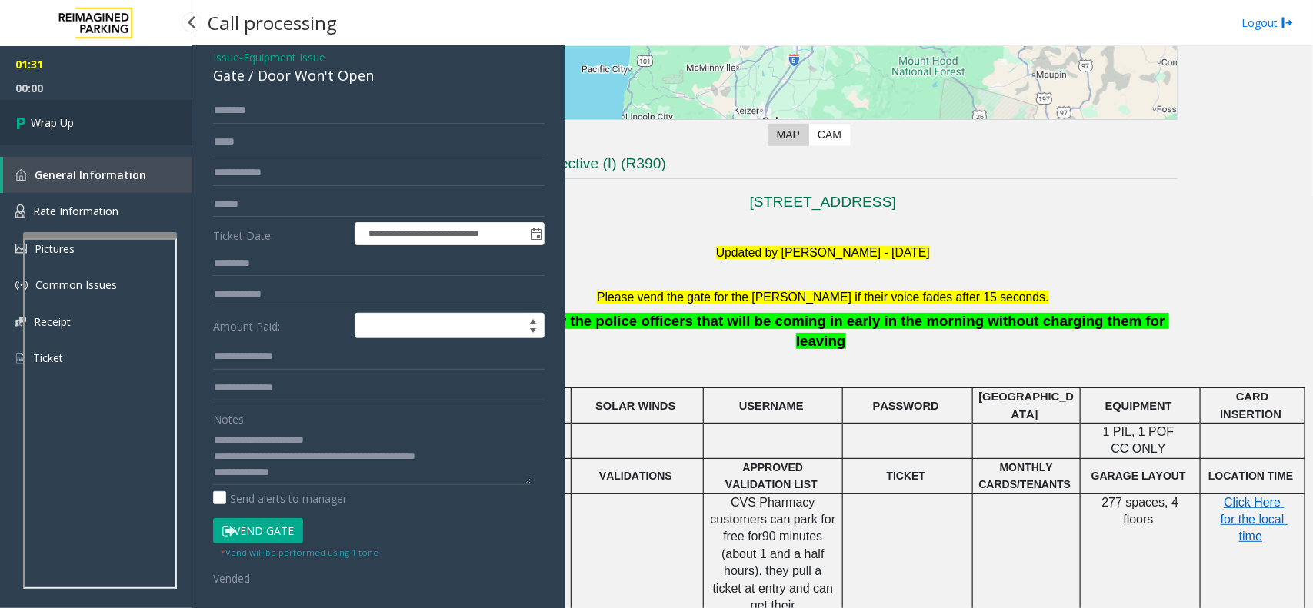
click at [79, 112] on link "Wrap Up" at bounding box center [96, 122] width 192 height 45
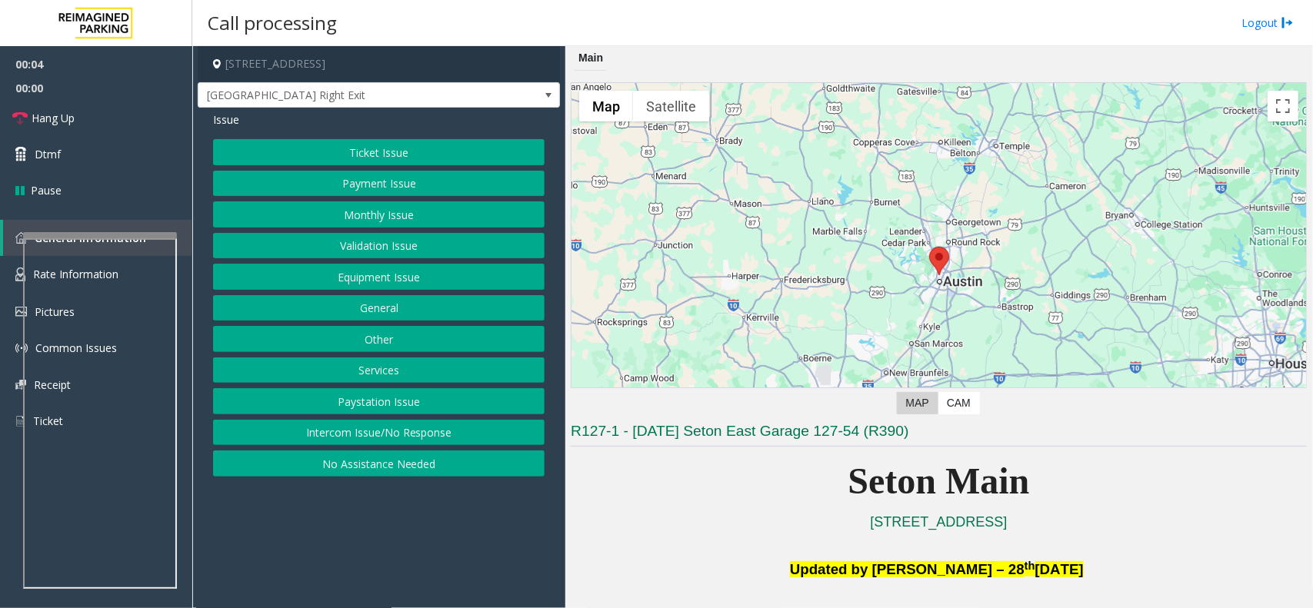
click at [452, 269] on button "Equipment Issue" at bounding box center [379, 277] width 332 height 26
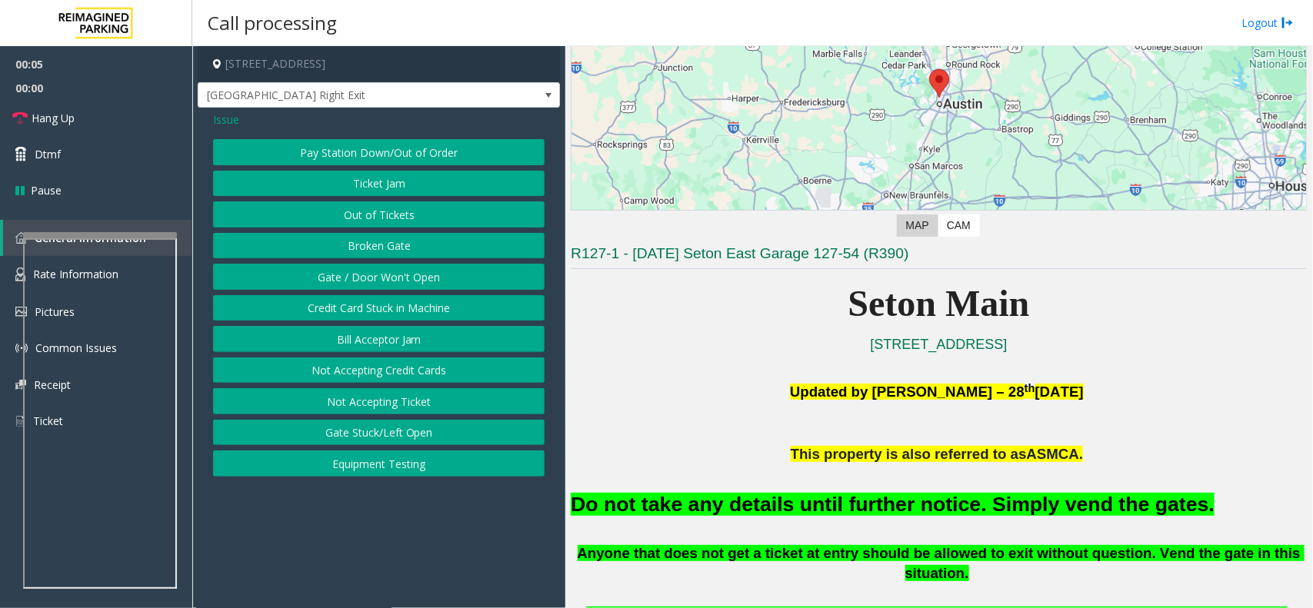
scroll to position [288, 0]
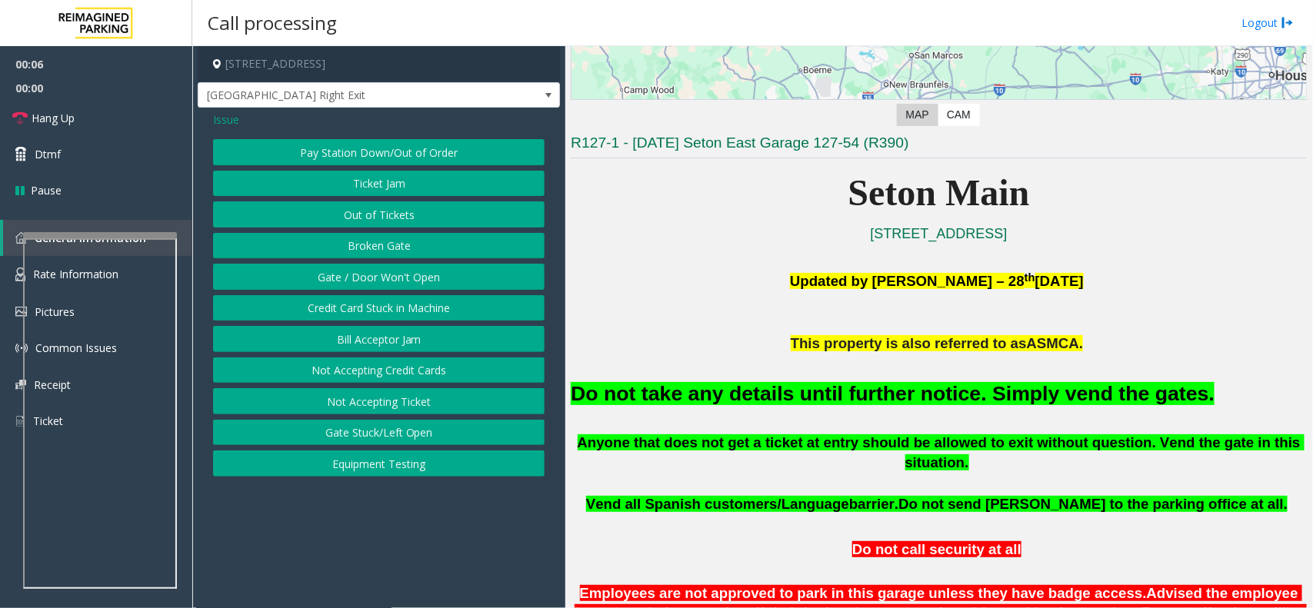
click at [819, 398] on font "Do not take any details until further notice. Simply vend the gates." at bounding box center [893, 393] width 644 height 23
click at [455, 278] on button "Gate / Door Won't Open" at bounding box center [379, 277] width 332 height 26
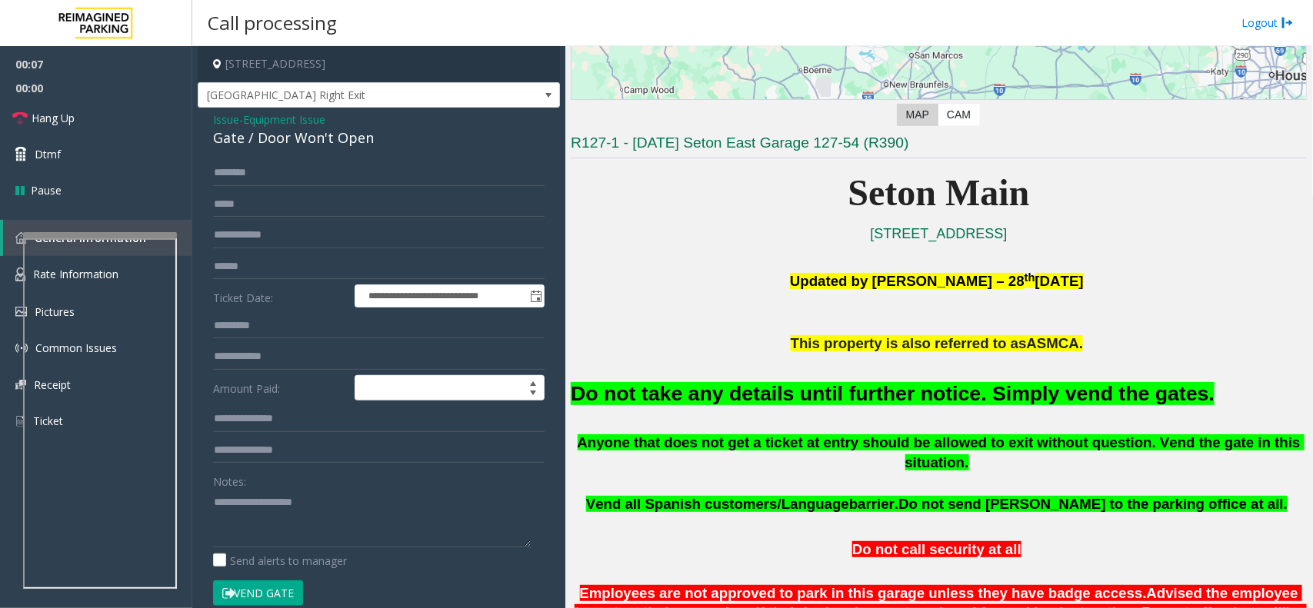
click at [670, 392] on font "Do not take any details until further notice. Simply vend the gates." at bounding box center [893, 393] width 644 height 23
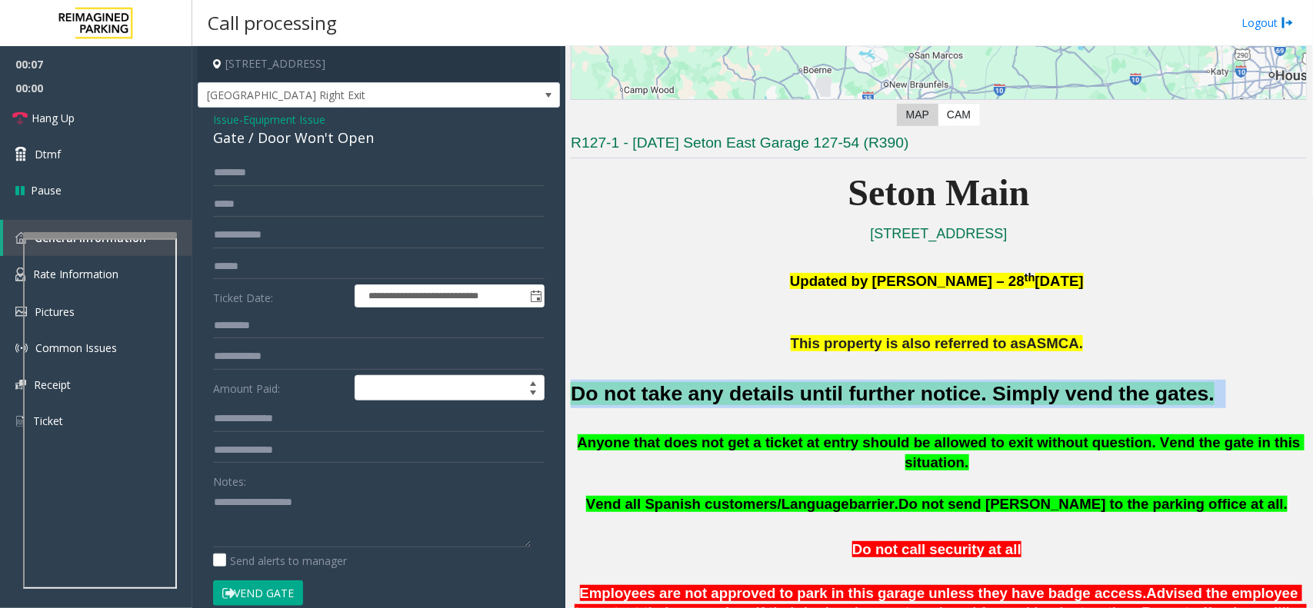
click at [671, 392] on font "Do not take any details until further notice. Simply vend the gates." at bounding box center [893, 393] width 644 height 23
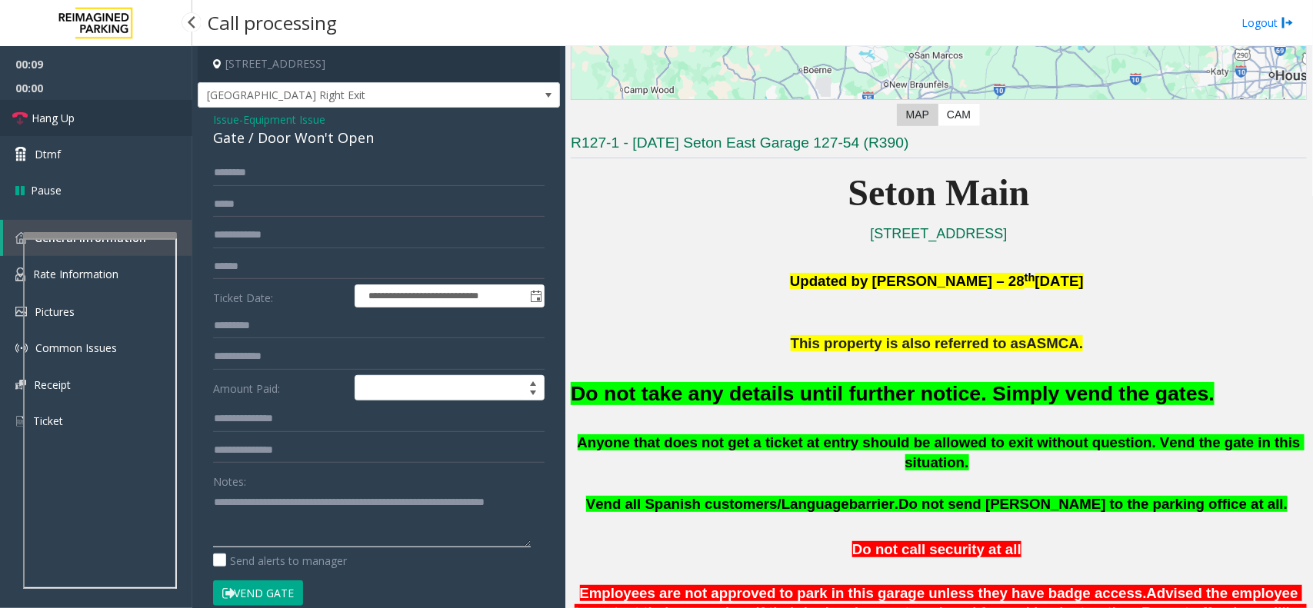
type textarea "**********"
click at [92, 117] on link "Hang Up" at bounding box center [96, 118] width 192 height 36
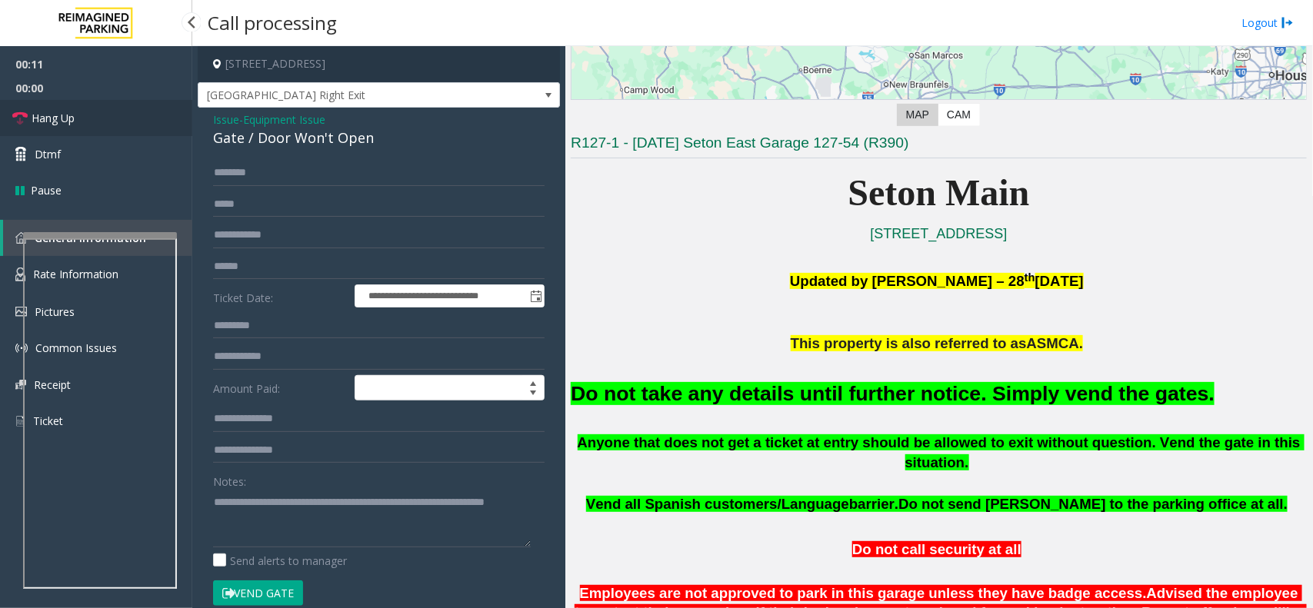
click at [92, 117] on link "Hang Up" at bounding box center [96, 118] width 192 height 36
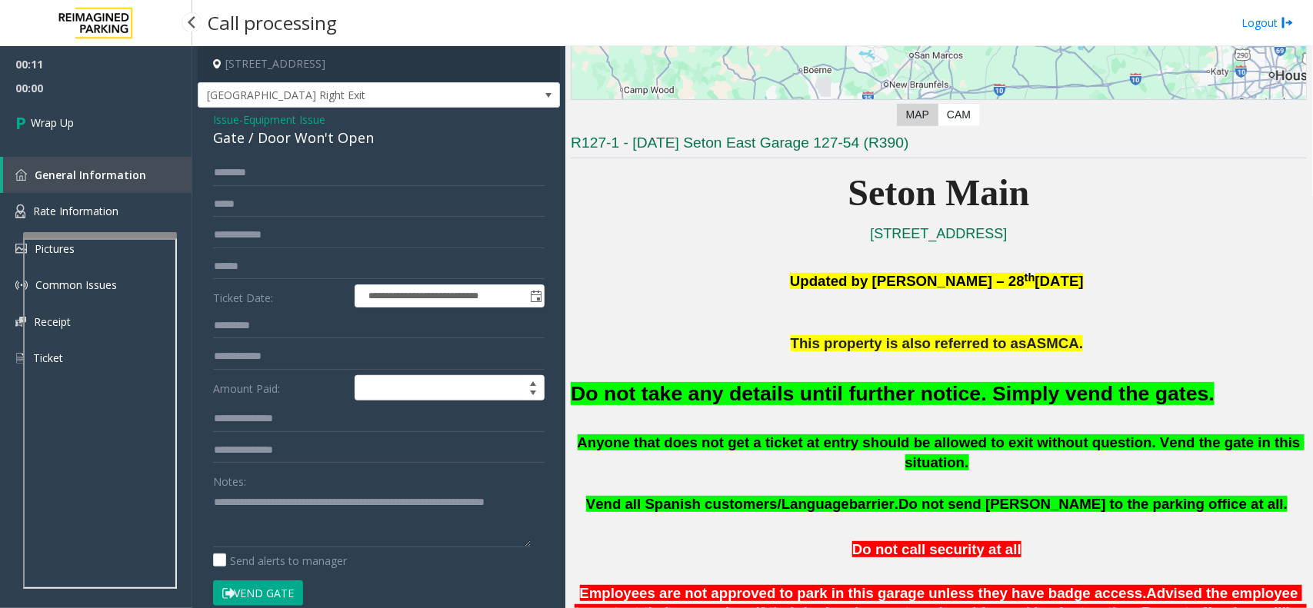
click at [92, 117] on link "Wrap Up" at bounding box center [96, 122] width 192 height 45
